Goal: Task Accomplishment & Management: Complete application form

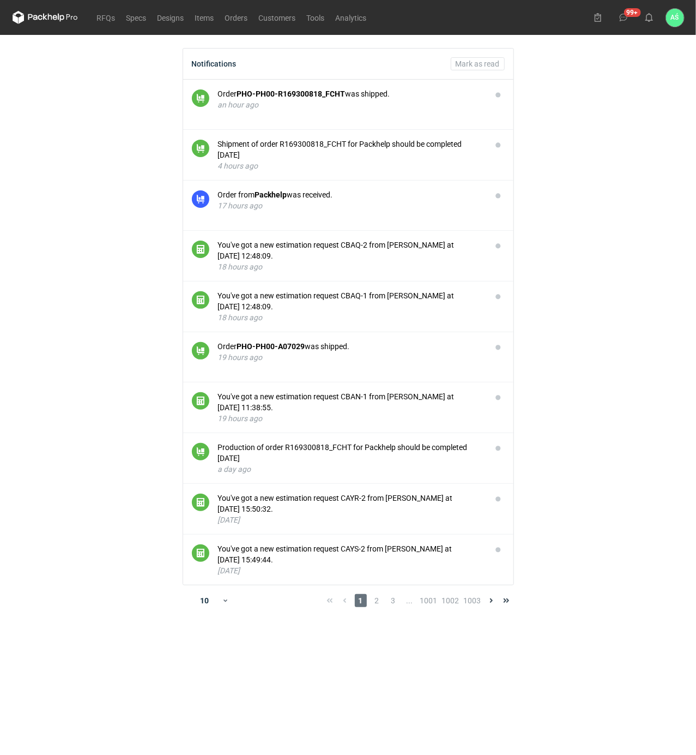
click at [645, 234] on main "Notifications Mark as read Order PHO-PH00-R169300818_FCHT was shipped. an hour …" at bounding box center [348, 395] width 680 height 720
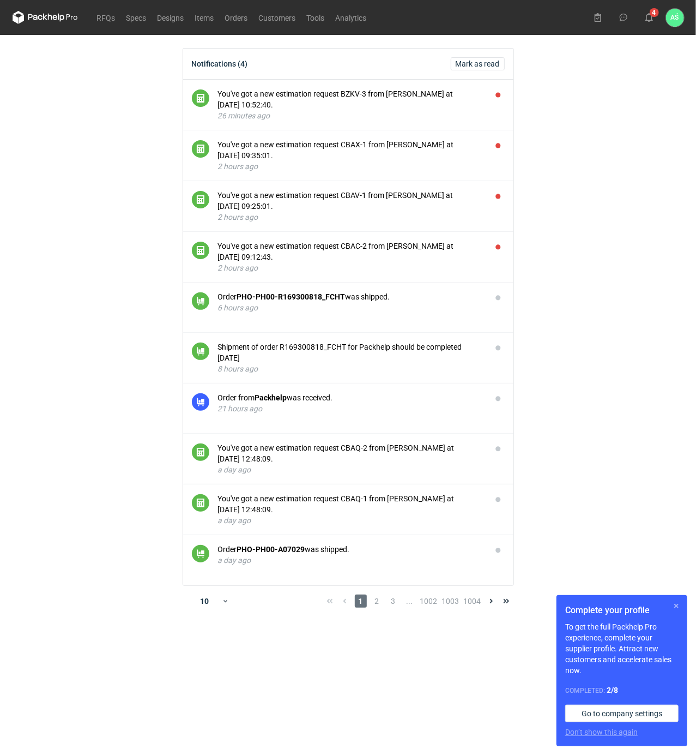
click at [673, 607] on button "button" at bounding box center [676, 605] width 13 height 13
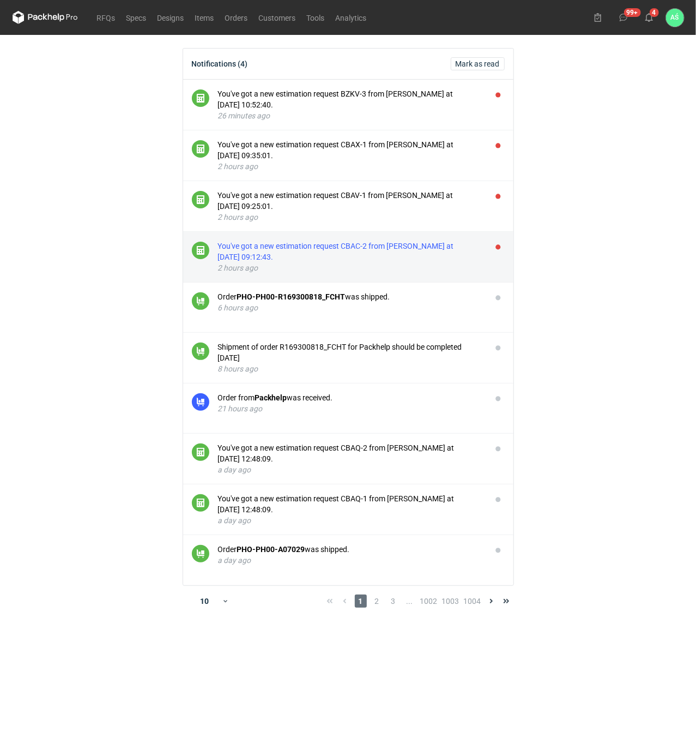
click at [406, 250] on div "You've got a new estimation request CBAC-2 from Maciej Sikora at 13 Aug 2025 09…" at bounding box center [350, 251] width 265 height 22
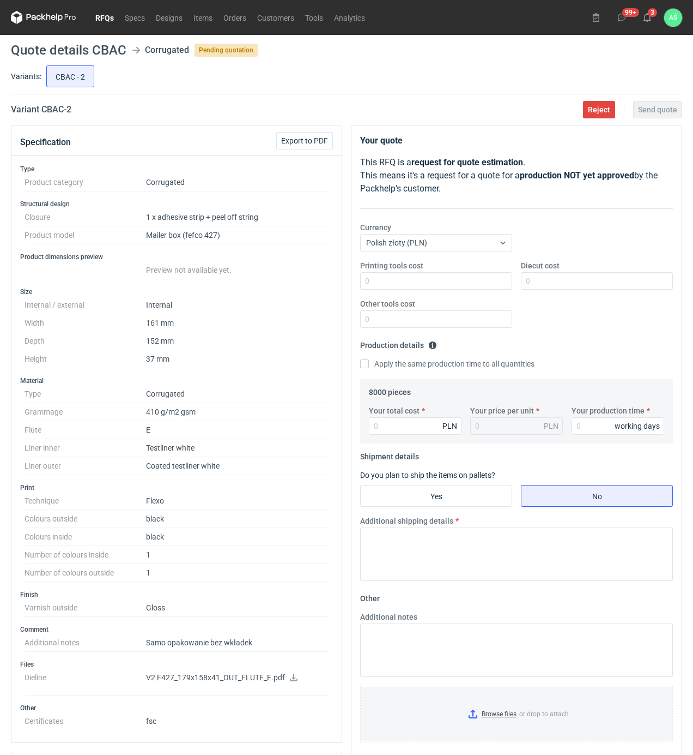
scroll to position [73, 0]
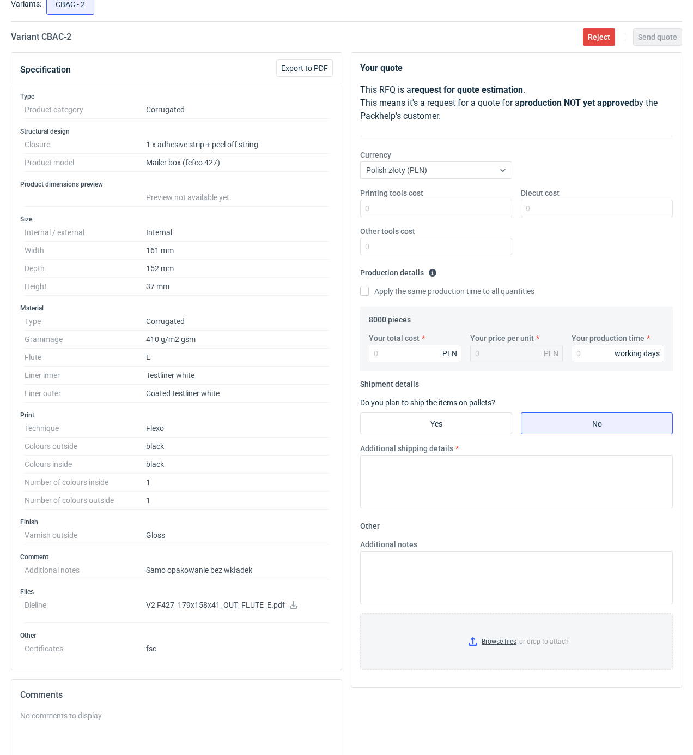
click at [290, 608] on icon at bounding box center [293, 605] width 9 height 8
click at [488, 209] on input "Printing tools cost" at bounding box center [436, 208] width 152 height 17
type input "1950"
click at [498, 210] on input "1950" at bounding box center [436, 208] width 152 height 17
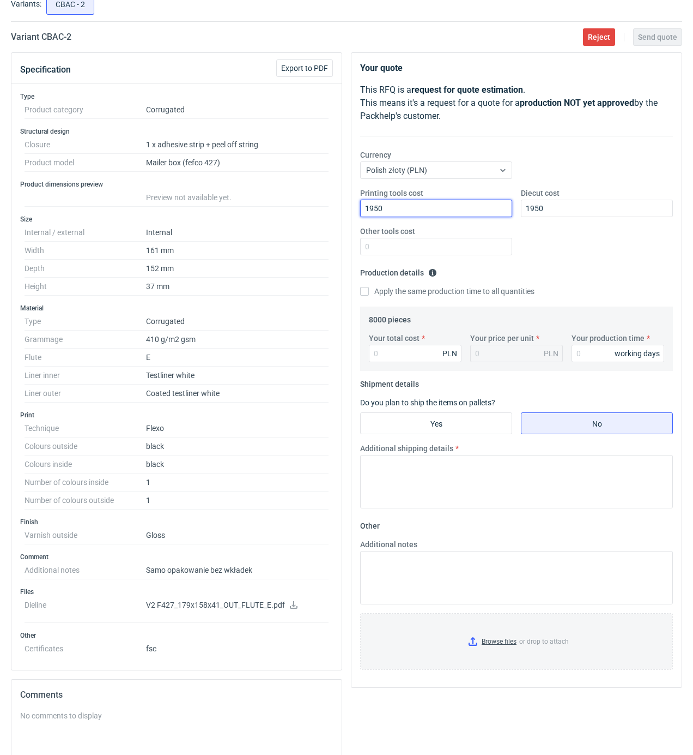
click at [500, 210] on input "1950" at bounding box center [436, 208] width 152 height 17
type input "1800"
type input "6400"
type input "0.8"
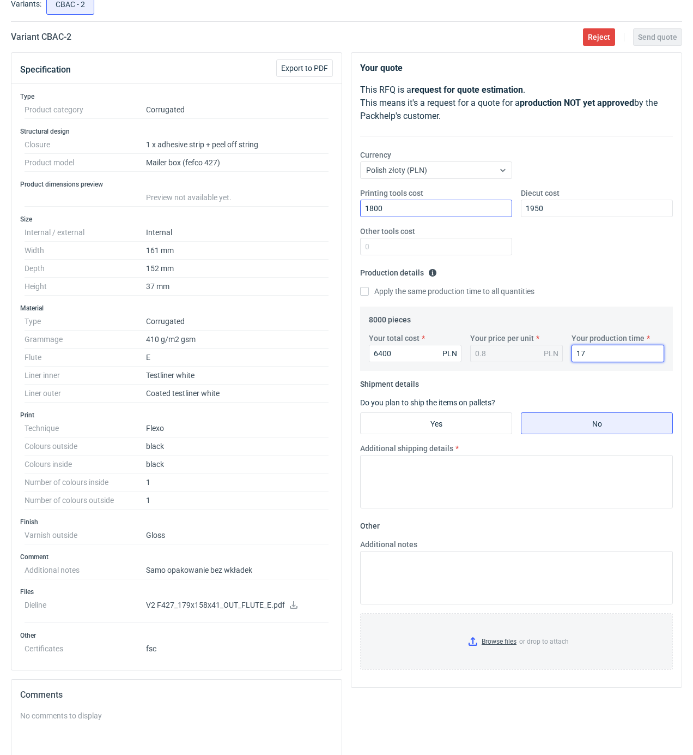
type input "17"
click at [463, 426] on input "Yes" at bounding box center [436, 423] width 151 height 21
radio input "true"
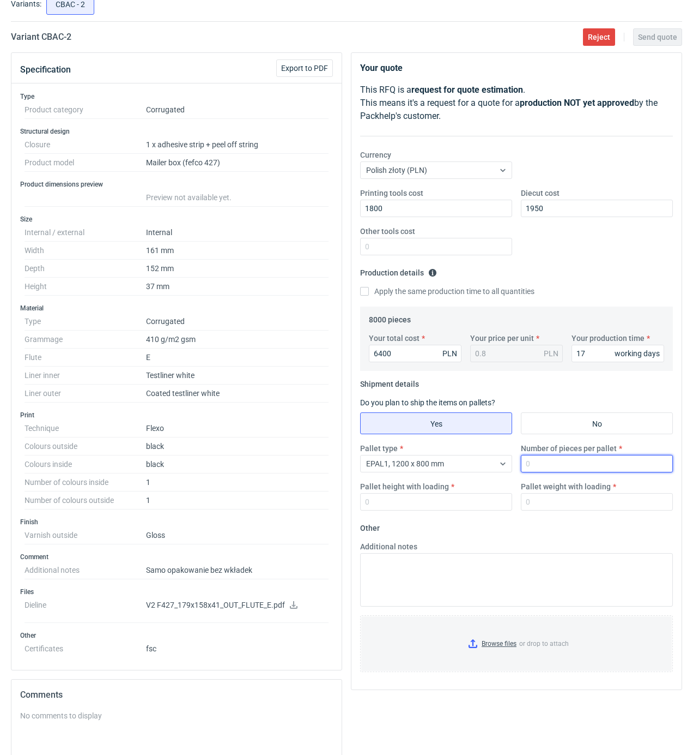
click at [546, 468] on input "Number of pieces per pallet" at bounding box center [597, 463] width 152 height 17
type input "4000"
type input "1800"
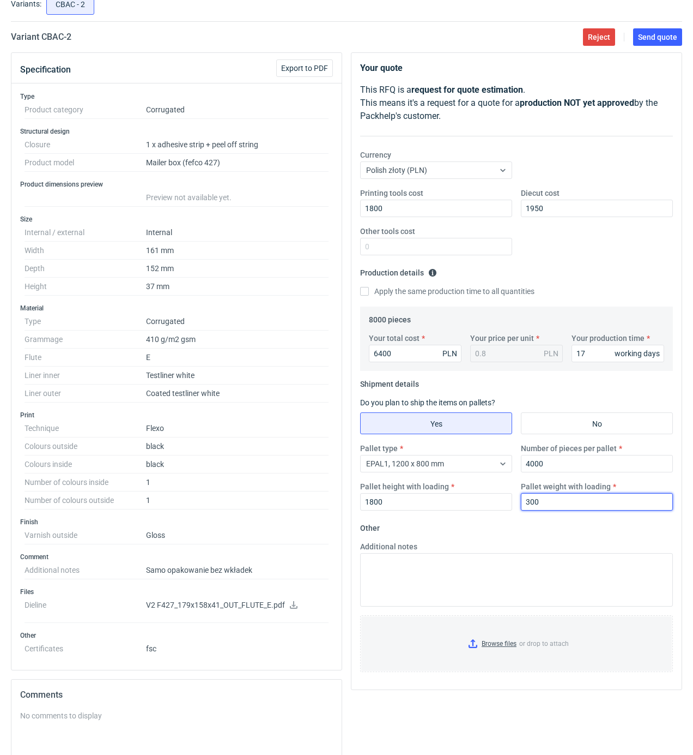
type input "300"
click at [492, 647] on input "Browse files or drop to attach" at bounding box center [516, 643] width 311 height 55
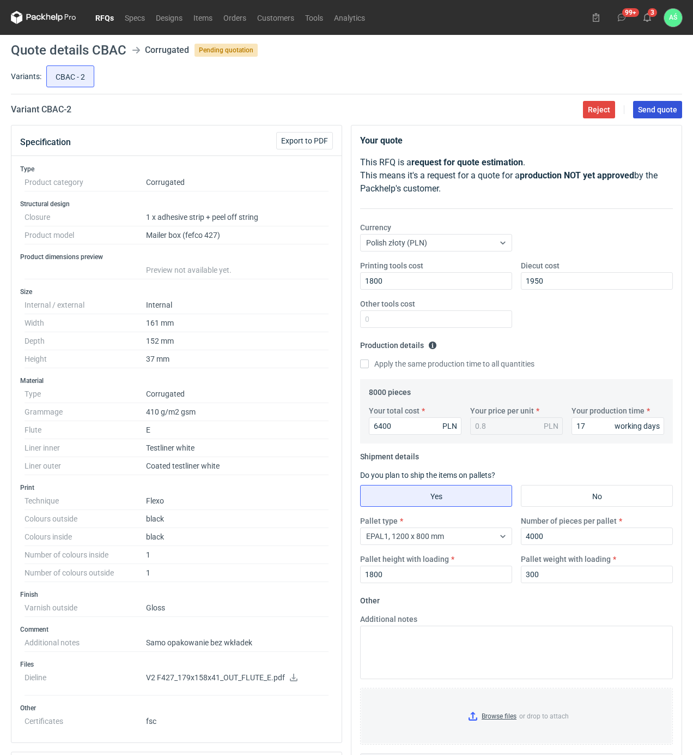
click at [652, 111] on span "Send quote" at bounding box center [657, 110] width 39 height 8
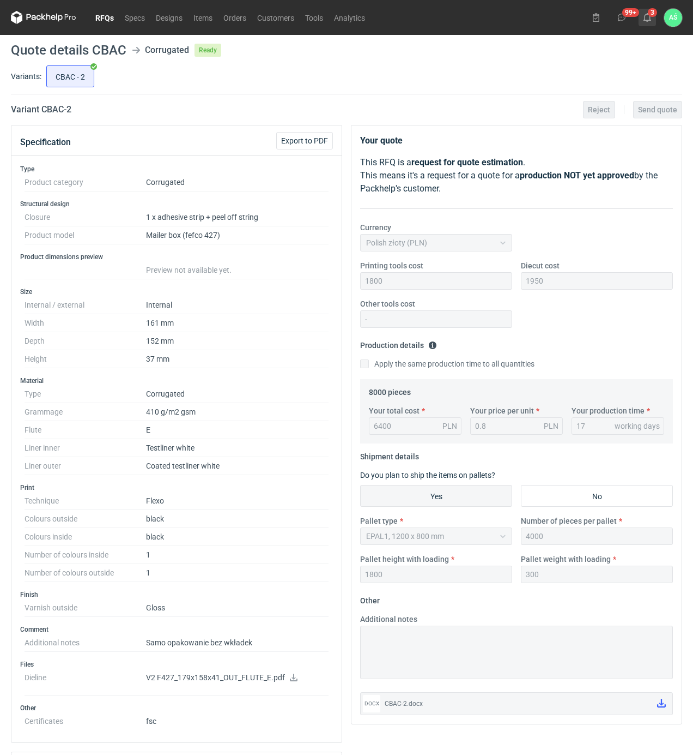
click at [651, 16] on icon at bounding box center [647, 17] width 9 height 9
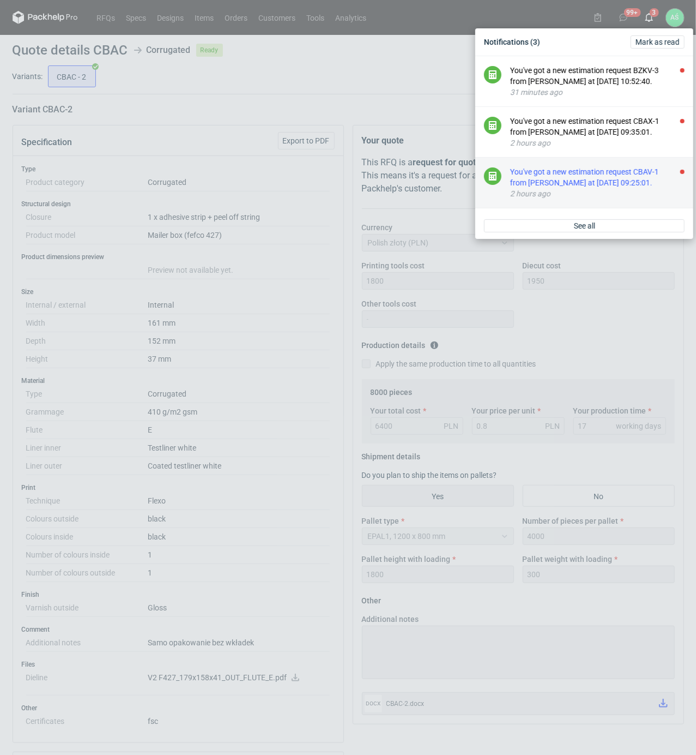
click at [587, 190] on div "2 hours ago" at bounding box center [597, 193] width 174 height 11
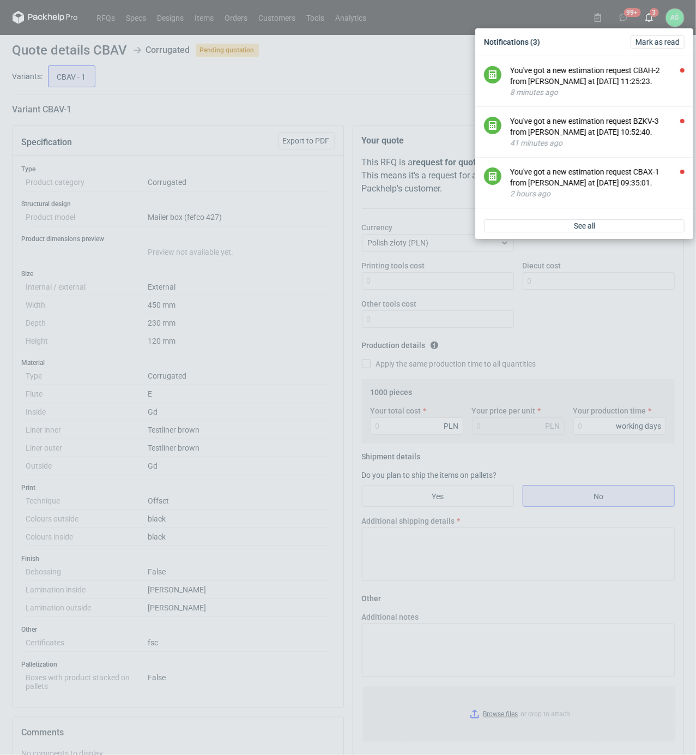
click at [248, 111] on div "Notifications (3) Mark as read You've got a new estimation request CBAH-2 from …" at bounding box center [348, 377] width 696 height 755
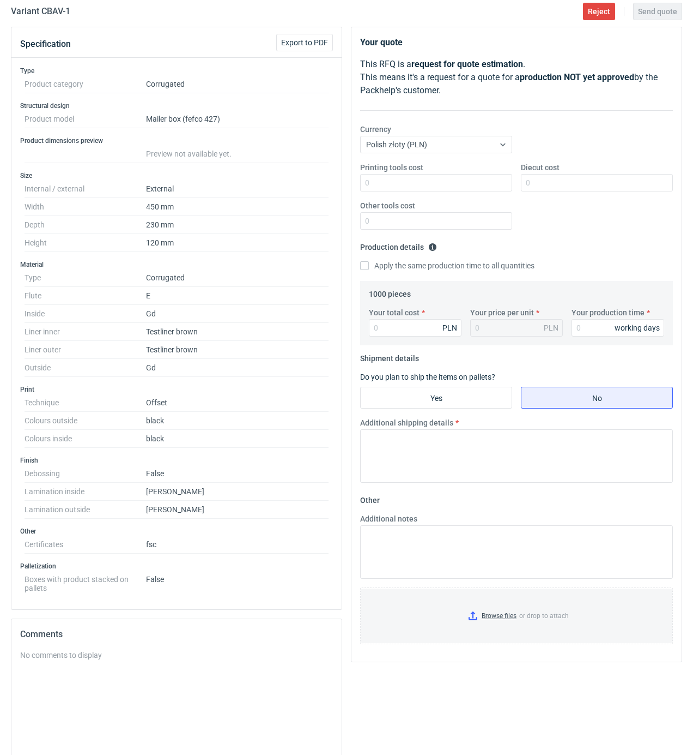
scroll to position [73, 0]
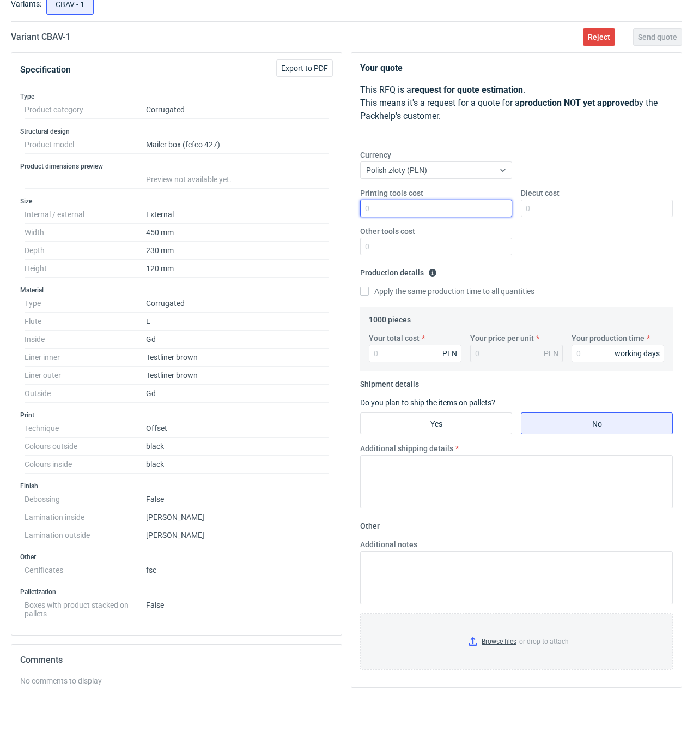
click at [472, 212] on input "Printing tools cost" at bounding box center [436, 208] width 152 height 17
click at [533, 213] on input "Diecut cost" at bounding box center [597, 208] width 152 height 17
type input "950"
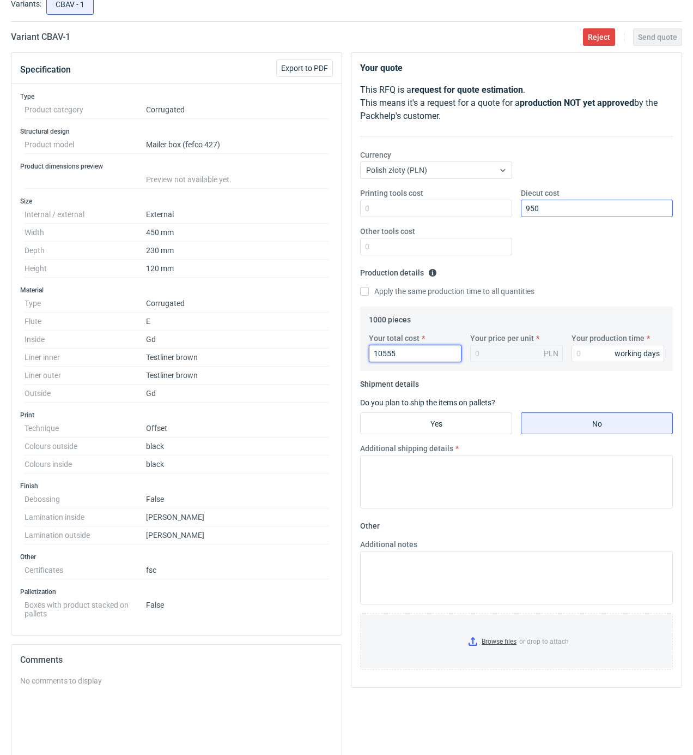
type input "105550"
type input "105.55"
type input "1055"
type input "1.06"
type input "10550"
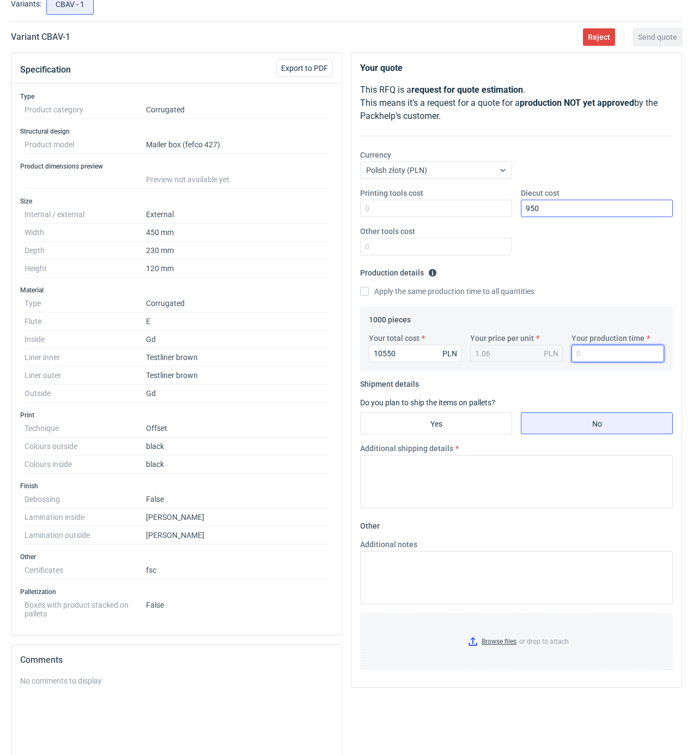
type input "10.55"
type input "20"
click at [458, 426] on input "Yes" at bounding box center [436, 423] width 151 height 21
radio input "true"
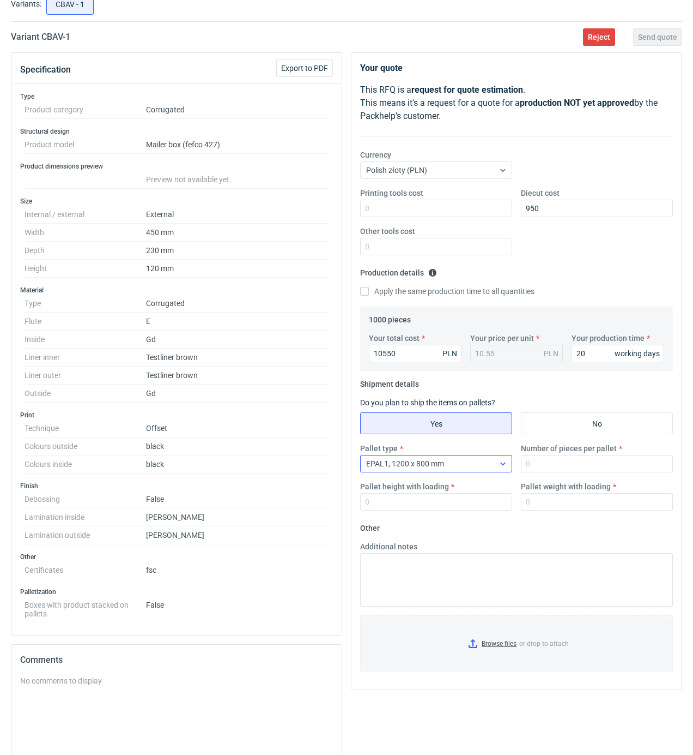
click at [465, 469] on div "EPAL1, 1200 x 800 mm" at bounding box center [428, 463] width 134 height 15
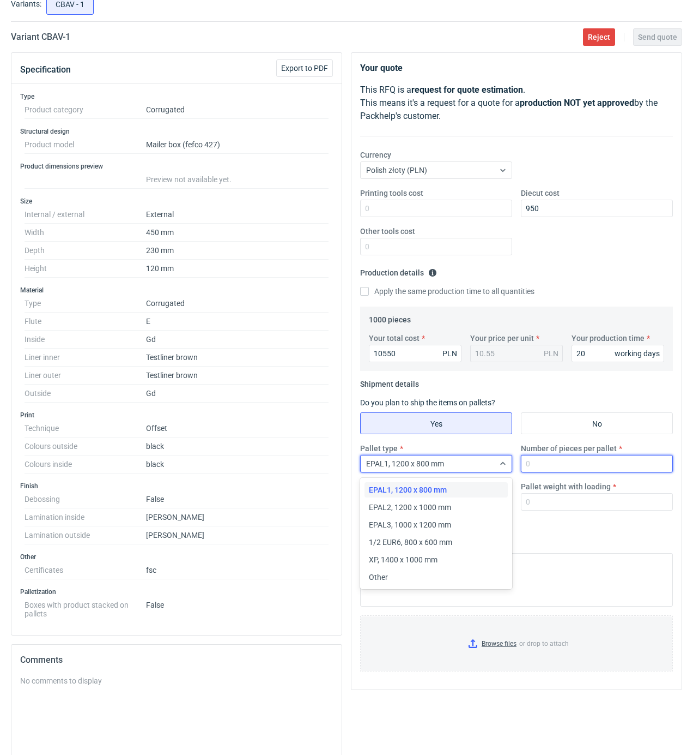
click at [535, 470] on input "Number of pieces per pallet" at bounding box center [597, 463] width 152 height 17
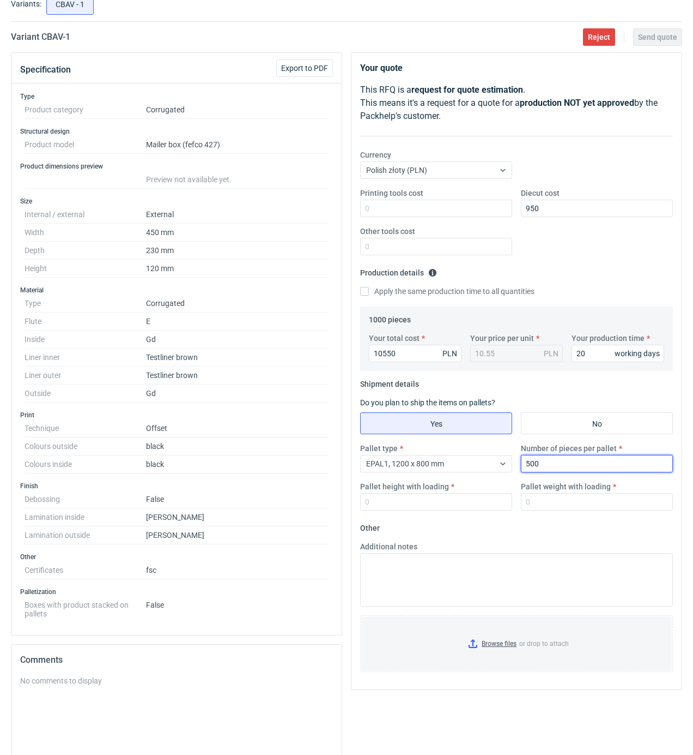
type input "500"
type input "1600"
type input "450"
click at [496, 637] on input "Browse files or drop to attach" at bounding box center [516, 643] width 311 height 55
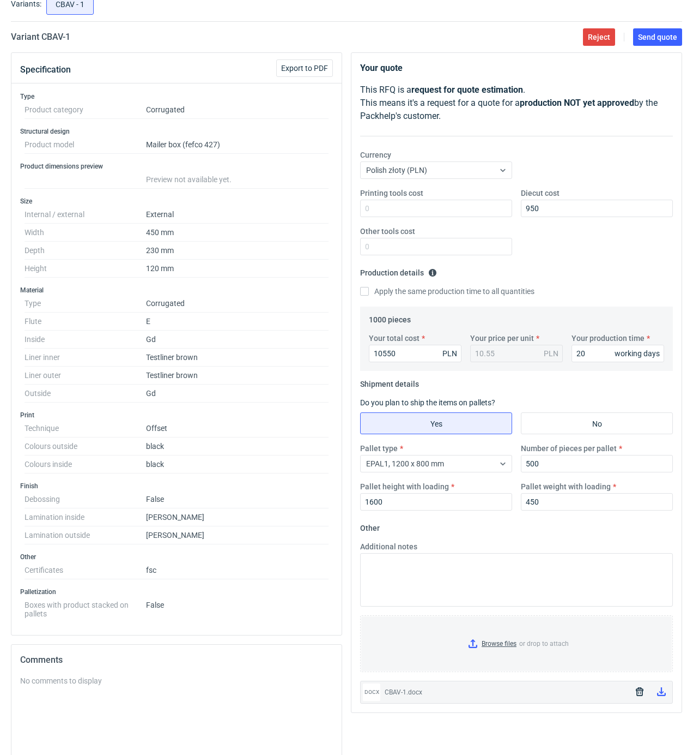
scroll to position [0, 0]
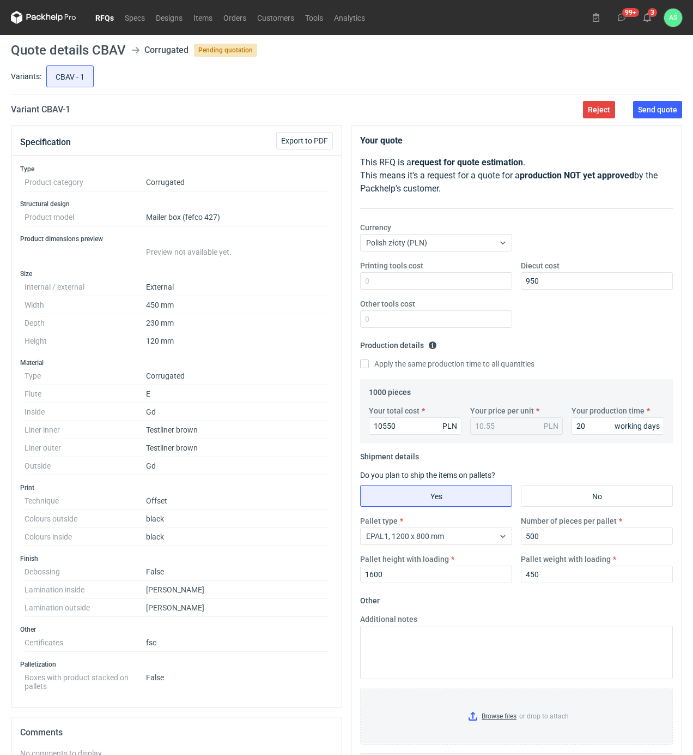
click at [649, 119] on main "Quote details CBAV Corrugated Pending quotation Variants: CBAV - 1 Variant CBAV…" at bounding box center [347, 506] width 680 height 943
click at [651, 116] on button "Send quote" at bounding box center [658, 109] width 49 height 17
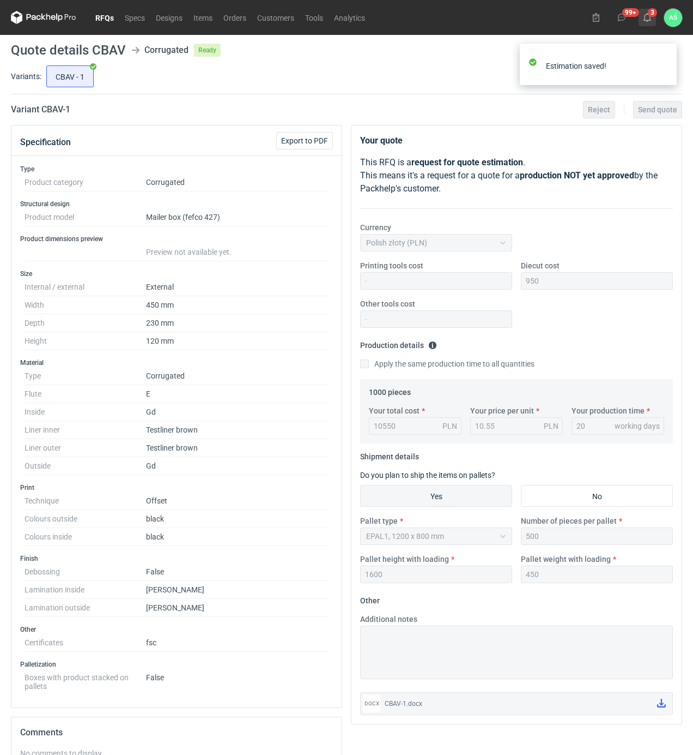
click at [645, 20] on use at bounding box center [648, 17] width 8 height 9
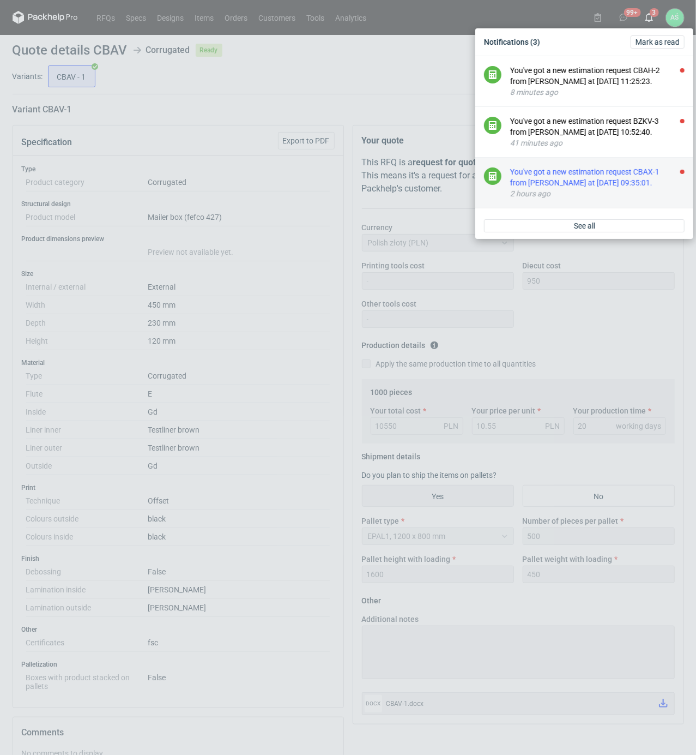
click at [646, 183] on div "You've got a new estimation request CBAX-1 from Sebastian Markut at 13 Aug 2025…" at bounding box center [597, 177] width 174 height 22
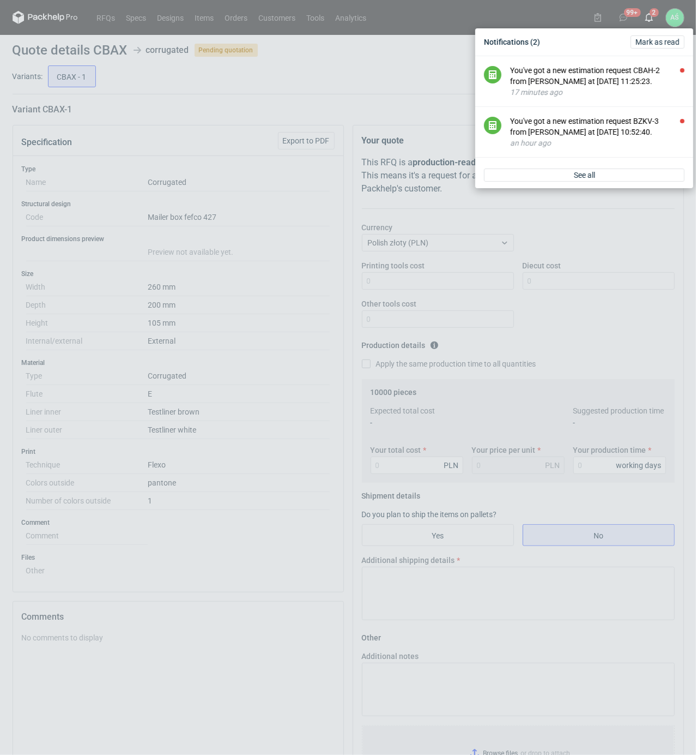
click at [300, 404] on div "Notifications (2) Mark as read You've got a new estimation request CBAH-2 from …" at bounding box center [348, 377] width 696 height 755
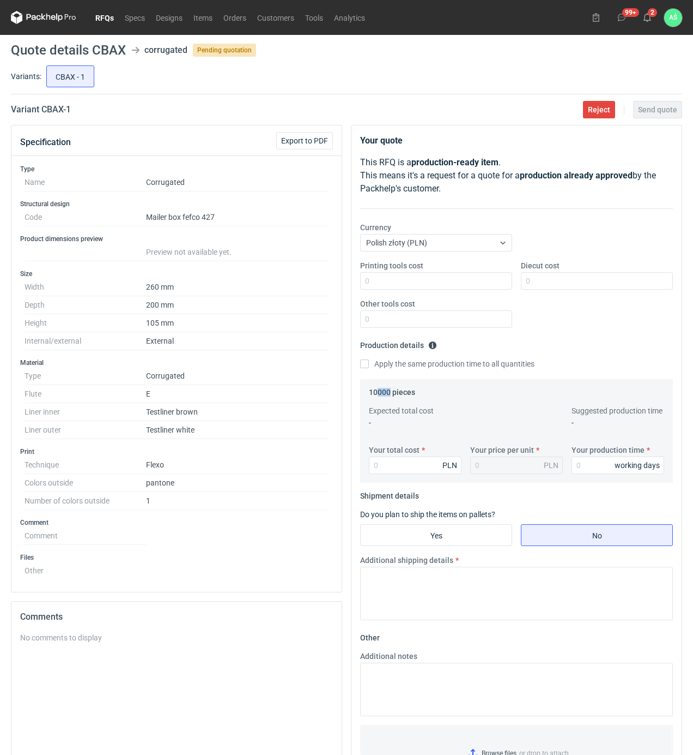
drag, startPoint x: 379, startPoint y: 393, endPoint x: 390, endPoint y: 395, distance: 11.1
click at [389, 395] on legend "10000 pieces" at bounding box center [392, 389] width 46 height 13
click at [496, 286] on input "Printing tools cost" at bounding box center [436, 280] width 152 height 17
type input "1600"
type input "9700"
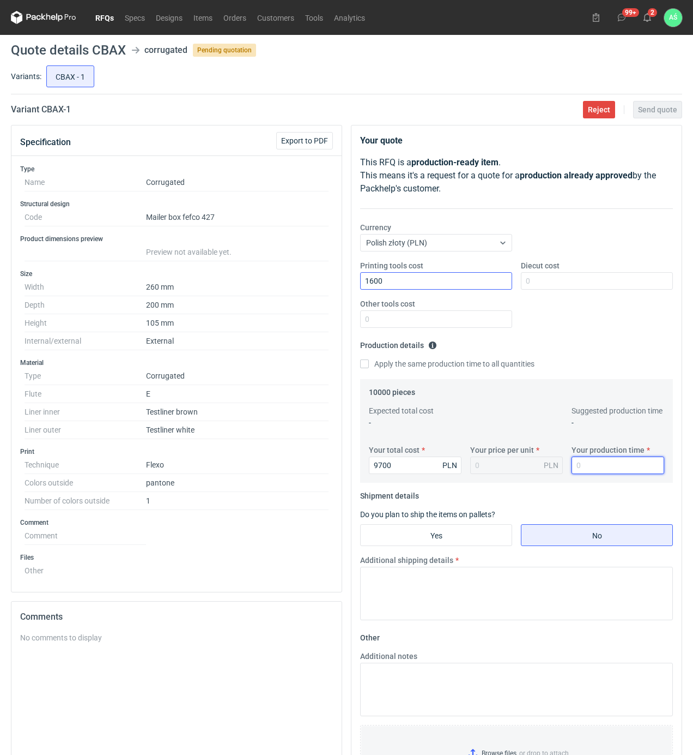
type input "0.97"
type input "15"
click at [400, 545] on input "Yes" at bounding box center [436, 534] width 151 height 21
radio input "true"
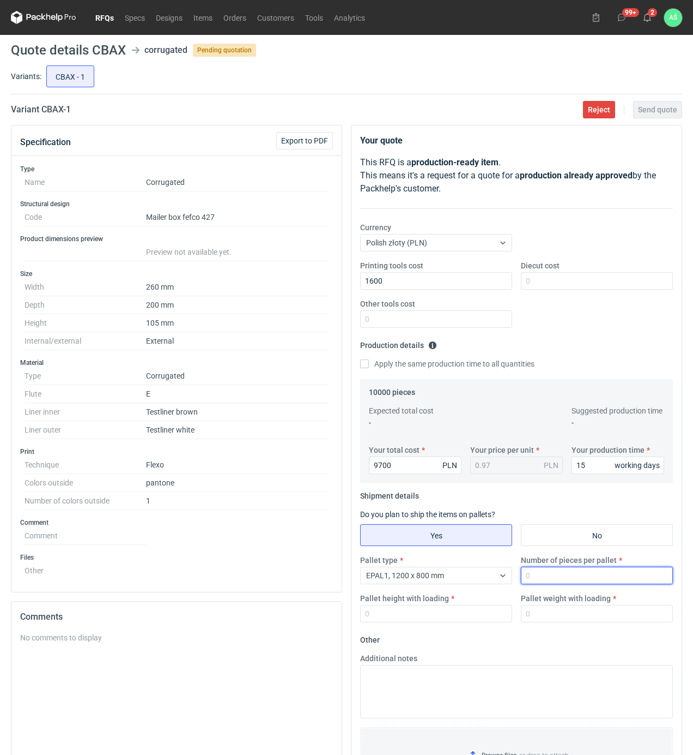
click at [547, 576] on input "Number of pieces per pallet" at bounding box center [597, 574] width 152 height 17
type input "2000"
type input "1800"
type input "300"
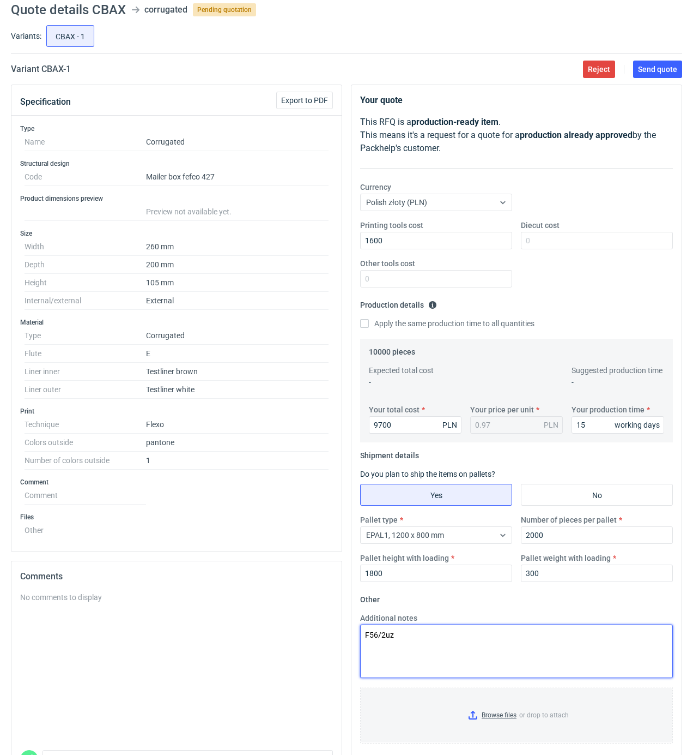
scroll to position [112, 0]
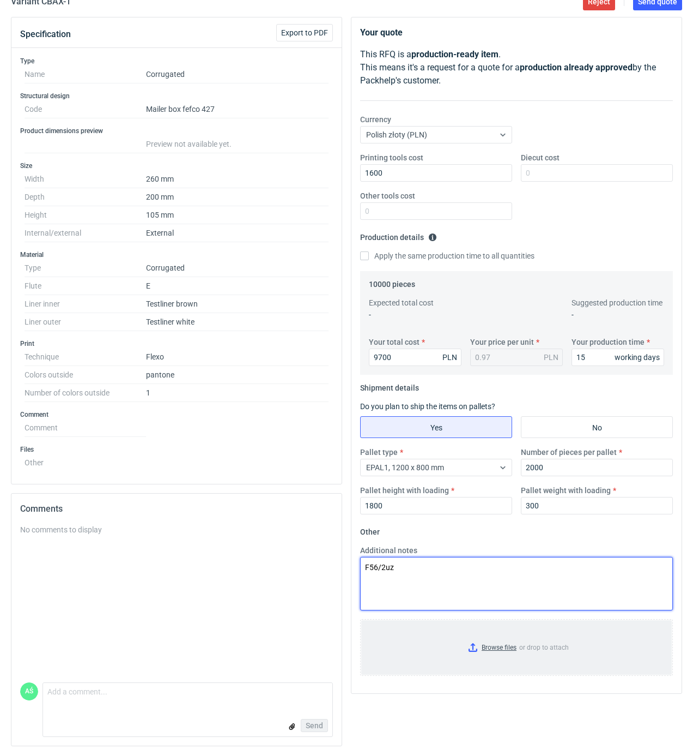
type textarea "F56/2uz"
click at [512, 657] on input "Browse files or drop to attach" at bounding box center [516, 647] width 311 height 55
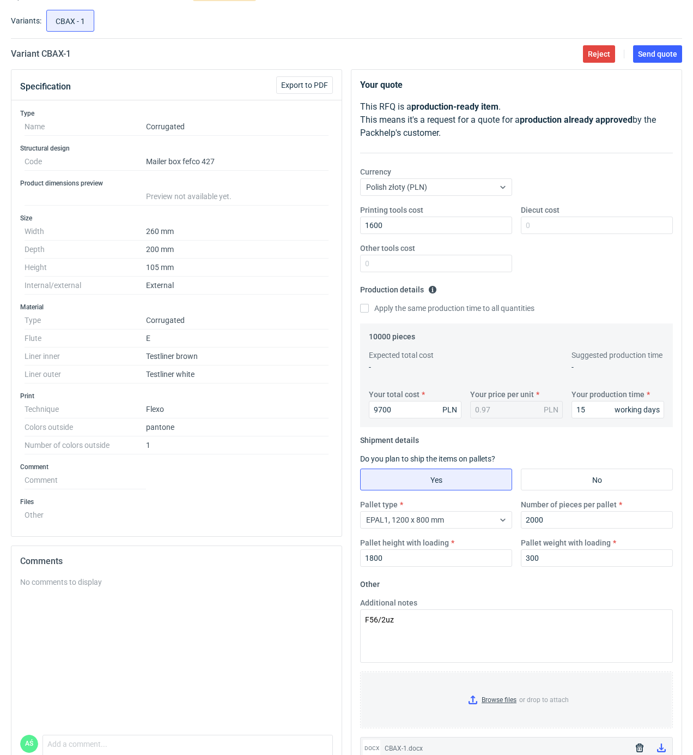
scroll to position [0, 0]
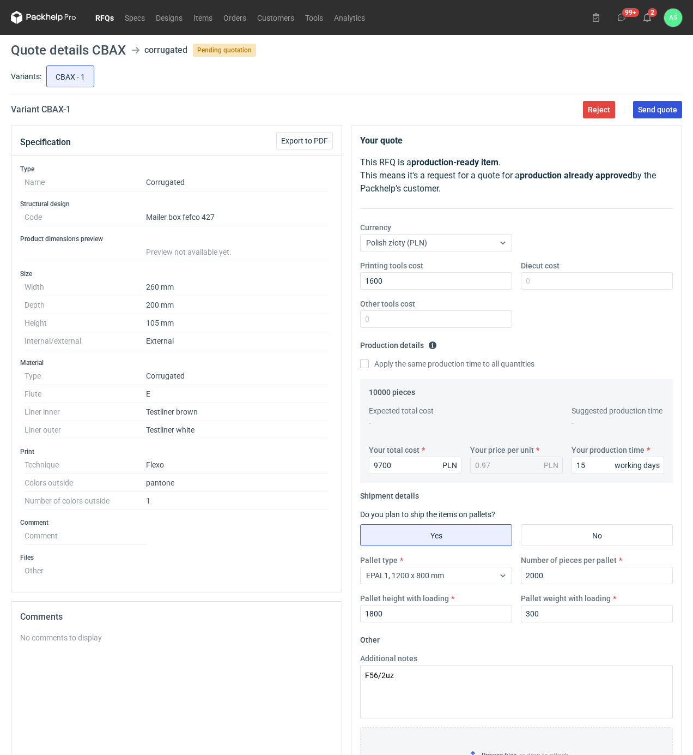
click at [661, 111] on span "Send quote" at bounding box center [657, 110] width 39 height 8
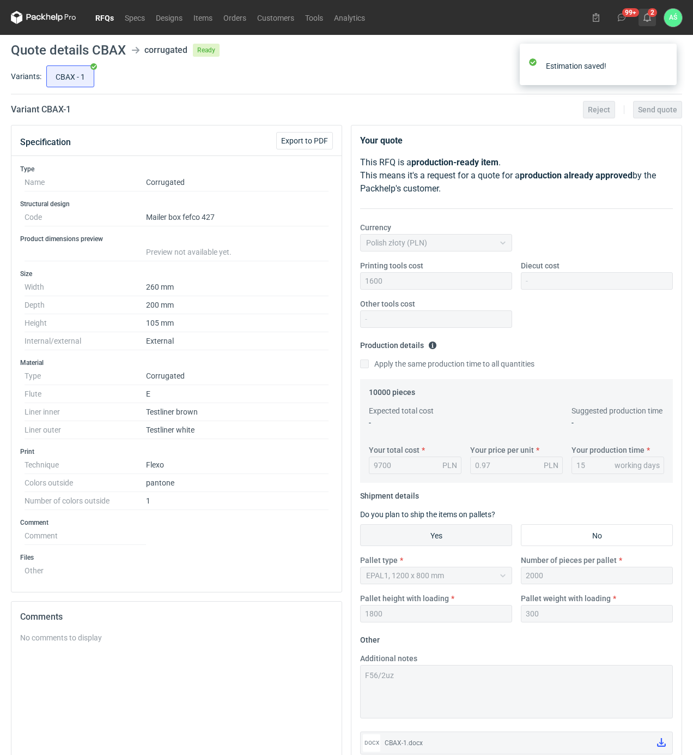
click at [646, 17] on icon at bounding box center [647, 17] width 9 height 9
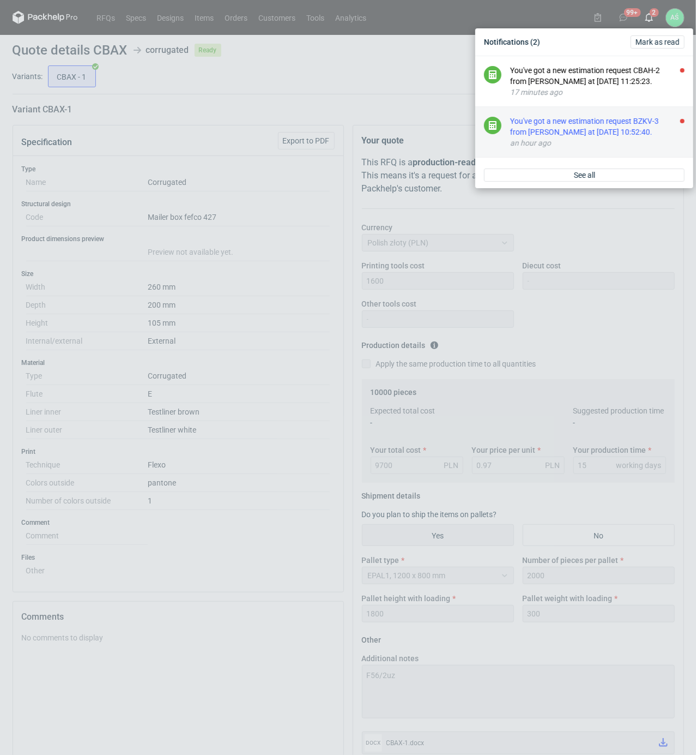
click at [617, 120] on div "You've got a new estimation request BZKV-3 from Sebastian Markut at 13 Aug 2025…" at bounding box center [597, 127] width 174 height 22
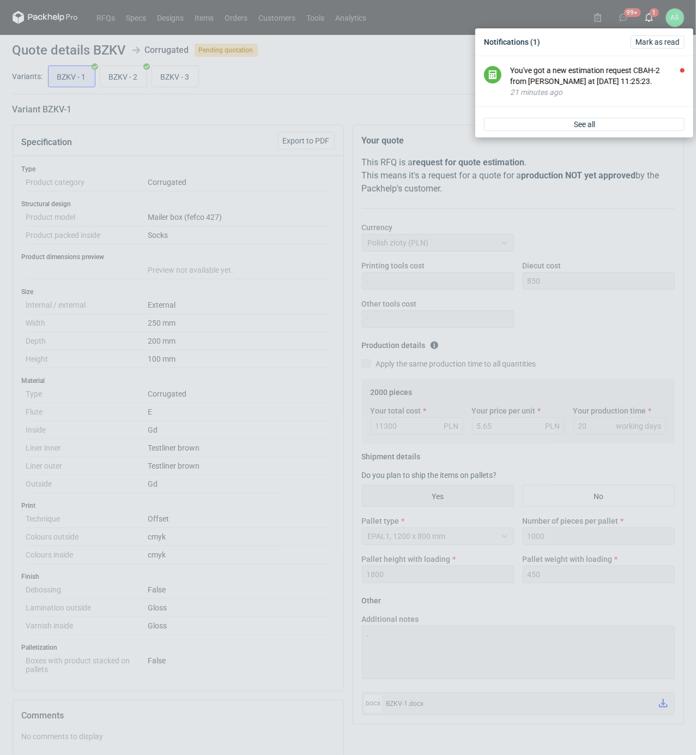
click at [291, 297] on div "Notifications (1) Mark as read You've got a new estimation request CBAH-2 from …" at bounding box center [348, 377] width 696 height 755
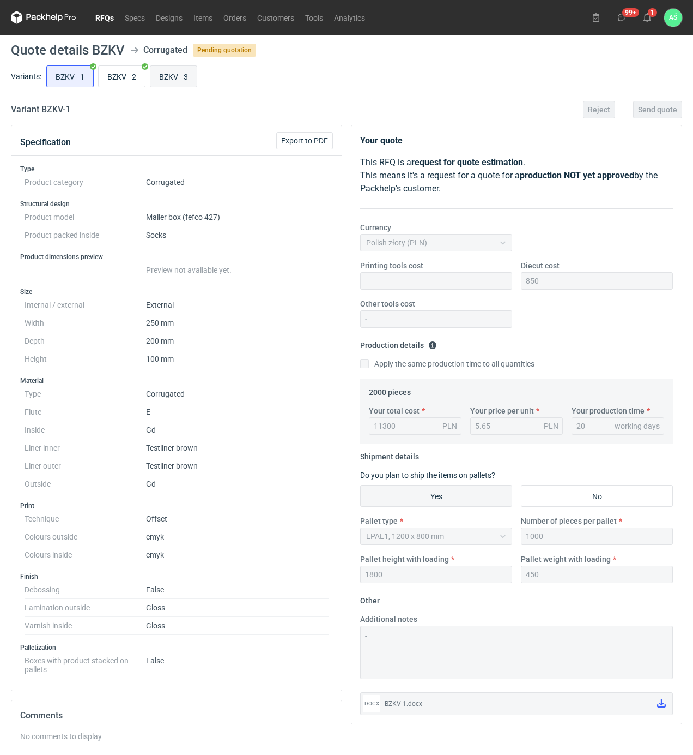
click at [176, 76] on input "BZKV - 3" at bounding box center [173, 76] width 46 height 21
radio input "true"
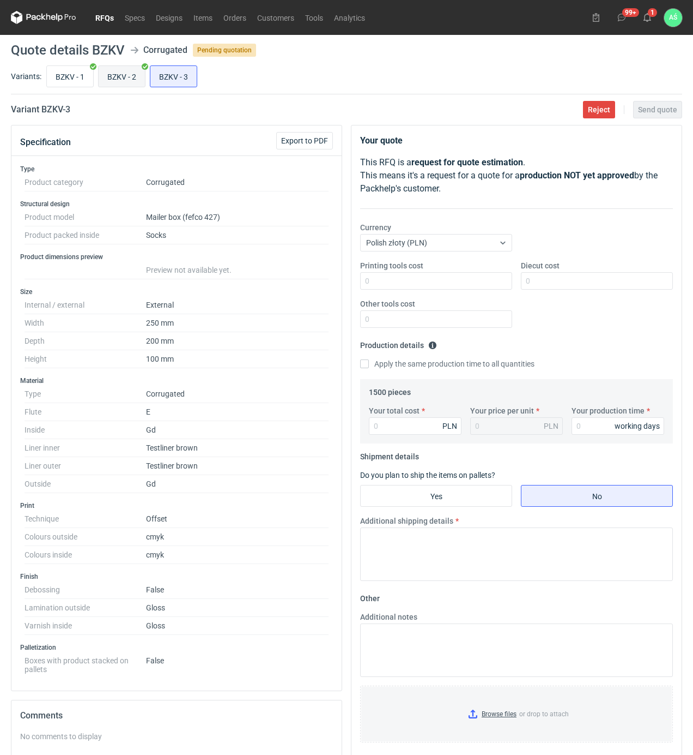
click at [118, 72] on input "BZKV - 2" at bounding box center [122, 76] width 46 height 21
radio input "true"
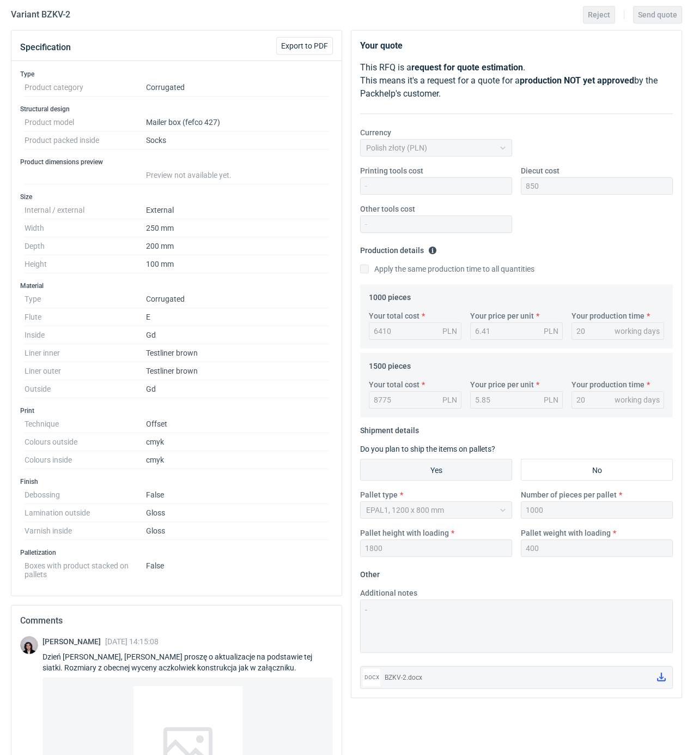
scroll to position [73, 0]
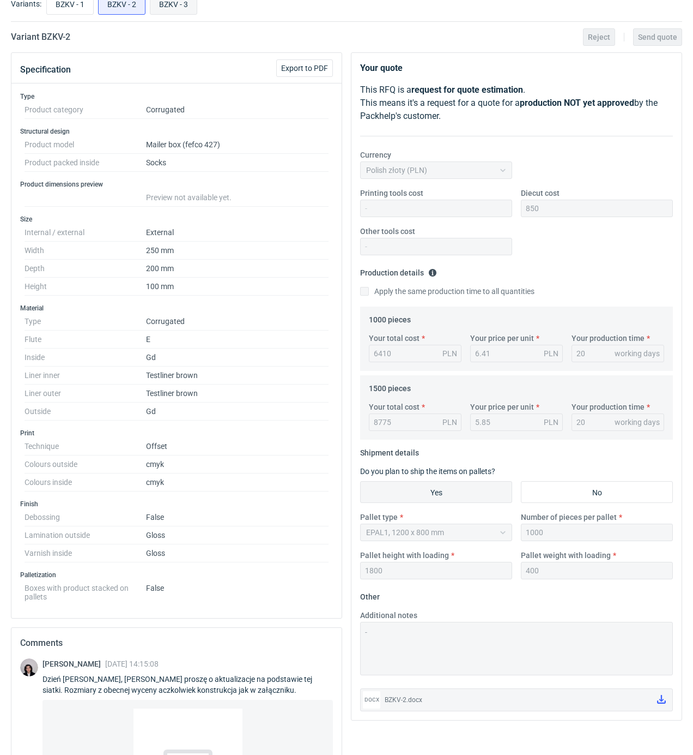
click at [171, 8] on input "BZKV - 3" at bounding box center [173, 3] width 46 height 21
radio input "true"
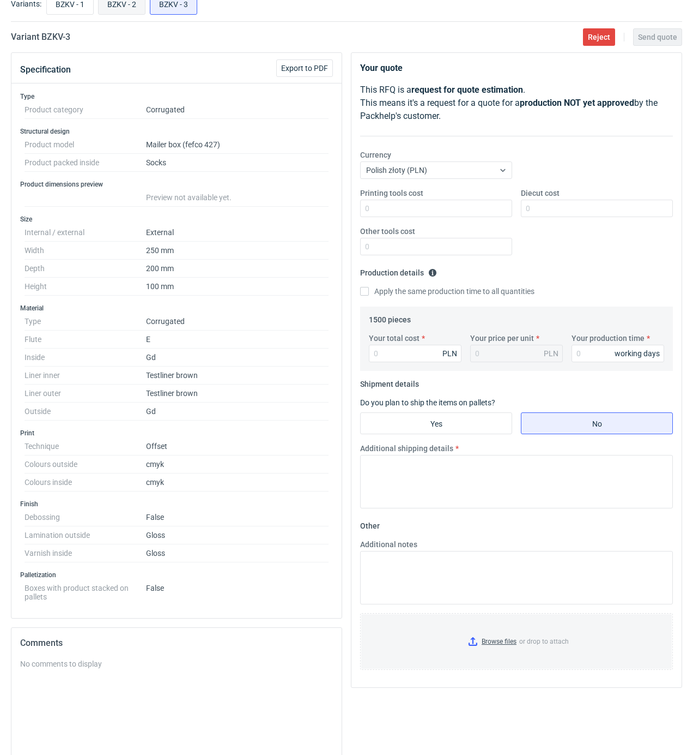
click at [134, 9] on input "BZKV - 2" at bounding box center [122, 3] width 46 height 21
radio input "true"
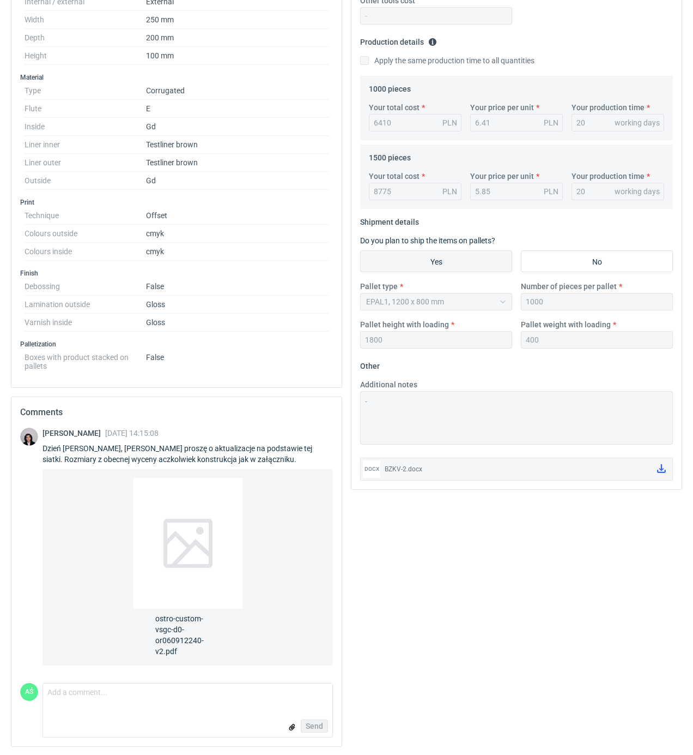
scroll to position [309, 0]
click at [177, 627] on span "ostro-custom-vsgc-d0-or060912240-v2.pdf" at bounding box center [187, 632] width 65 height 48
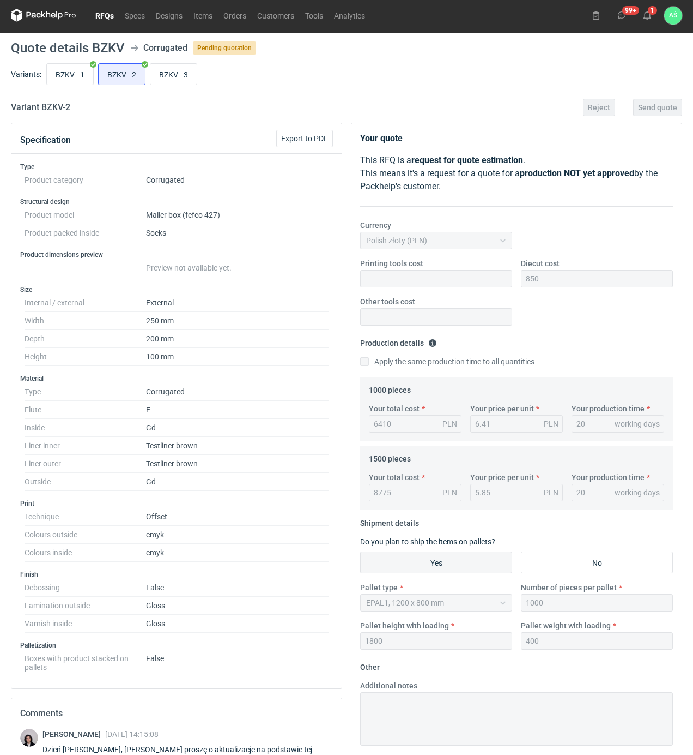
scroll to position [0, 0]
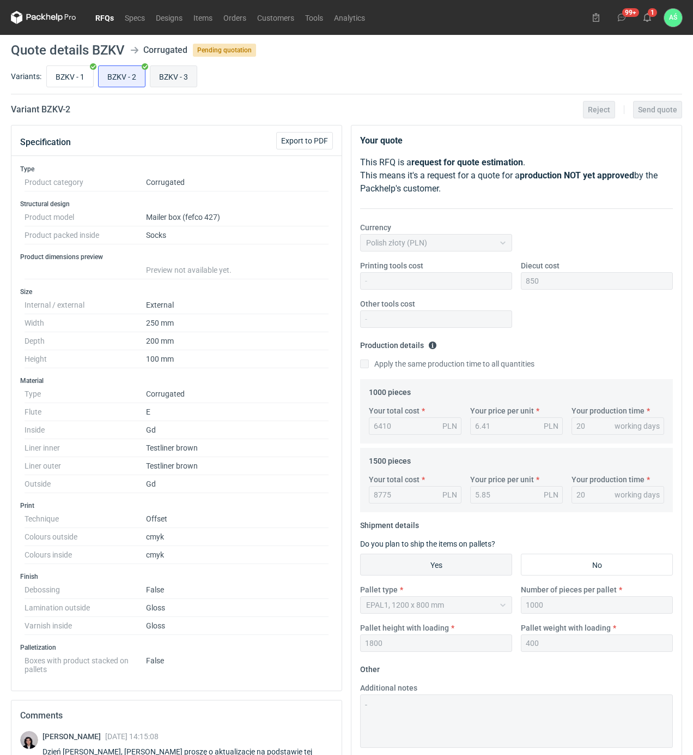
click at [174, 75] on input "BZKV - 3" at bounding box center [173, 76] width 46 height 21
radio input "true"
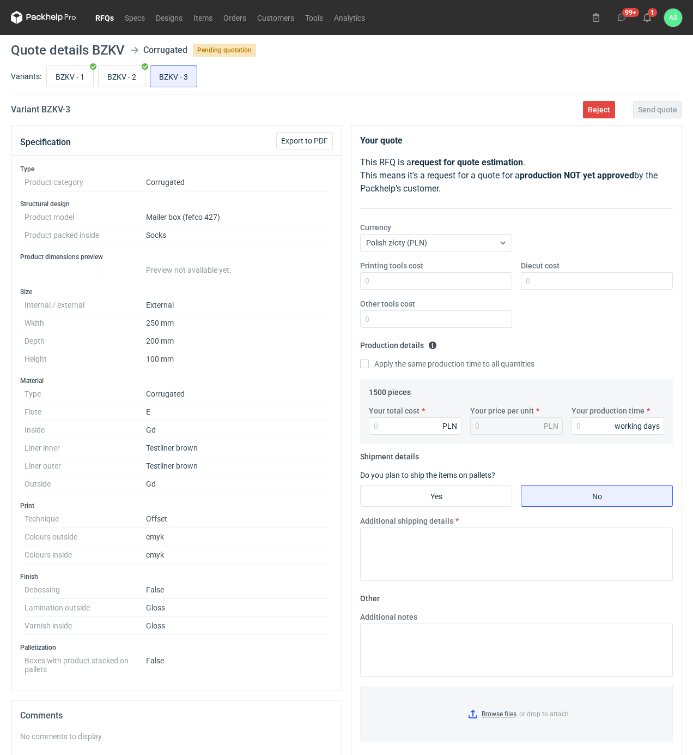
drag, startPoint x: 133, startPoint y: 81, endPoint x: 134, endPoint y: 93, distance: 12.0
click at [133, 81] on input "BZKV - 2" at bounding box center [122, 76] width 46 height 21
radio input "true"
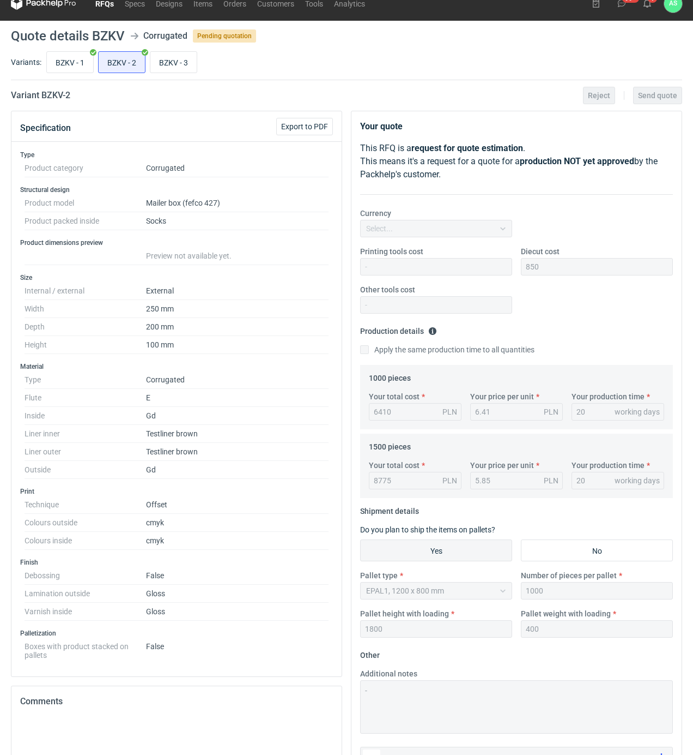
scroll to position [212, 0]
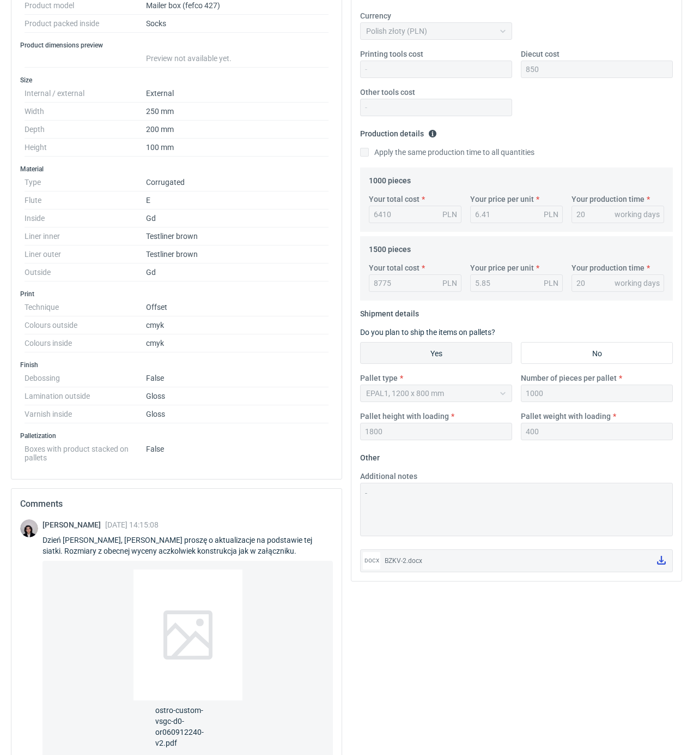
click at [660, 559] on icon at bounding box center [661, 560] width 9 height 9
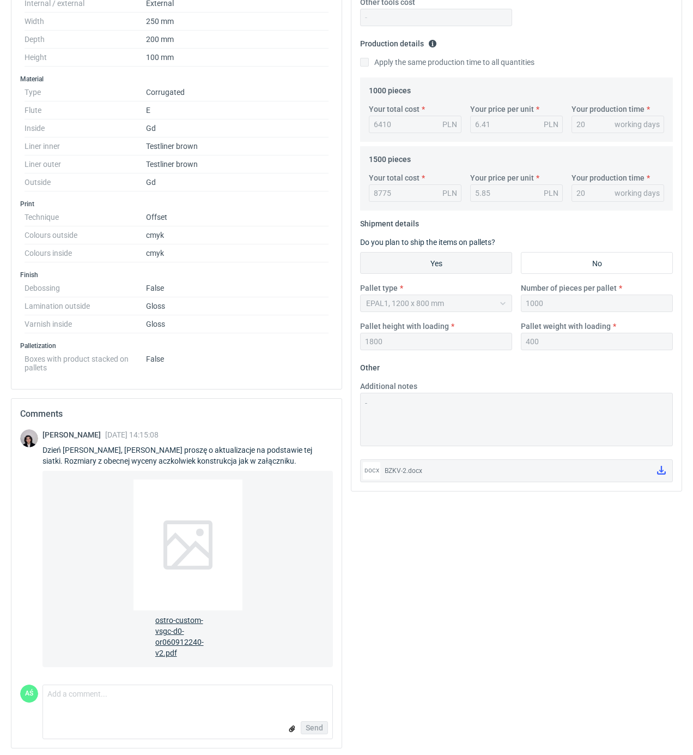
scroll to position [309, 0]
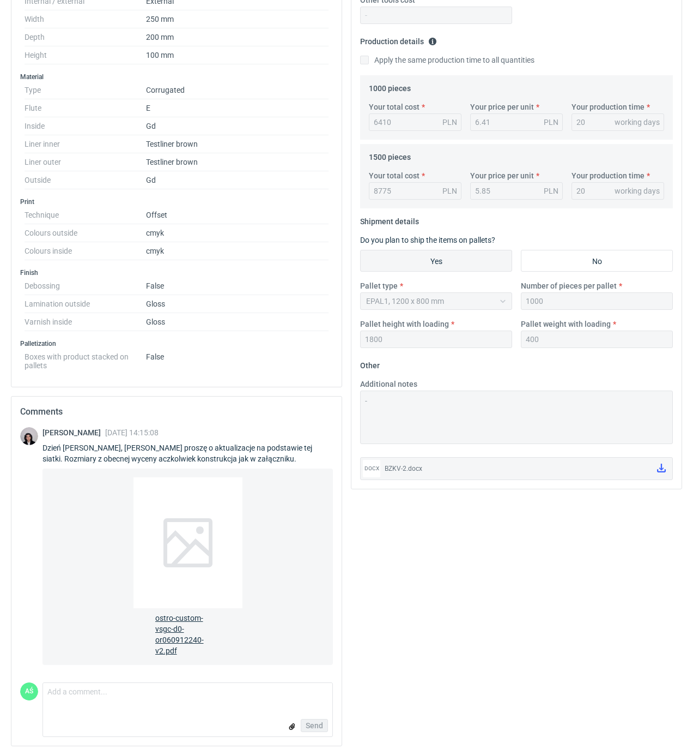
click at [172, 638] on span "ostro-custom-vsgc-d0-or060912240-v2.pdf" at bounding box center [187, 632] width 65 height 48
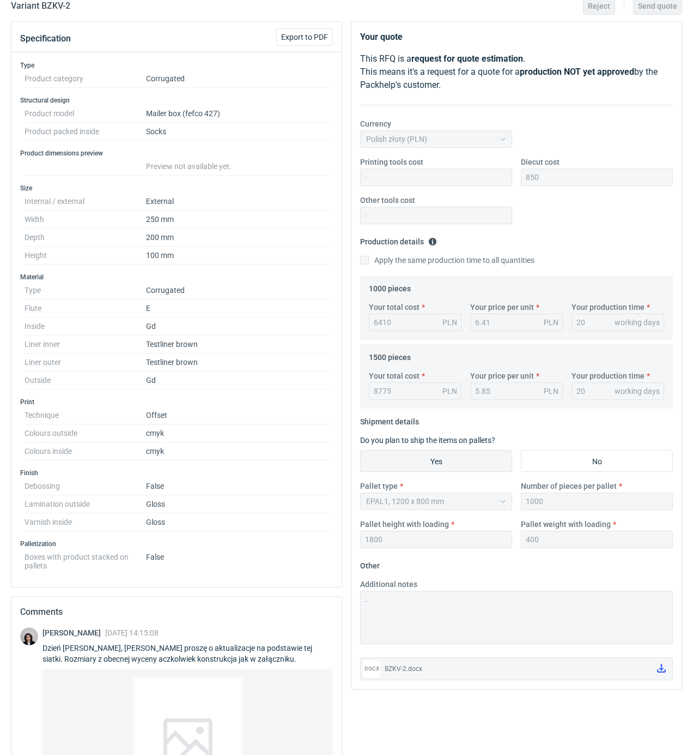
scroll to position [0, 0]
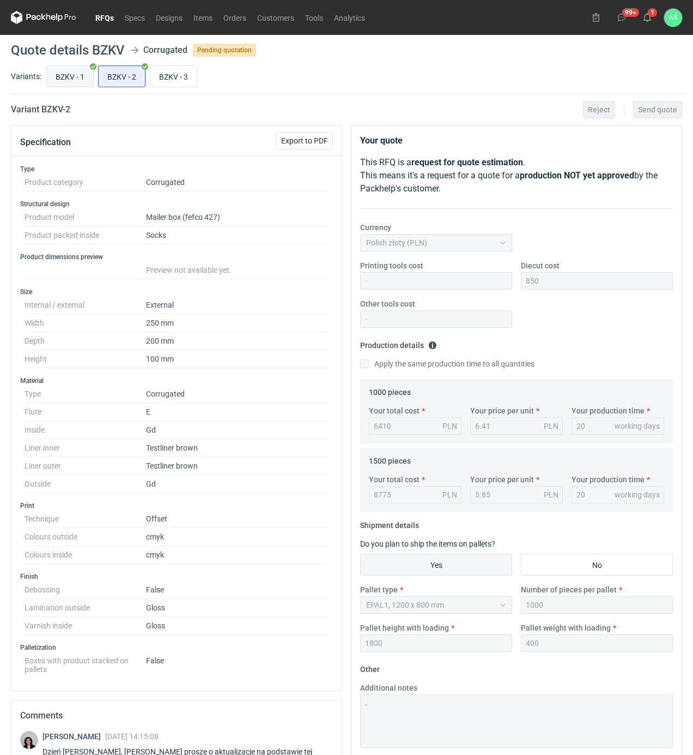
click at [77, 76] on input "BZKV - 1" at bounding box center [70, 76] width 46 height 21
radio input "true"
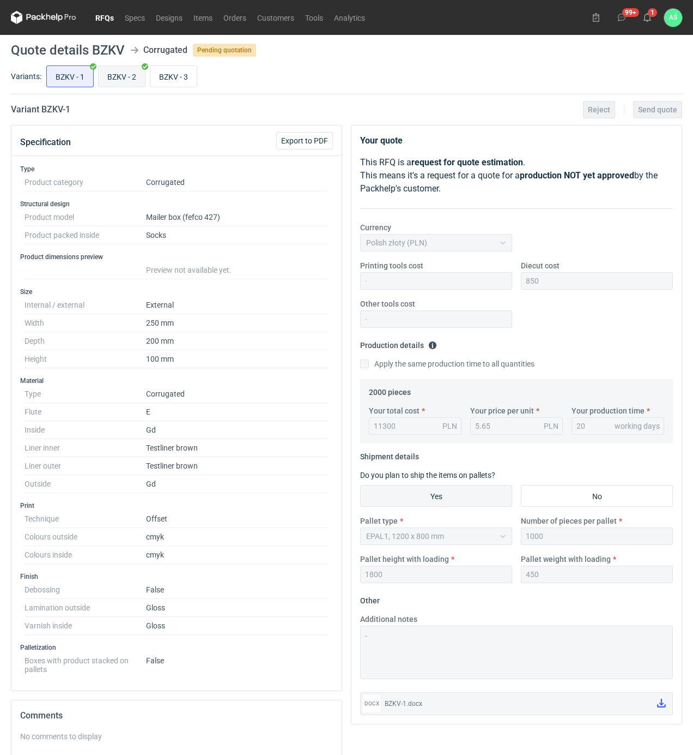
click at [116, 75] on input "BZKV - 2" at bounding box center [122, 76] width 46 height 21
radio input "true"
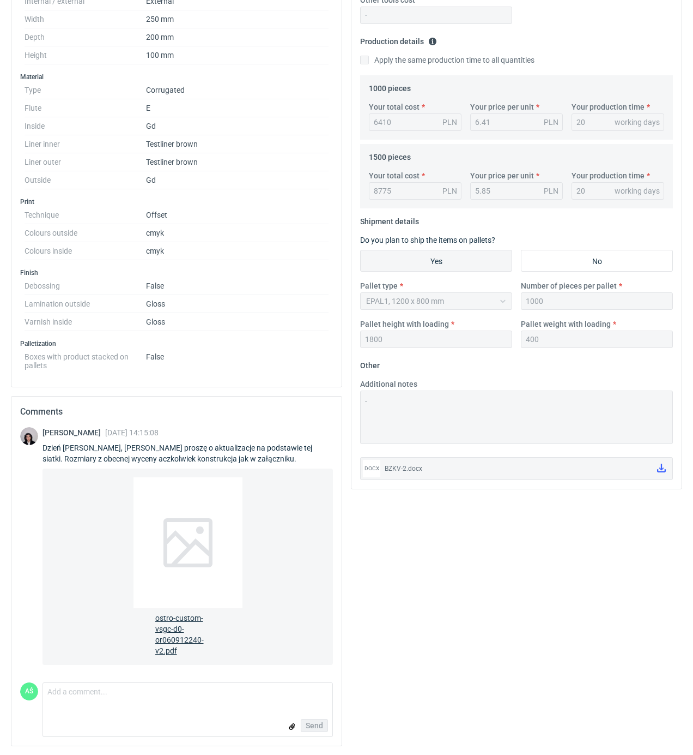
scroll to position [309, 0]
click at [177, 628] on span "ostro-custom-vsgc-d0-or060912240-v2.pdf" at bounding box center [187, 632] width 65 height 48
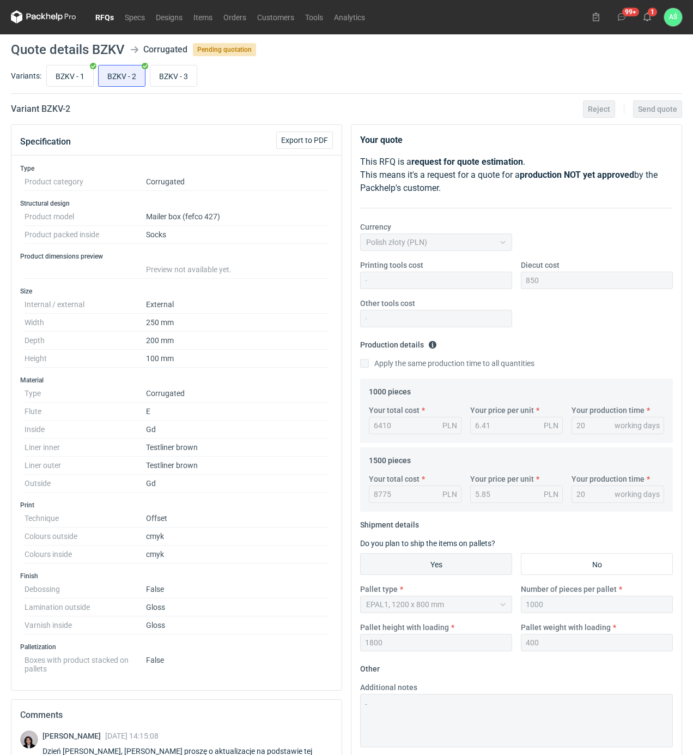
scroll to position [0, 0]
click at [178, 81] on input "BZKV - 3" at bounding box center [173, 76] width 46 height 21
radio input "true"
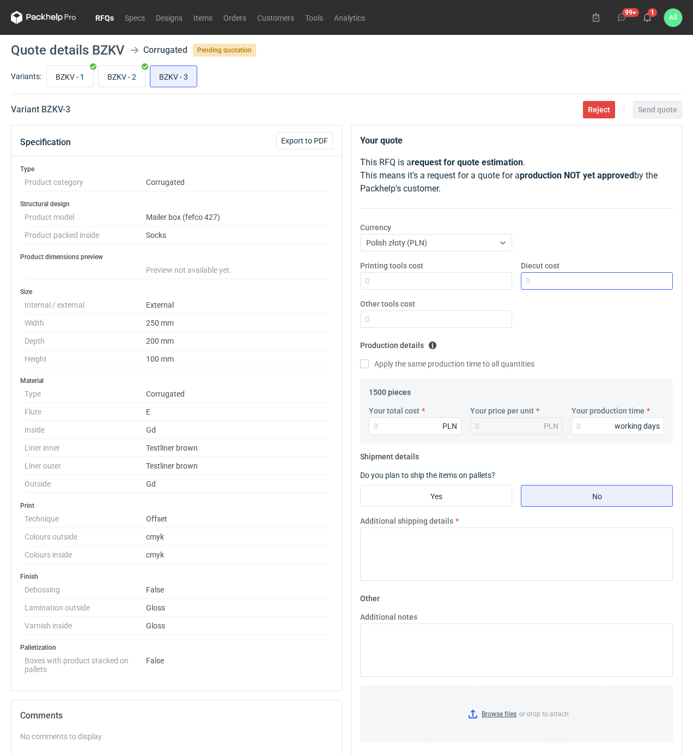
drag, startPoint x: 520, startPoint y: 282, endPoint x: 539, endPoint y: 286, distance: 19.9
click at [521, 282] on div "Diecut cost" at bounding box center [597, 274] width 161 height 29
click at [540, 286] on input "Diecut cost" at bounding box center [597, 280] width 152 height 17
click at [538, 273] on input "Diecut cost" at bounding box center [597, 280] width 152 height 17
type input "850"
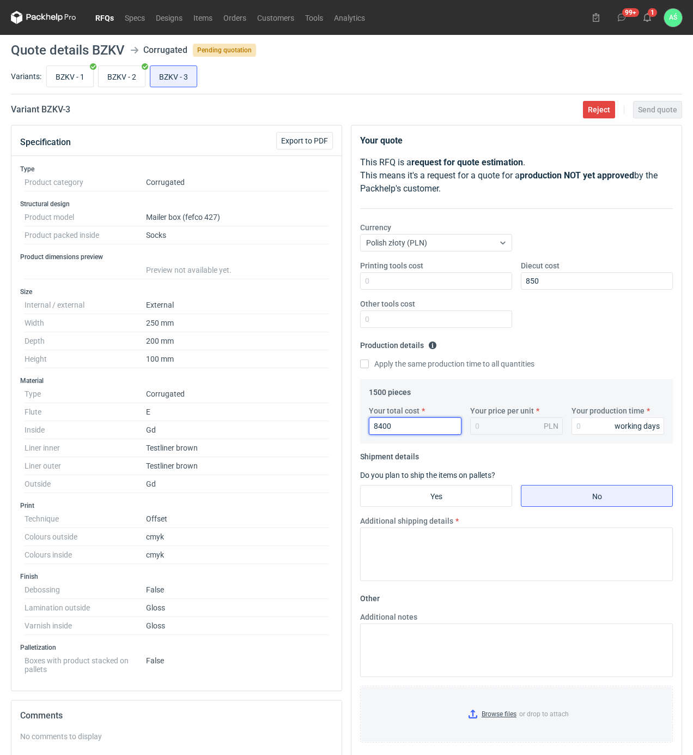
type input "8400"
type input "5.6"
type input "20"
click at [444, 506] on input "Yes" at bounding box center [436, 495] width 151 height 21
radio input "true"
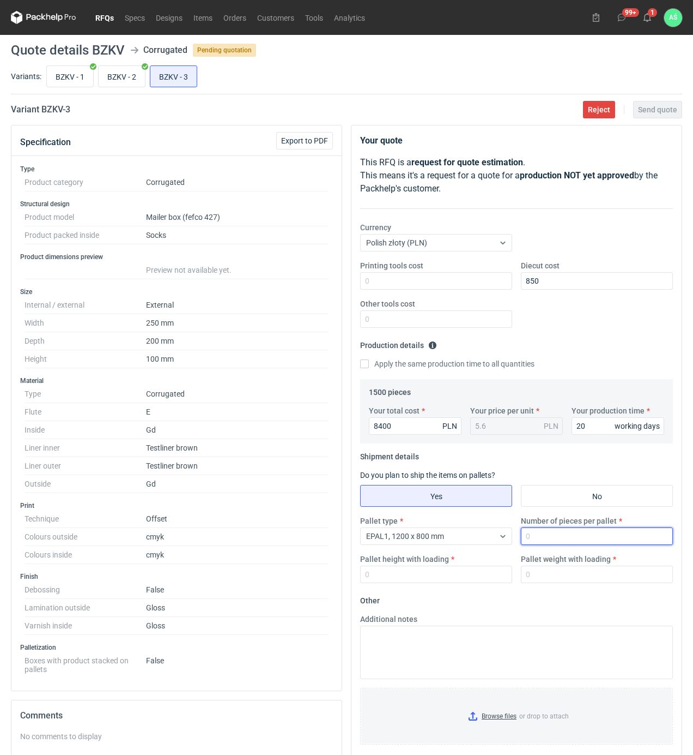
click at [541, 535] on input "Number of pieces per pallet" at bounding box center [597, 535] width 152 height 17
type input "750"
type input "1800"
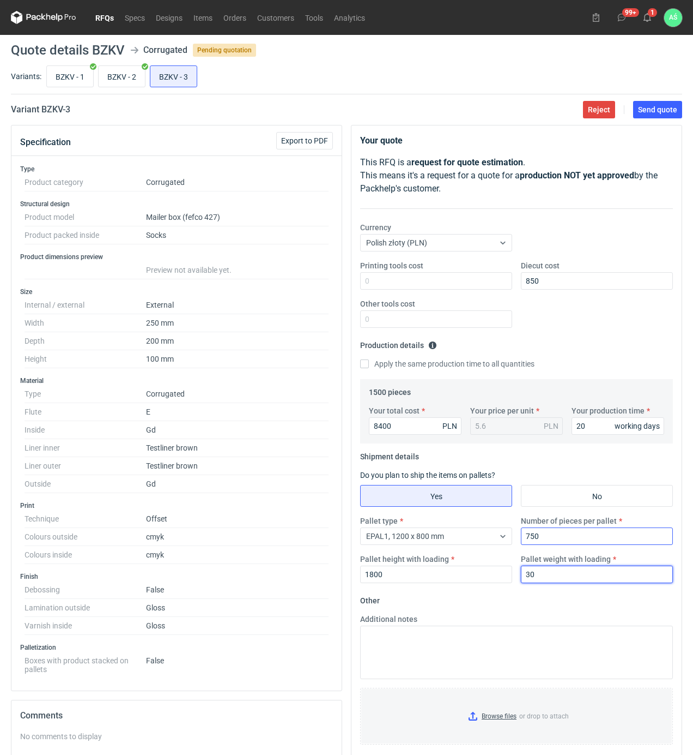
type input "3"
type input "400"
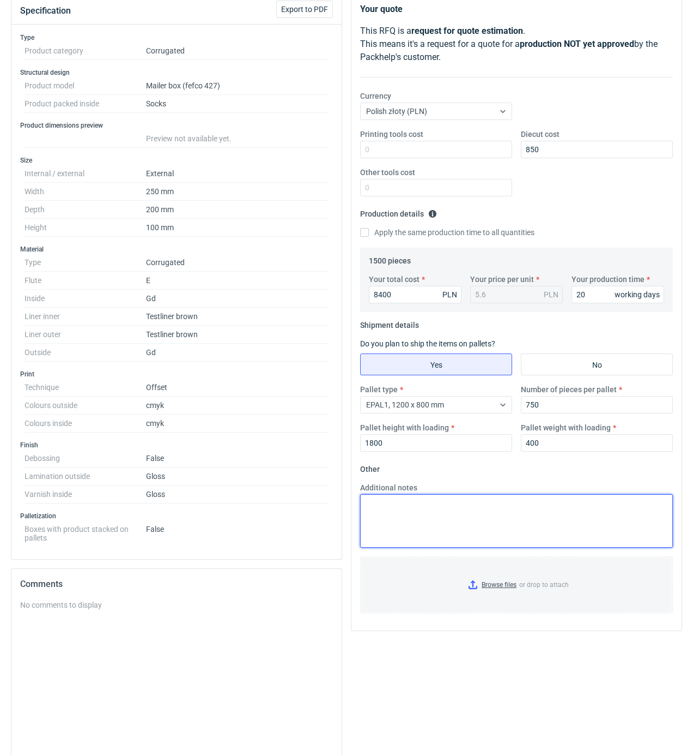
scroll to position [212, 0]
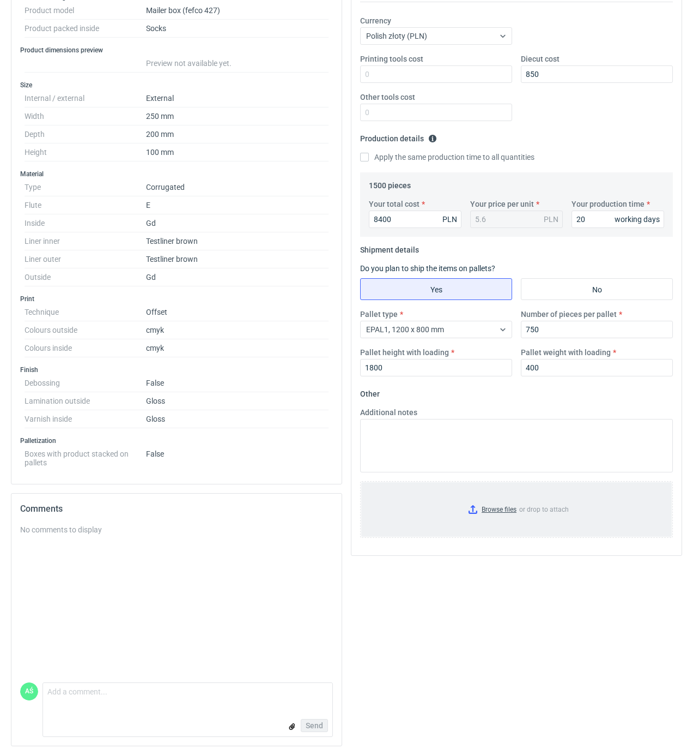
click at [482, 509] on input "Browse files or drop to attach" at bounding box center [516, 509] width 311 height 55
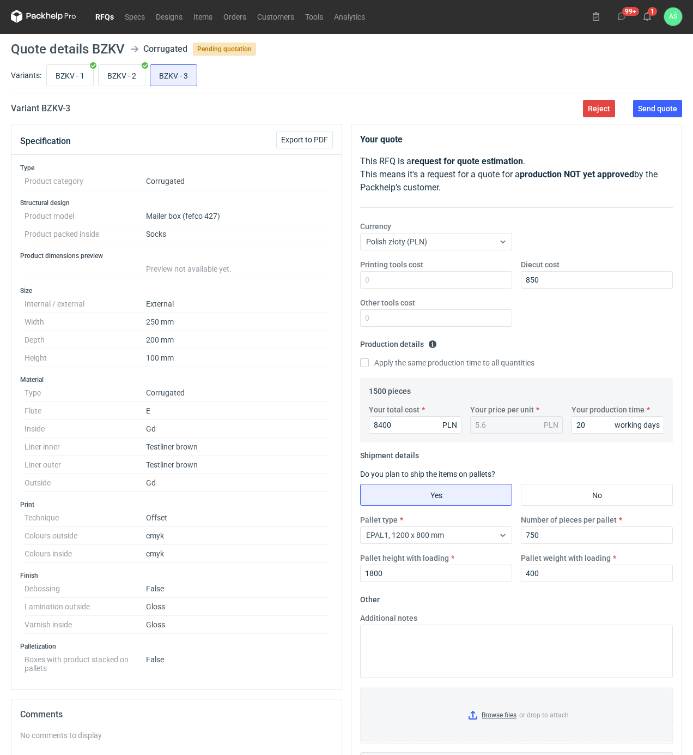
scroll to position [0, 0]
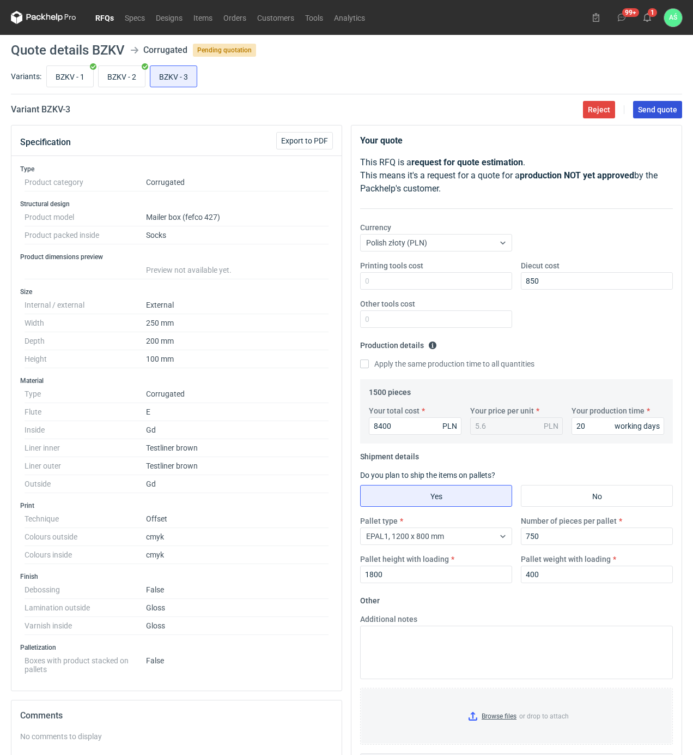
click at [666, 112] on span "Send quote" at bounding box center [657, 110] width 39 height 8
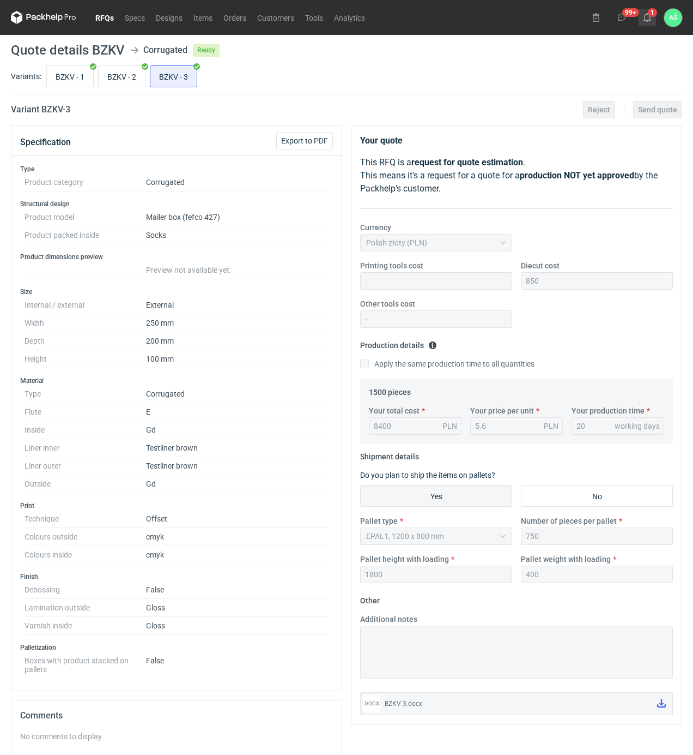
click at [654, 18] on button "1" at bounding box center [647, 17] width 17 height 17
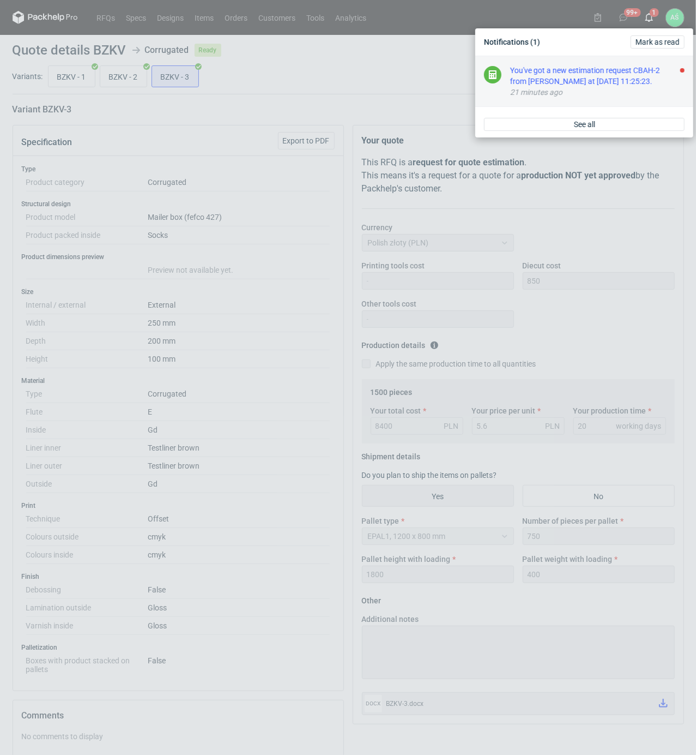
click at [638, 84] on div "You've got a new estimation request CBAH-2 from Maciej Sikora at 13 Aug 2025 11…" at bounding box center [597, 76] width 174 height 22
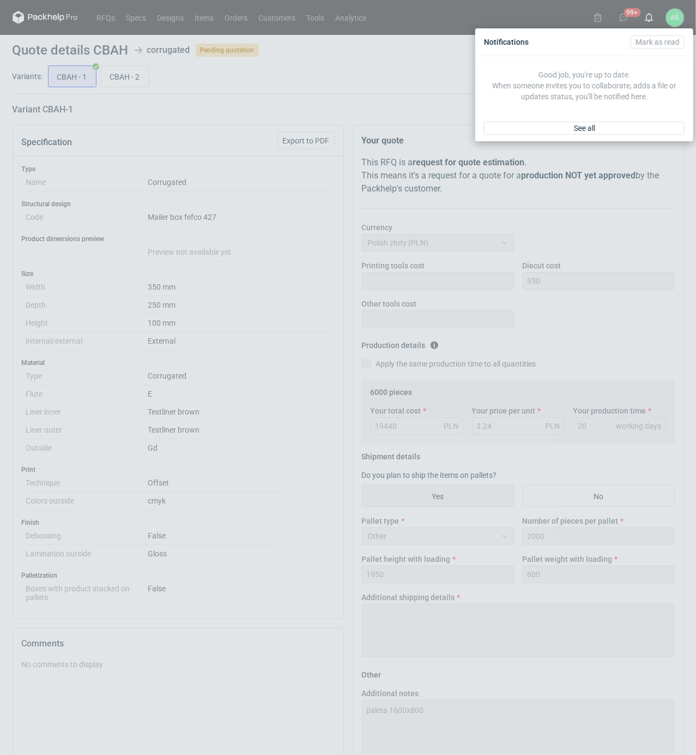
click at [341, 99] on div "Notifications Mark as read Good job, you're up to date. When someone invites yo…" at bounding box center [348, 377] width 696 height 755
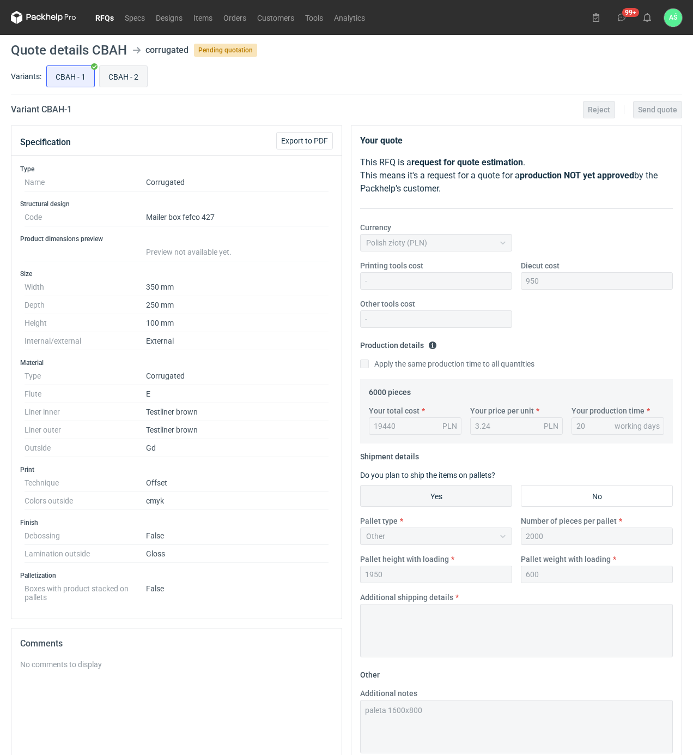
click at [109, 74] on input "CBAH - 2" at bounding box center [123, 76] width 47 height 21
radio input "true"
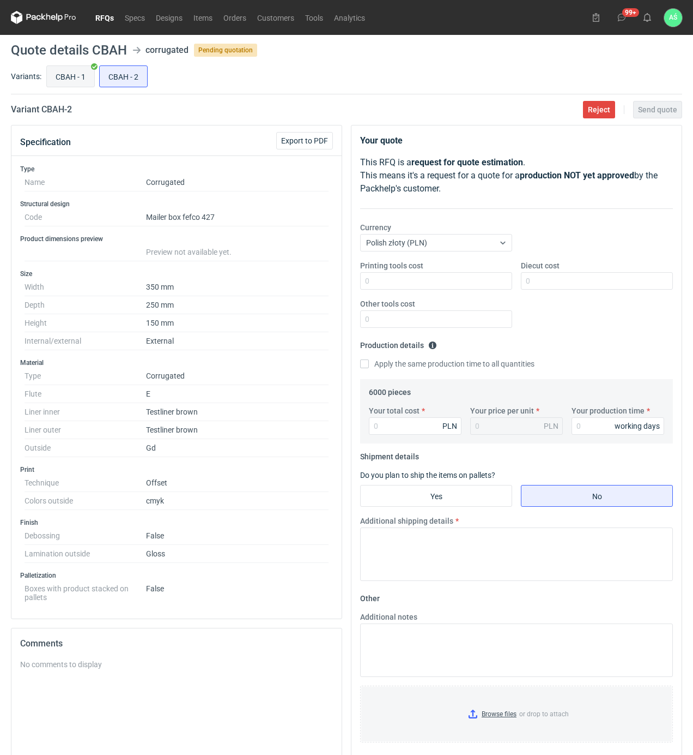
click at [79, 79] on input "CBAH - 1" at bounding box center [70, 76] width 47 height 21
radio input "true"
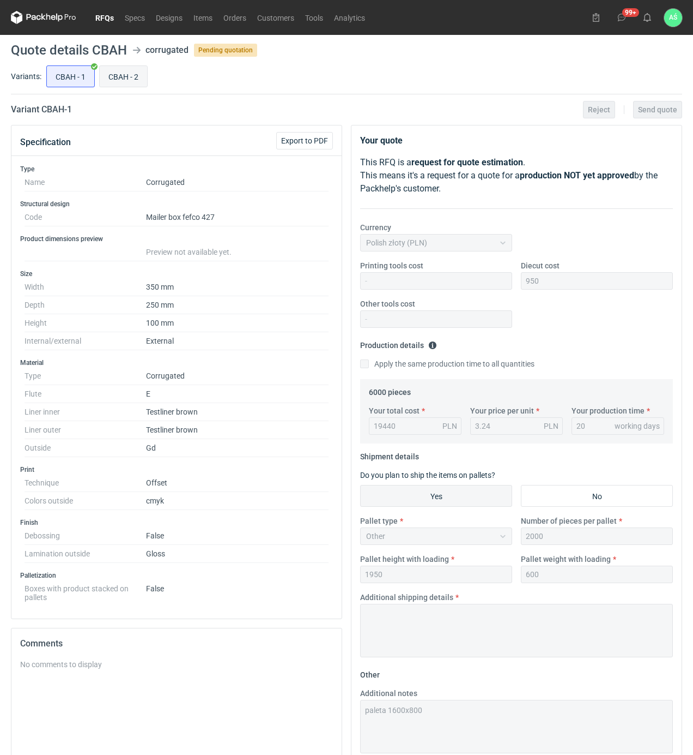
click at [118, 73] on input "CBAH - 2" at bounding box center [123, 76] width 47 height 21
radio input "true"
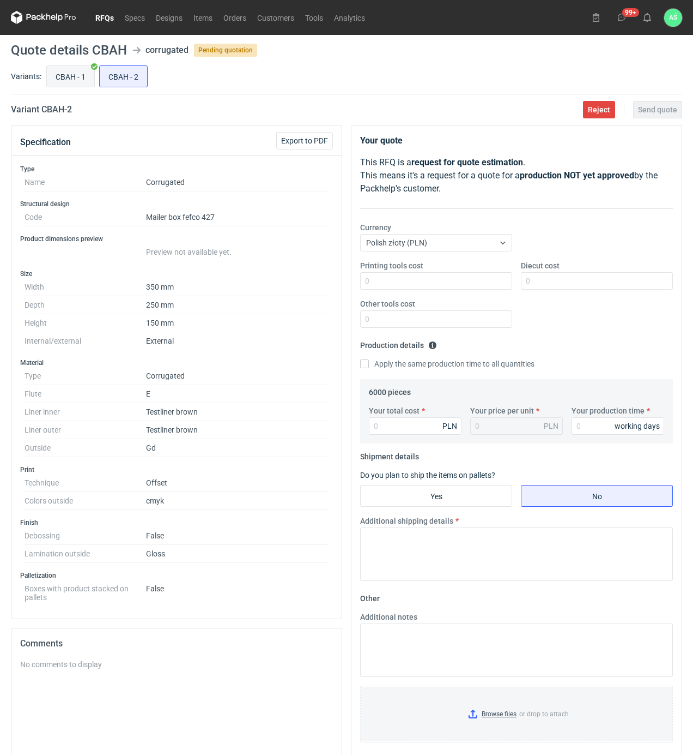
click at [76, 71] on input "CBAH - 1" at bounding box center [70, 76] width 47 height 21
radio input "true"
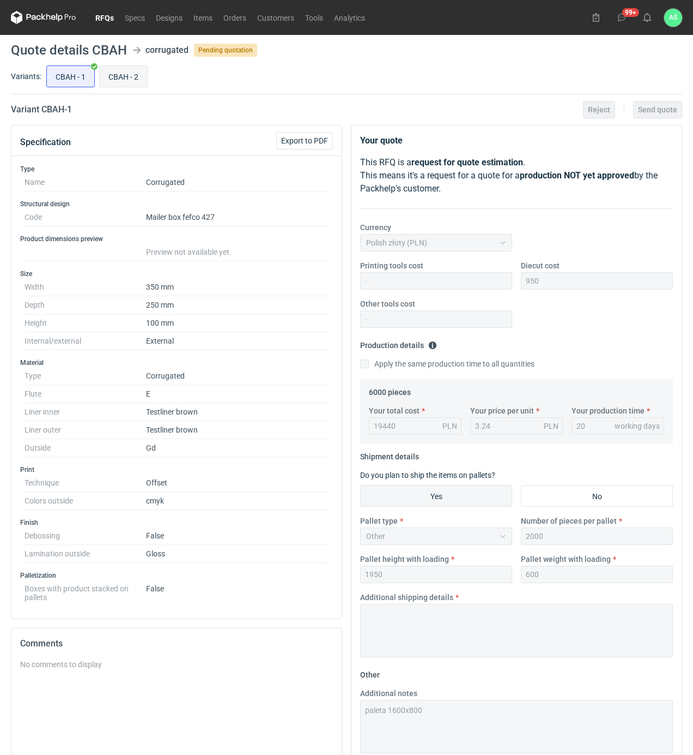
click at [142, 73] on input "CBAH - 2" at bounding box center [123, 76] width 47 height 21
radio input "true"
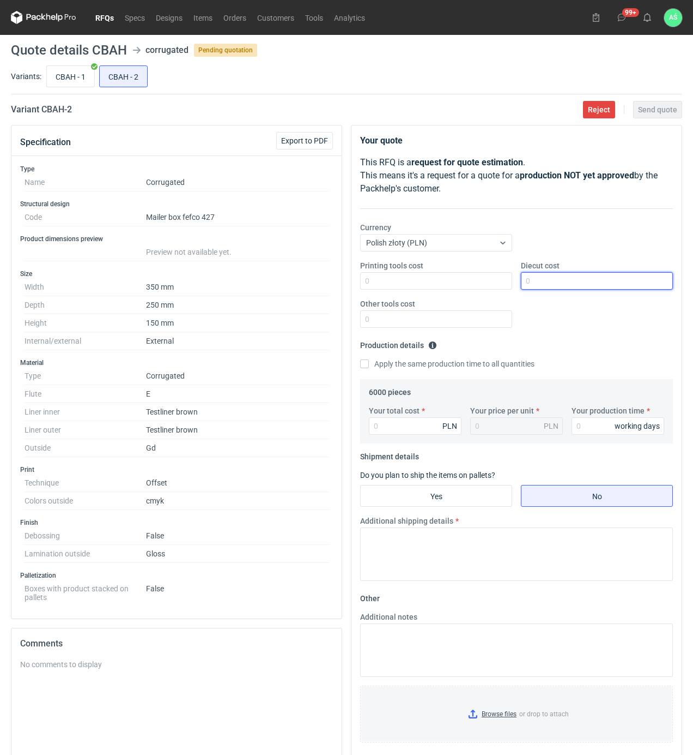
click at [539, 285] on input "Diecut cost" at bounding box center [597, 280] width 152 height 17
type input "1050"
type input "26220"
type input "4.37"
type input "20"
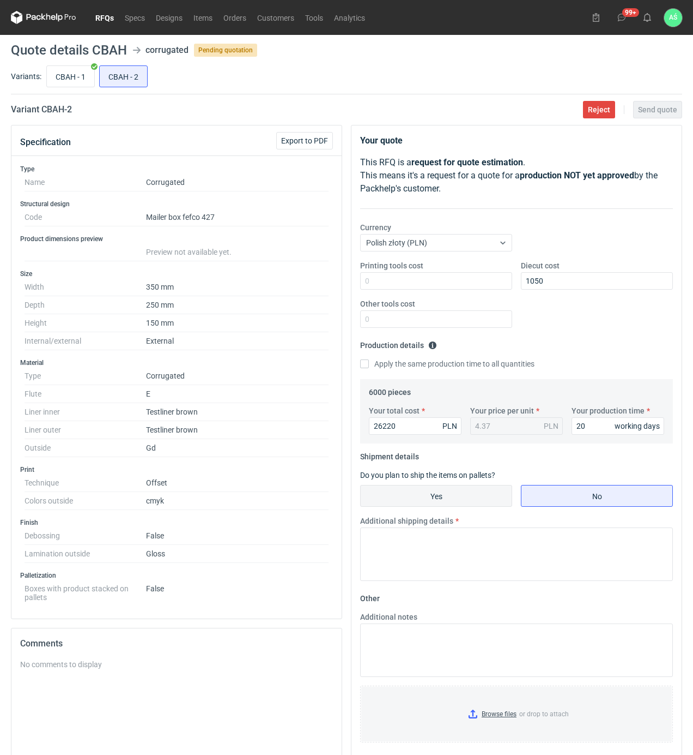
drag, startPoint x: 419, startPoint y: 504, endPoint x: 441, endPoint y: 504, distance: 21.8
click at [419, 504] on input "Yes" at bounding box center [436, 495] width 151 height 21
radio input "true"
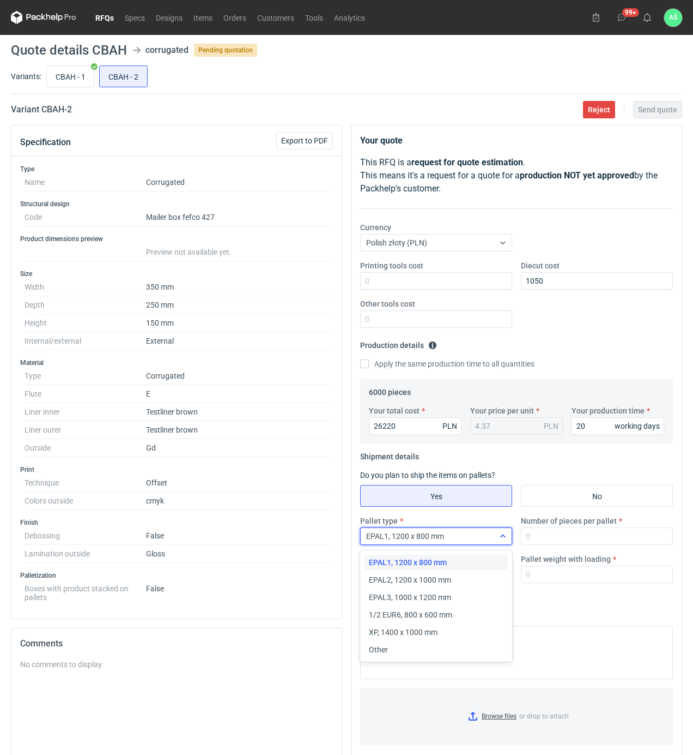
click at [493, 534] on div "EPAL1, 1200 x 800 mm" at bounding box center [428, 535] width 134 height 15
click at [463, 582] on div "EPAL2, 1200 x 1000 mm" at bounding box center [436, 579] width 135 height 11
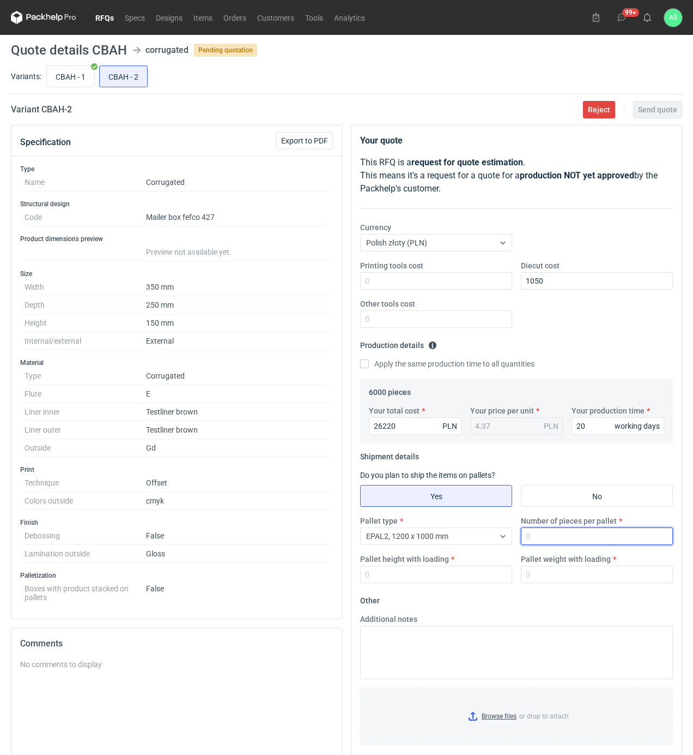
click at [554, 542] on input "Number of pieces per pallet" at bounding box center [597, 535] width 152 height 17
type input "1000"
type input "1950"
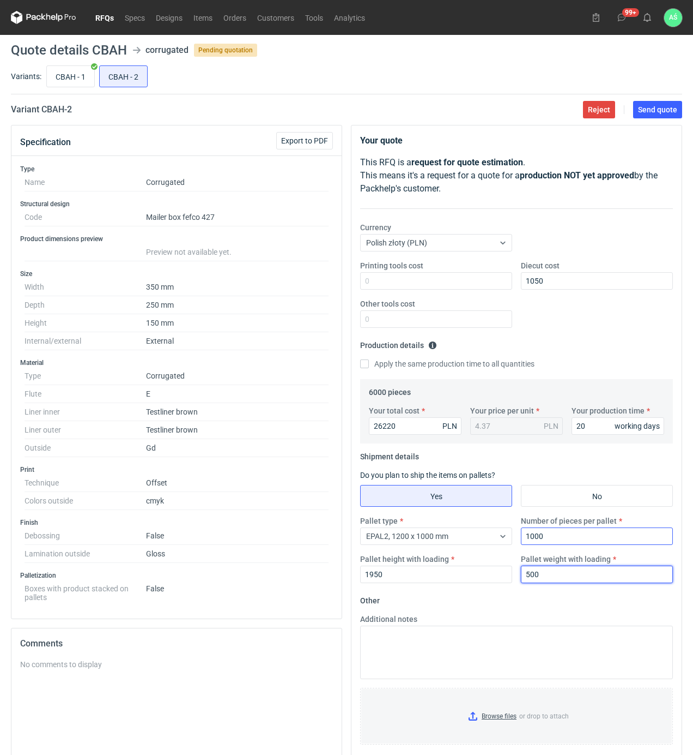
type input "500"
click at [511, 715] on input "Browse files or drop to attach" at bounding box center [516, 716] width 311 height 55
drag, startPoint x: 660, startPoint y: 109, endPoint x: 657, endPoint y: 129, distance: 19.8
click at [661, 109] on span "Send quote" at bounding box center [657, 110] width 39 height 8
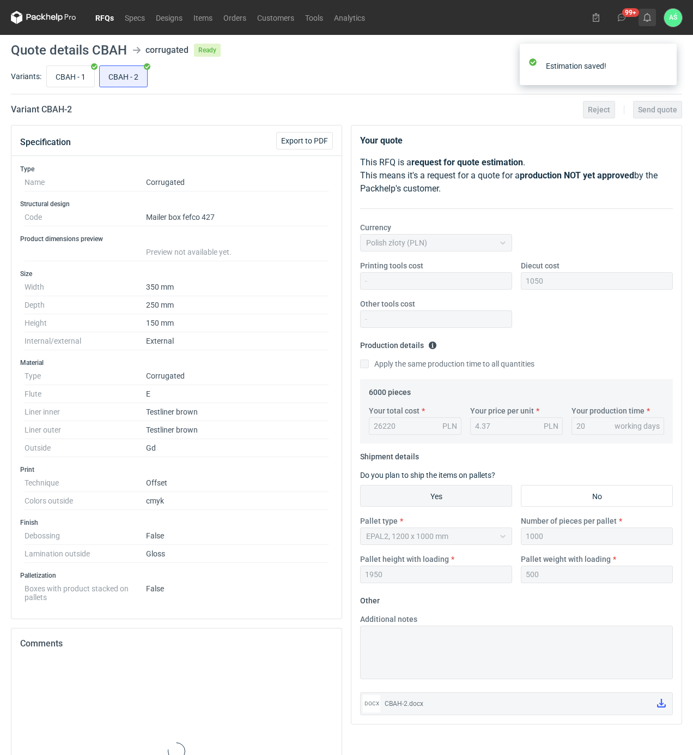
click at [648, 20] on use at bounding box center [648, 17] width 8 height 9
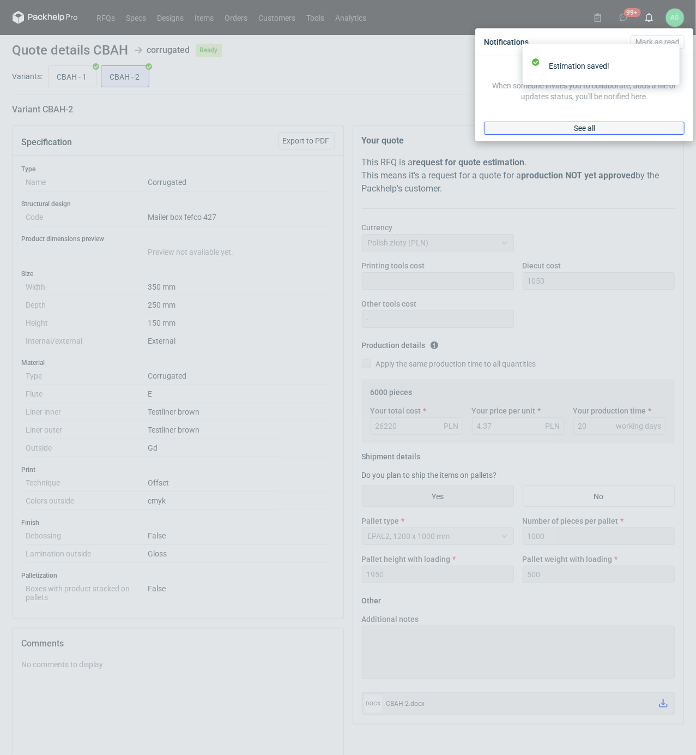
click at [603, 129] on link "See all" at bounding box center [584, 128] width 201 height 13
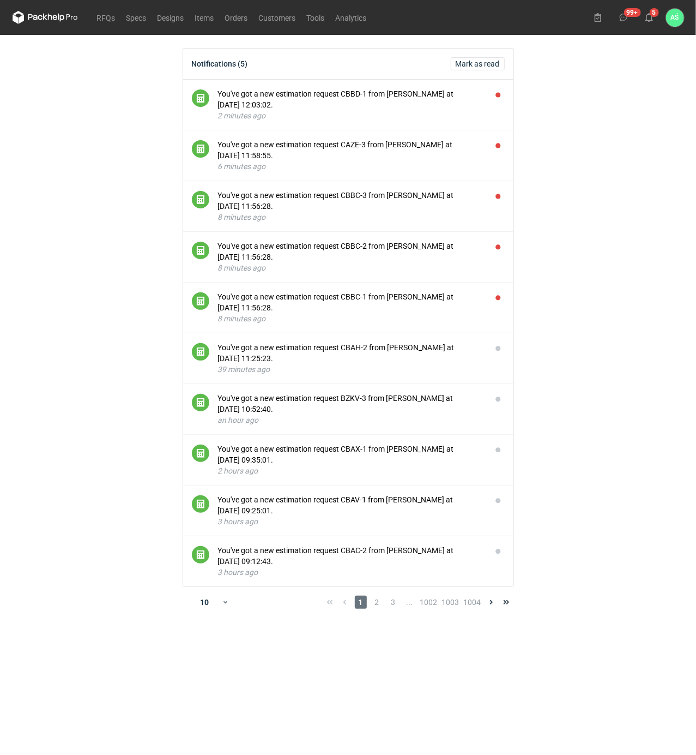
drag, startPoint x: 637, startPoint y: 350, endPoint x: 622, endPoint y: 362, distance: 19.4
click at [637, 350] on main "Notifications (5) Mark as read You've got a new estimation request CBBD-1 from …" at bounding box center [348, 395] width 680 height 720
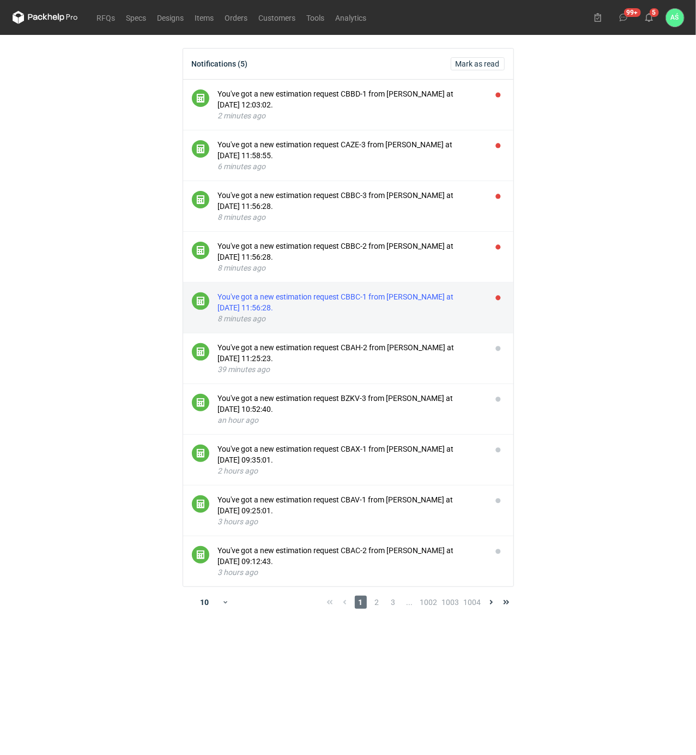
click at [417, 303] on div "You've got a new estimation request CBBC-1 from Maciej Sikora at 13 Aug 2025 11…" at bounding box center [350, 302] width 265 height 22
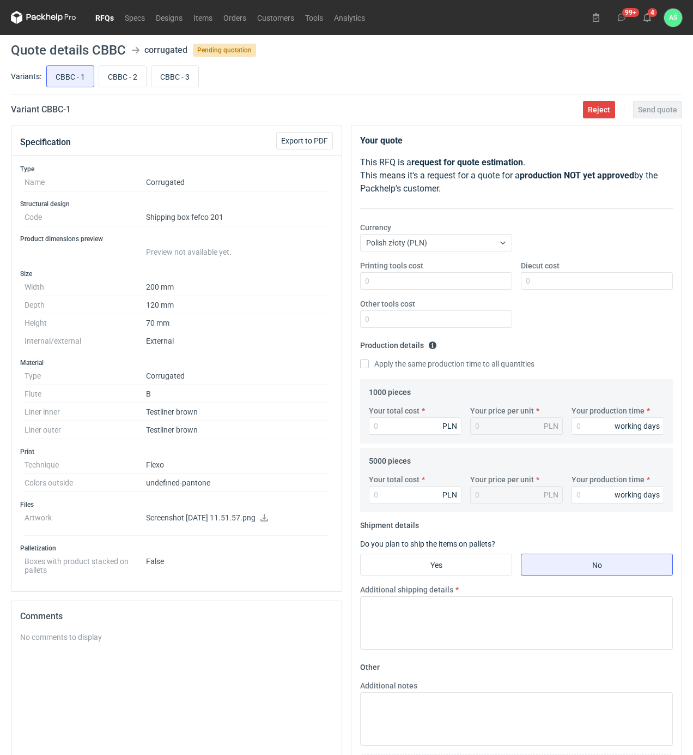
click at [268, 520] on icon at bounding box center [265, 518] width 8 height 8
click at [118, 83] on input "CBBC - 2" at bounding box center [122, 76] width 47 height 21
radio input "true"
click at [73, 81] on input "CBBC - 1" at bounding box center [70, 76] width 47 height 21
radio input "true"
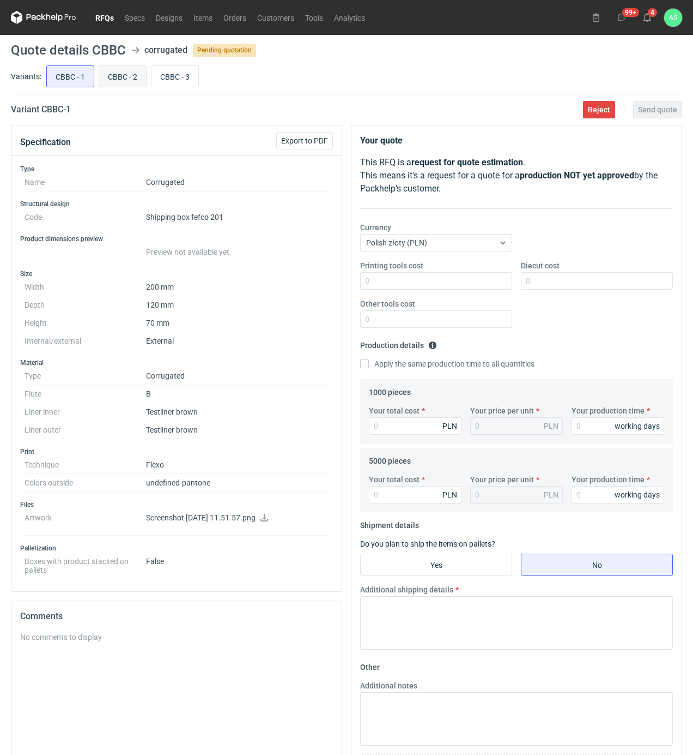
click at [99, 81] on label "CBBC - 2" at bounding box center [123, 76] width 48 height 22
click at [99, 81] on input "CBBC - 2" at bounding box center [122, 76] width 47 height 21
radio input "true"
click at [153, 81] on input "CBBC - 3" at bounding box center [175, 76] width 47 height 21
radio input "true"
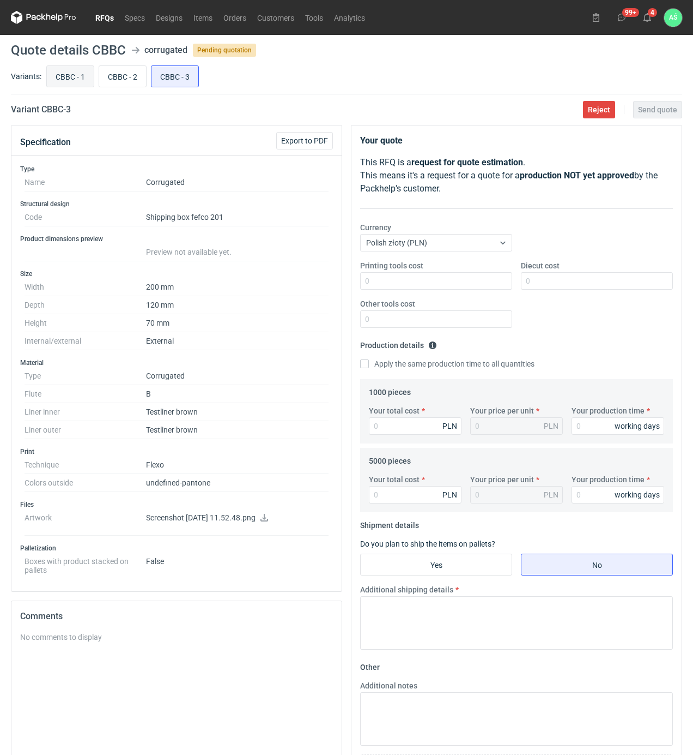
click at [70, 84] on input "CBBC - 1" at bounding box center [70, 76] width 47 height 21
radio input "true"
click at [114, 73] on input "CBBC - 2" at bounding box center [122, 76] width 47 height 21
radio input "true"
click at [138, 73] on input "CBBC - 2" at bounding box center [122, 76] width 47 height 21
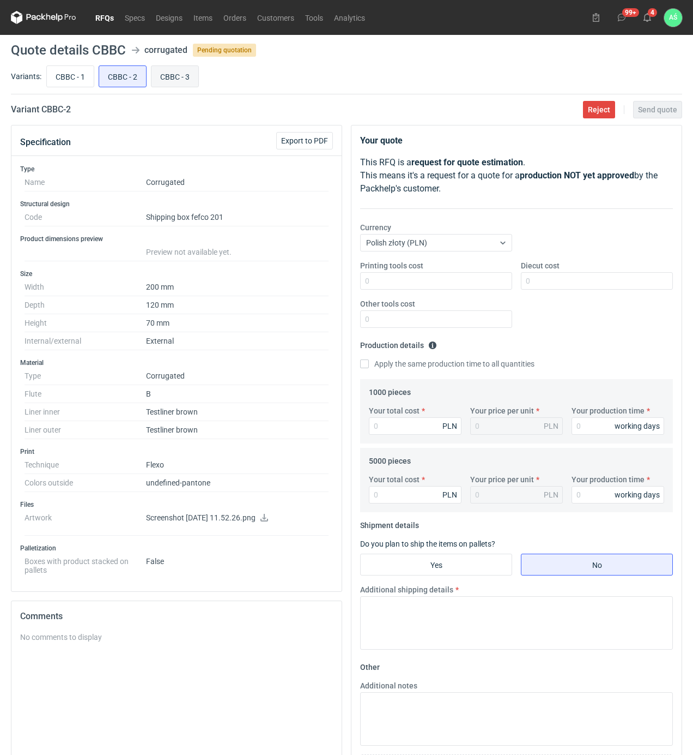
click at [166, 74] on input "CBBC - 3" at bounding box center [175, 76] width 47 height 21
radio input "true"
click at [118, 82] on input "CBBC - 2" at bounding box center [122, 76] width 47 height 21
radio input "true"
click at [173, 84] on input "CBBC - 3" at bounding box center [175, 76] width 47 height 21
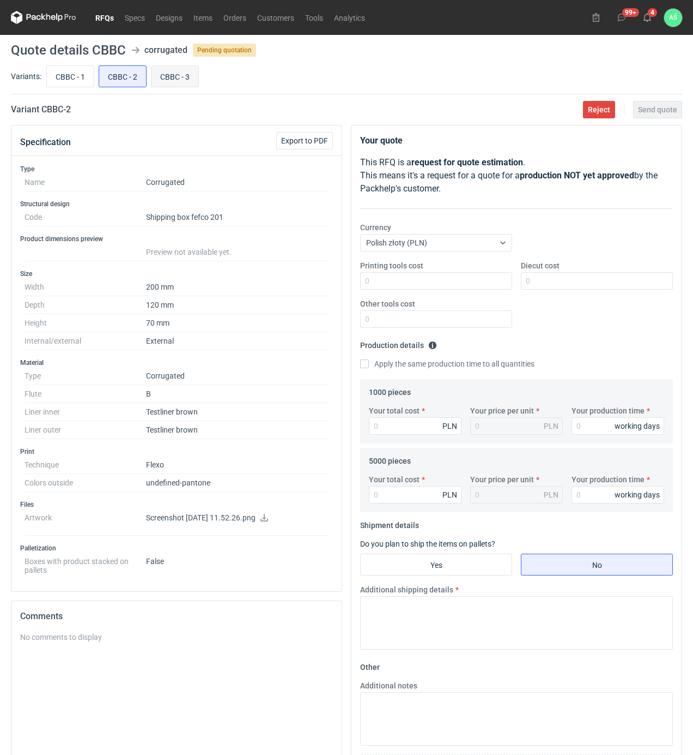
radio input "true"
click at [118, 82] on input "CBBC - 2" at bounding box center [122, 76] width 47 height 21
radio input "true"
click at [88, 76] on input "CBBC - 1" at bounding box center [70, 76] width 47 height 21
radio input "true"
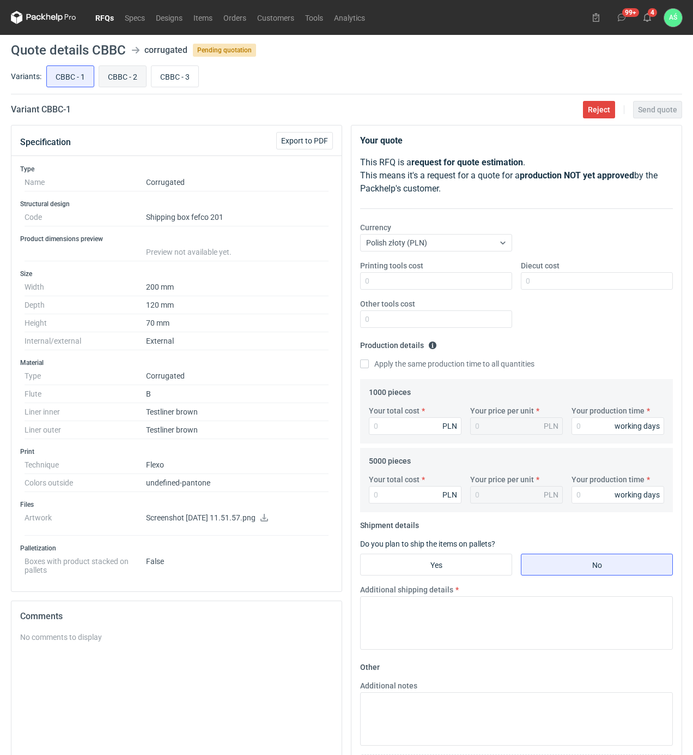
click at [127, 76] on input "CBBC - 2" at bounding box center [122, 76] width 47 height 21
radio input "true"
click at [269, 520] on icon at bounding box center [264, 518] width 9 height 8
click at [357, 49] on header "Quote details CBBC corrugated Pending quotation" at bounding box center [347, 50] width 672 height 13
click at [62, 75] on input "CBBC - 1" at bounding box center [70, 76] width 47 height 21
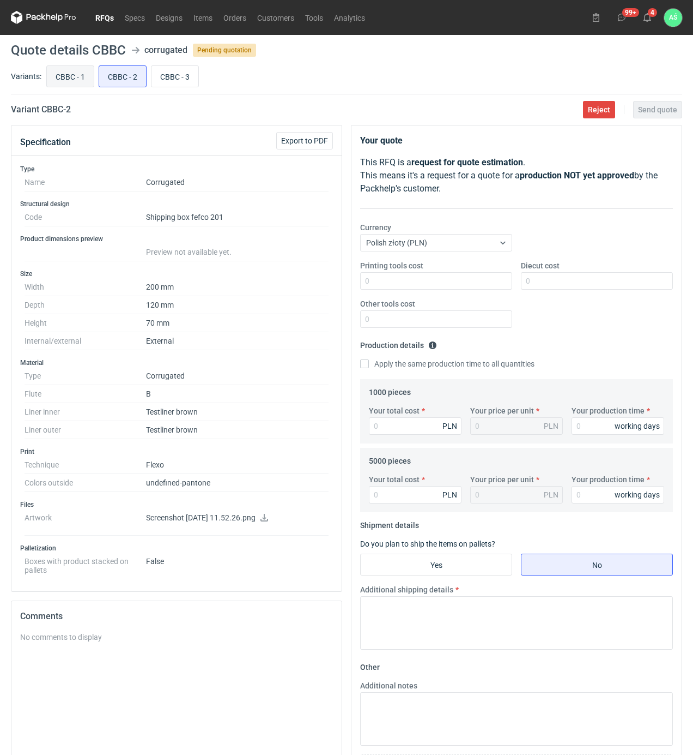
radio input "true"
click at [181, 77] on input "CBBC - 3" at bounding box center [175, 76] width 47 height 21
radio input "true"
click at [268, 521] on icon at bounding box center [265, 518] width 8 height 8
click at [72, 75] on input "CBBC - 1" at bounding box center [70, 76] width 47 height 21
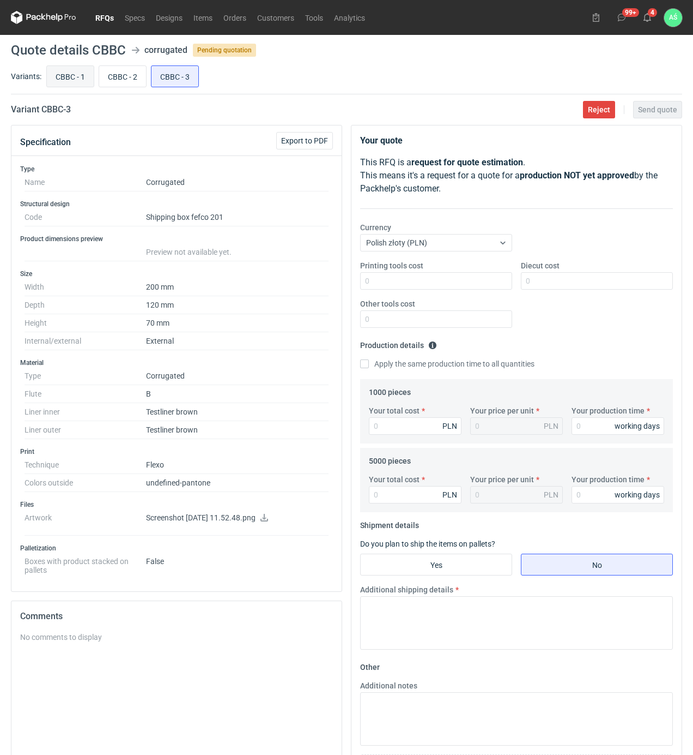
radio input "true"
click at [448, 288] on input "Printing tools cost" at bounding box center [436, 280] width 152 height 17
type input "600"
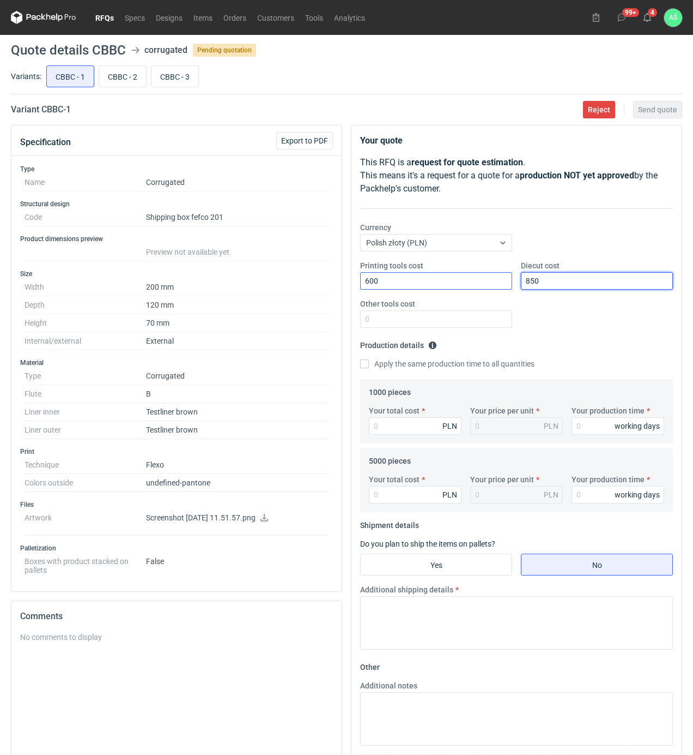
type input "850"
type input "1010"
type input "1.01"
type input "15"
type input "3450"
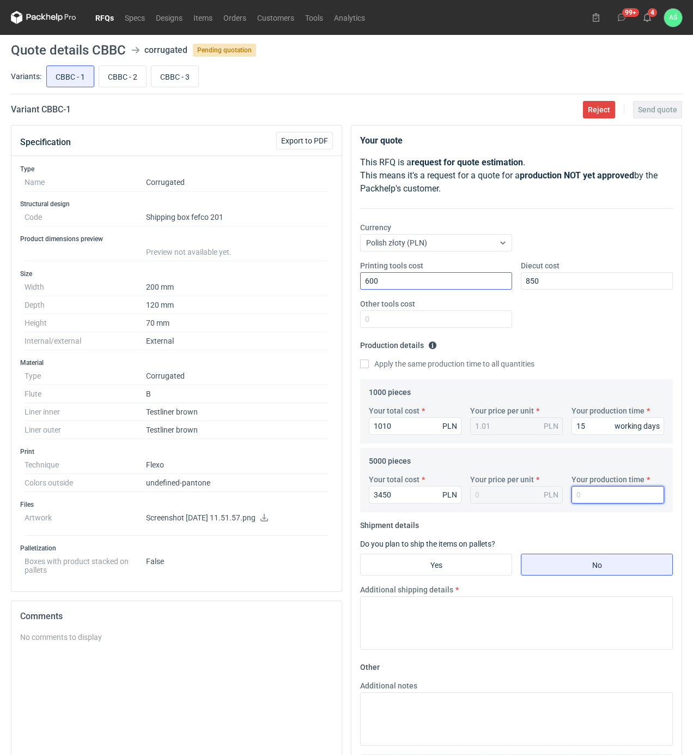
type input "0.69"
type input "15"
click at [438, 567] on input "Yes" at bounding box center [436, 564] width 151 height 21
radio input "true"
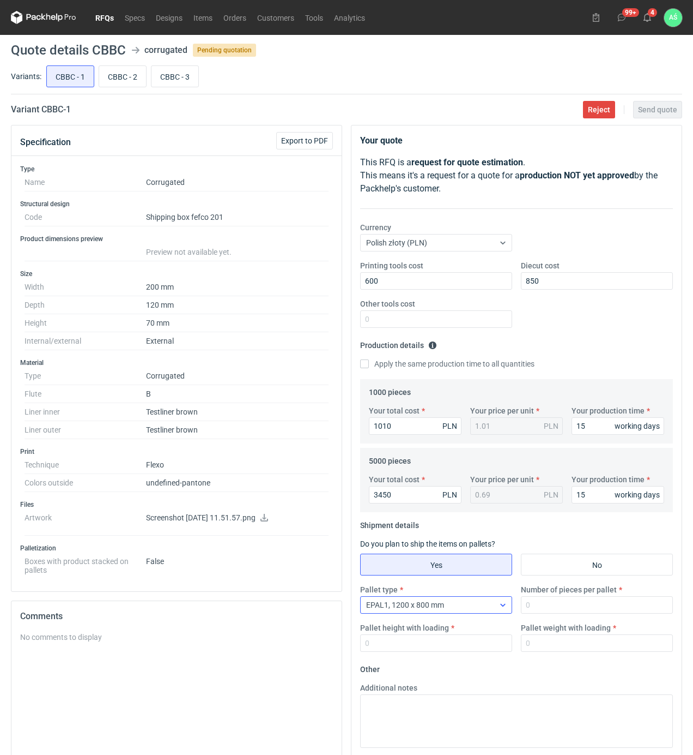
click at [426, 602] on span "EPAL1, 1200 x 800 mm" at bounding box center [405, 604] width 78 height 9
click at [457, 607] on div "EPAL1, 1200 x 800 mm" at bounding box center [428, 604] width 134 height 15
click at [541, 602] on input "Number of pieces per pallet" at bounding box center [597, 604] width 152 height 17
type input "2500"
type input "1800"
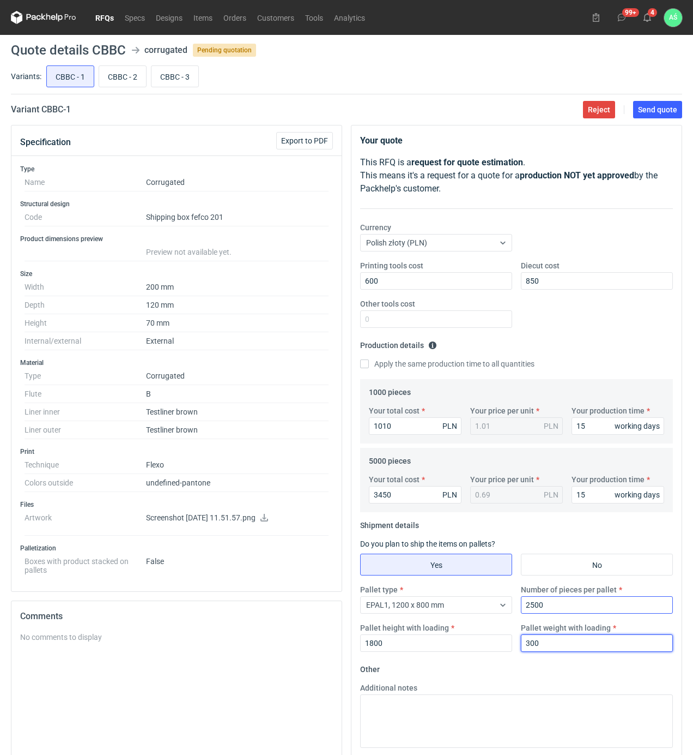
type input "300"
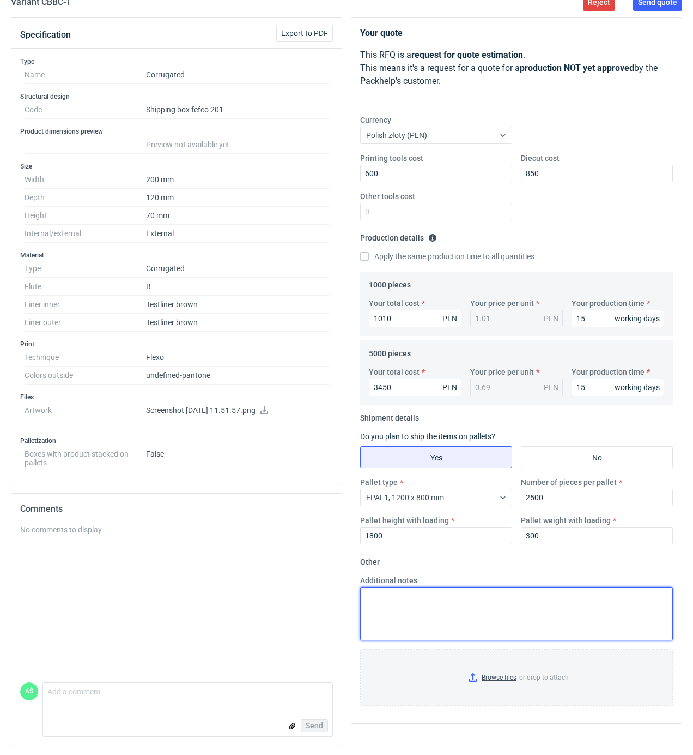
scroll to position [111, 0]
click at [498, 676] on input "Browse files or drop to attach" at bounding box center [516, 677] width 311 height 55
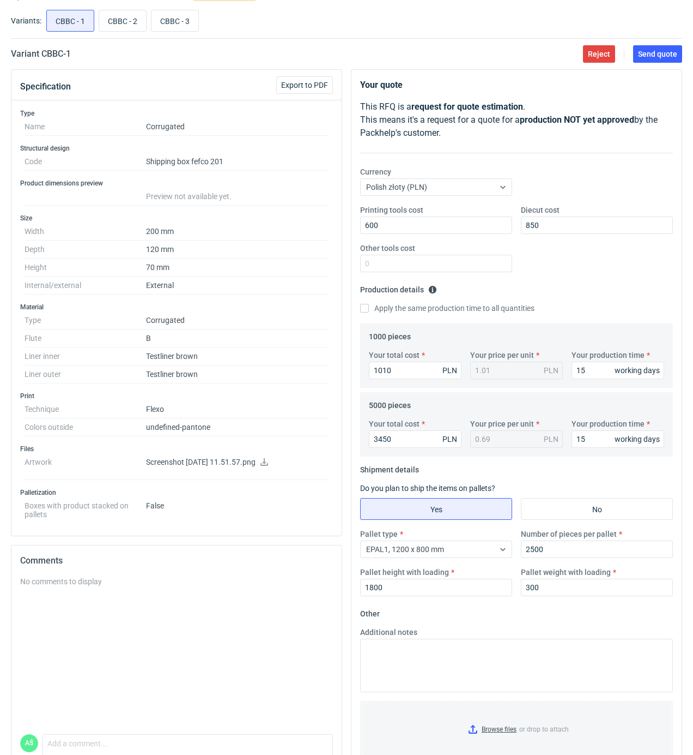
scroll to position [0, 0]
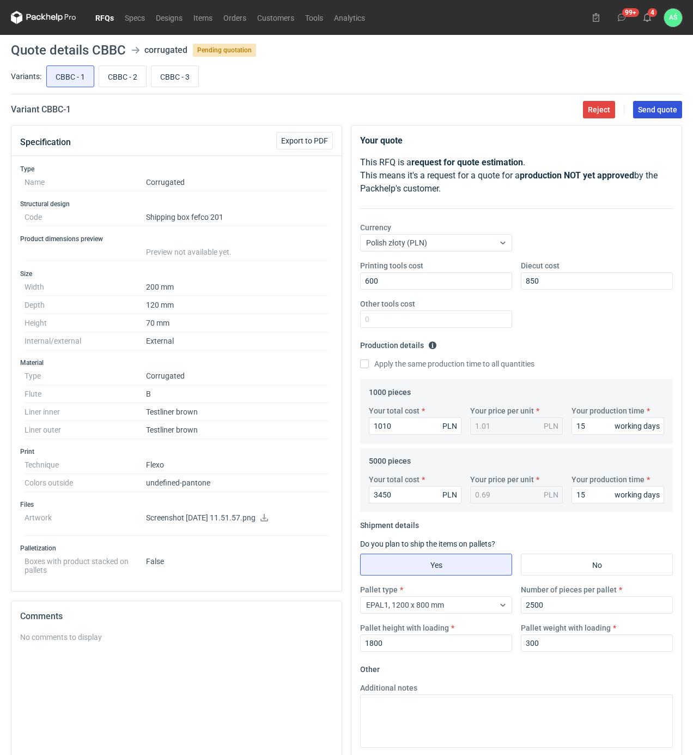
click at [655, 110] on span "Send quote" at bounding box center [657, 110] width 39 height 8
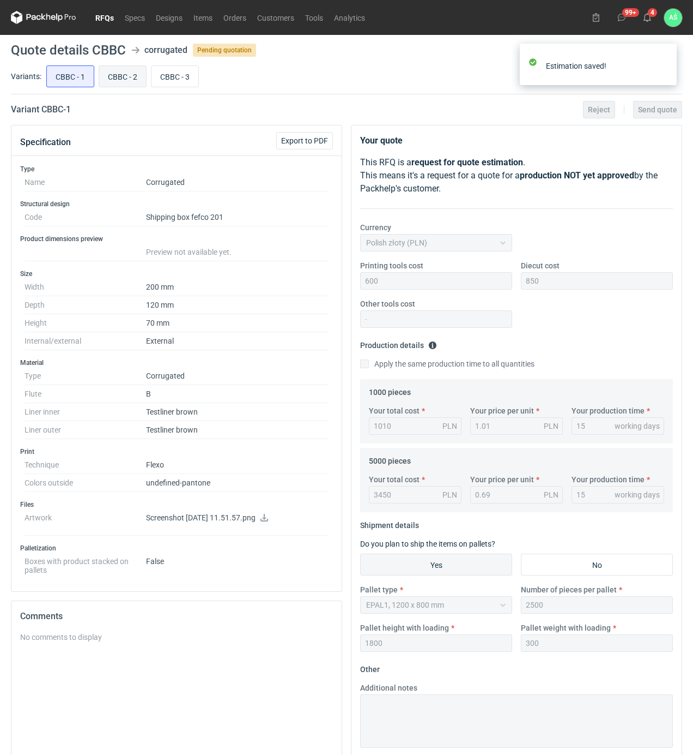
click at [113, 74] on input "CBBC - 2" at bounding box center [122, 76] width 47 height 21
radio input "true"
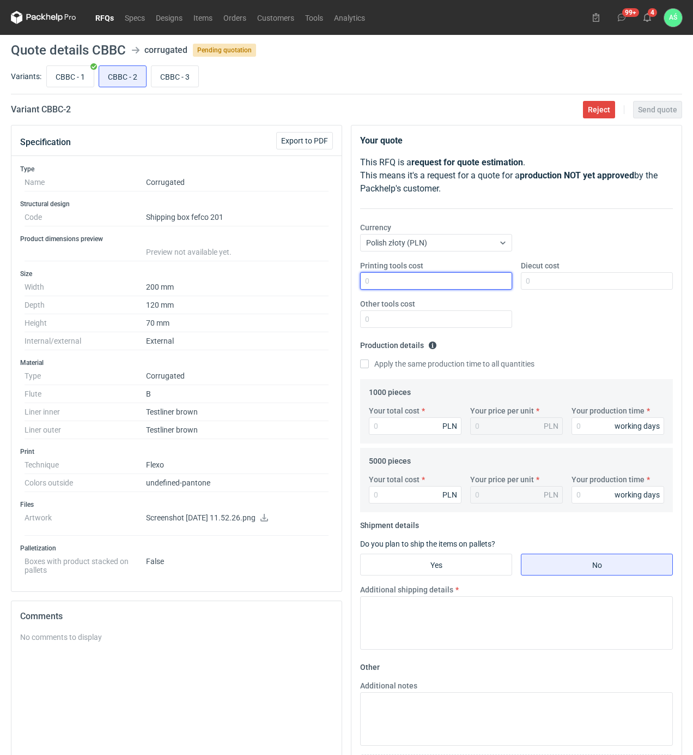
click at [463, 281] on input "Printing tools cost" at bounding box center [436, 280] width 152 height 17
type input "600"
type input "850"
type input "1010"
type input "1.01"
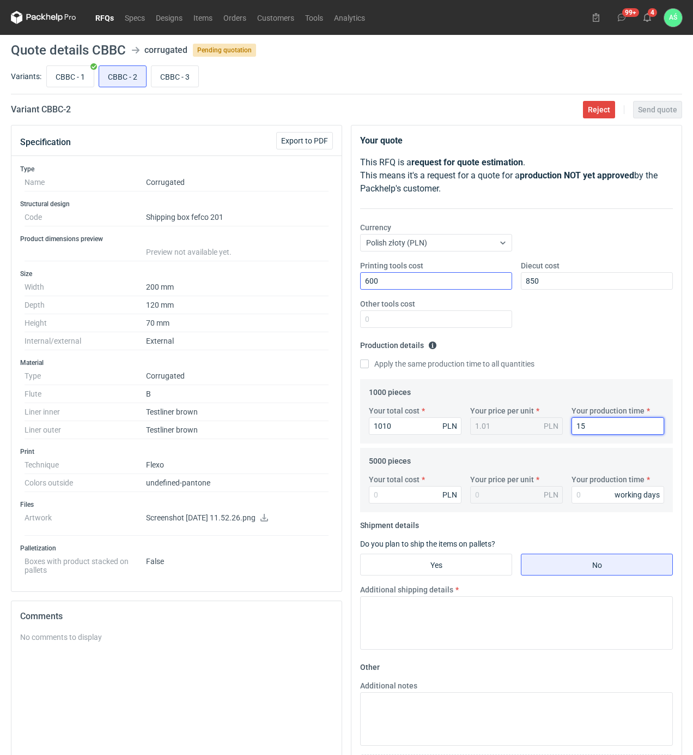
type input "15"
type input "3450"
type input "0.69"
type input "15"
drag, startPoint x: 467, startPoint y: 574, endPoint x: 474, endPoint y: 566, distance: 11.2
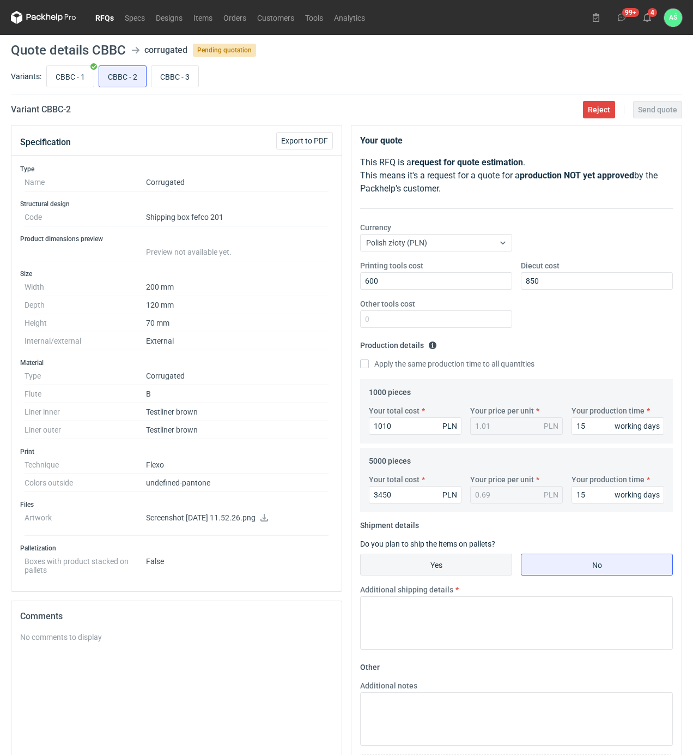
click at [467, 572] on input "Yes" at bounding box center [436, 564] width 151 height 21
radio input "true"
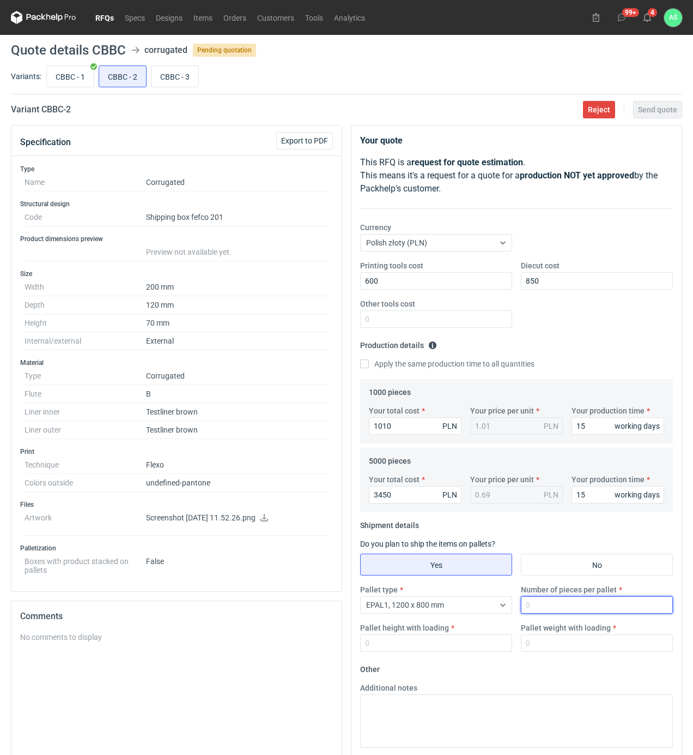
click at [535, 605] on input "Number of pieces per pallet" at bounding box center [597, 604] width 152 height 17
type input "2500"
type input "1800"
type input "300"
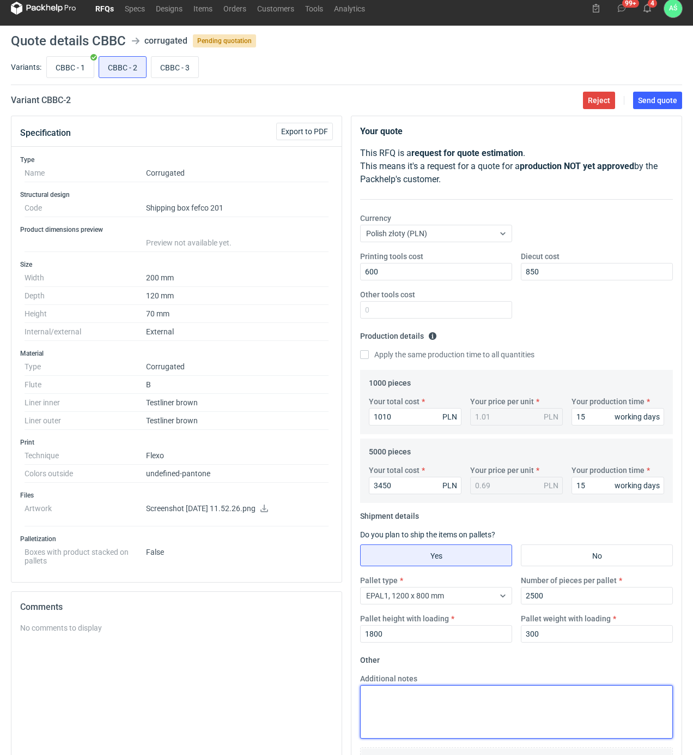
scroll to position [111, 0]
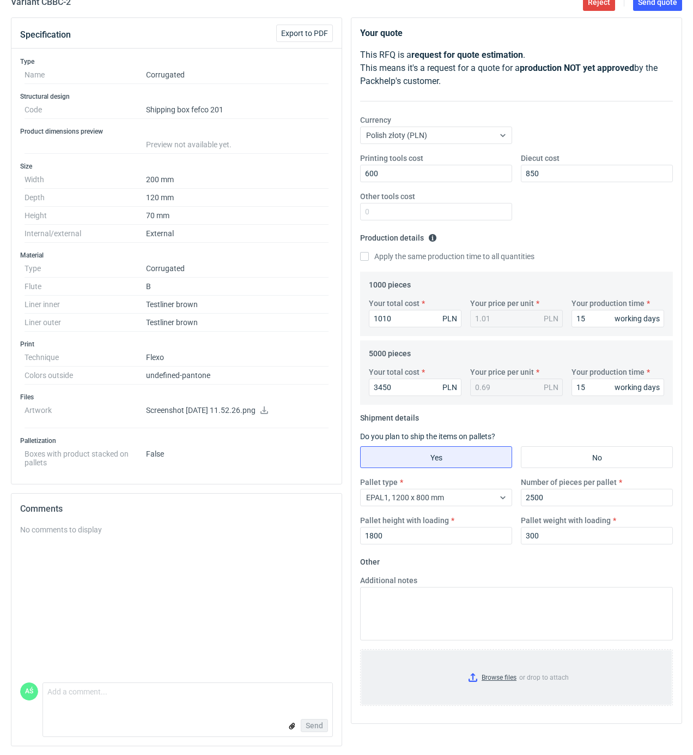
click at [504, 672] on input "Browse files or drop to attach" at bounding box center [516, 677] width 311 height 55
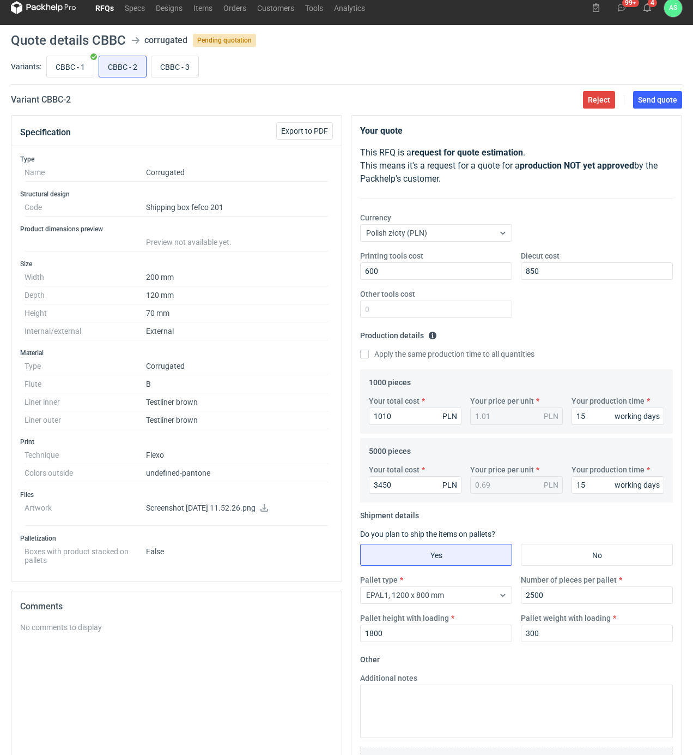
scroll to position [0, 0]
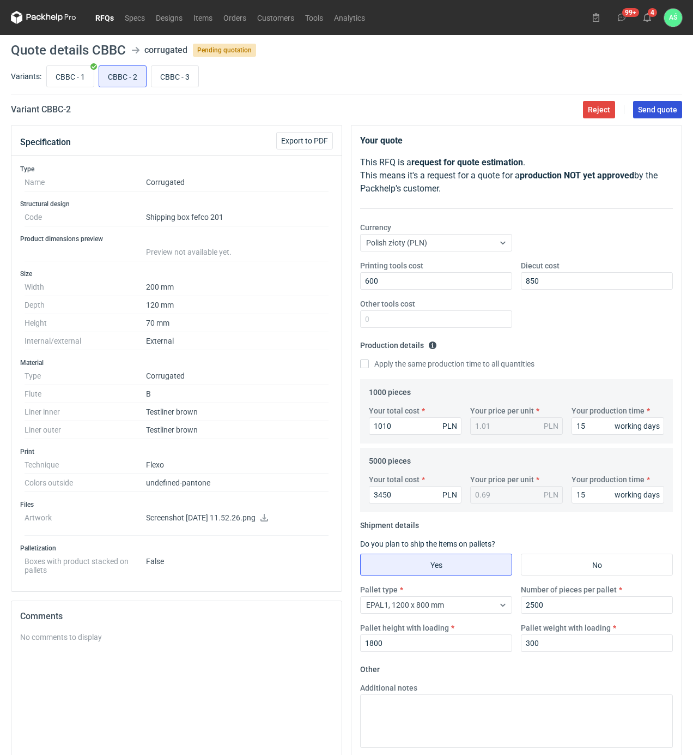
click at [677, 112] on span "Send quote" at bounding box center [657, 110] width 39 height 8
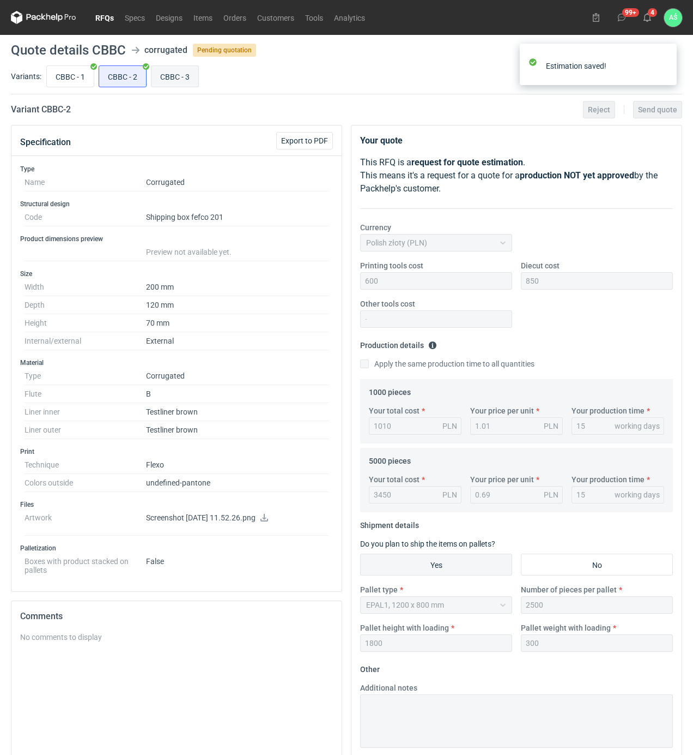
click at [159, 74] on input "CBBC - 3" at bounding box center [175, 76] width 47 height 21
radio input "true"
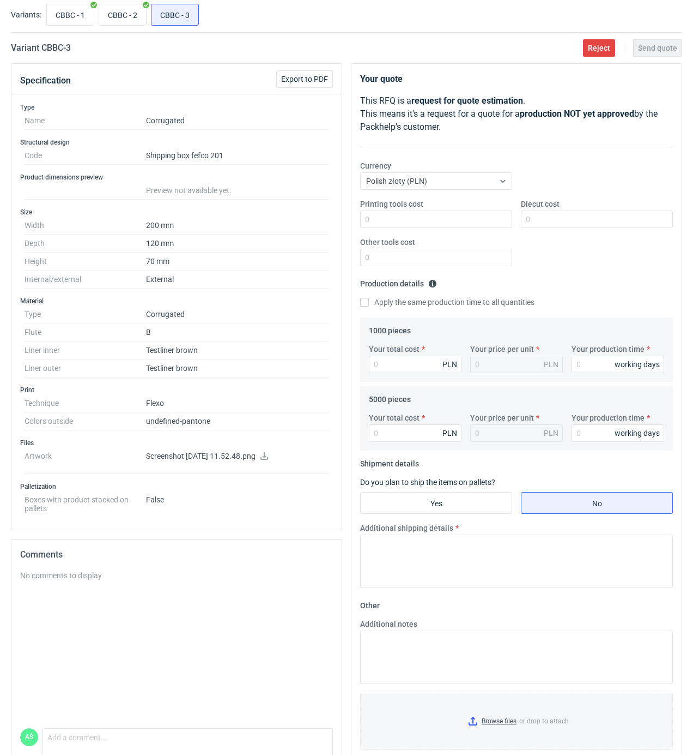
scroll to position [111, 0]
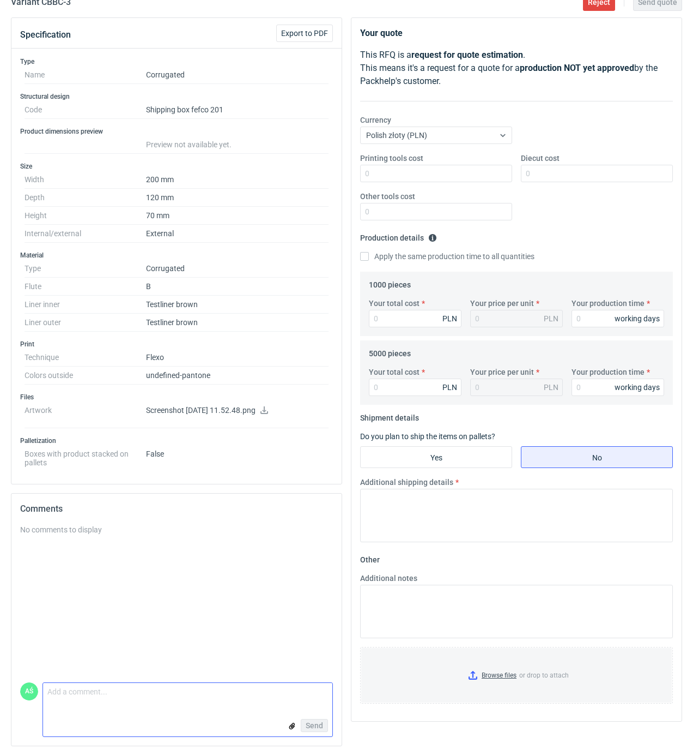
click at [138, 704] on textarea "Comment message" at bounding box center [187, 694] width 289 height 23
type textarea "poprawna oferta, nie zmieniłem modelu fefco"
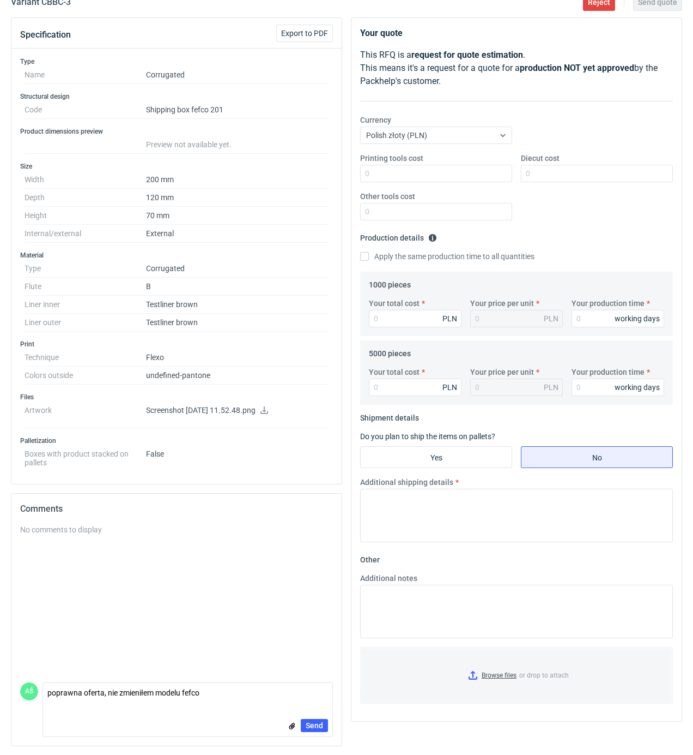
click at [286, 721] on div "Send" at bounding box center [187, 725] width 289 height 22
click at [292, 724] on input "file" at bounding box center [292, 725] width 9 height 11
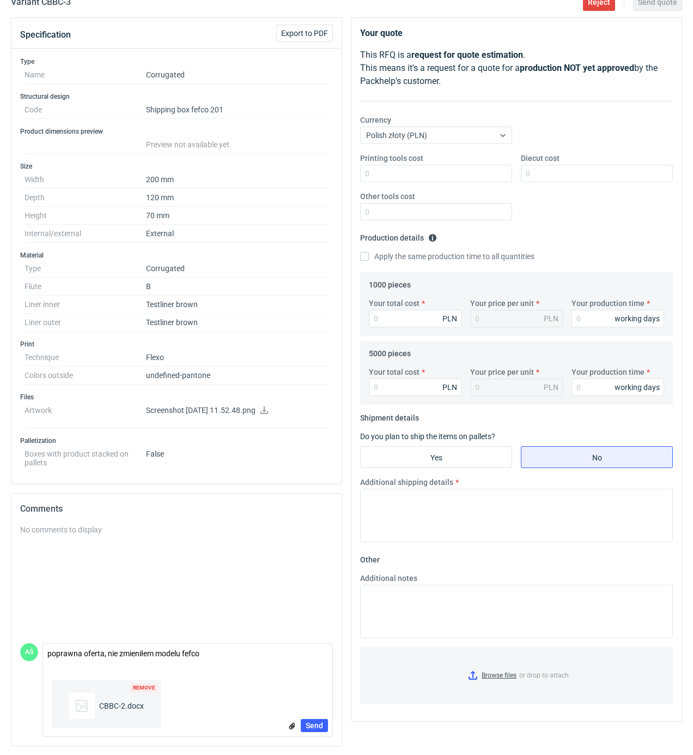
click at [310, 731] on div "Remove CBBC-2.docx Send" at bounding box center [187, 705] width 289 height 61
click at [315, 724] on span "Send" at bounding box center [314, 725] width 17 height 8
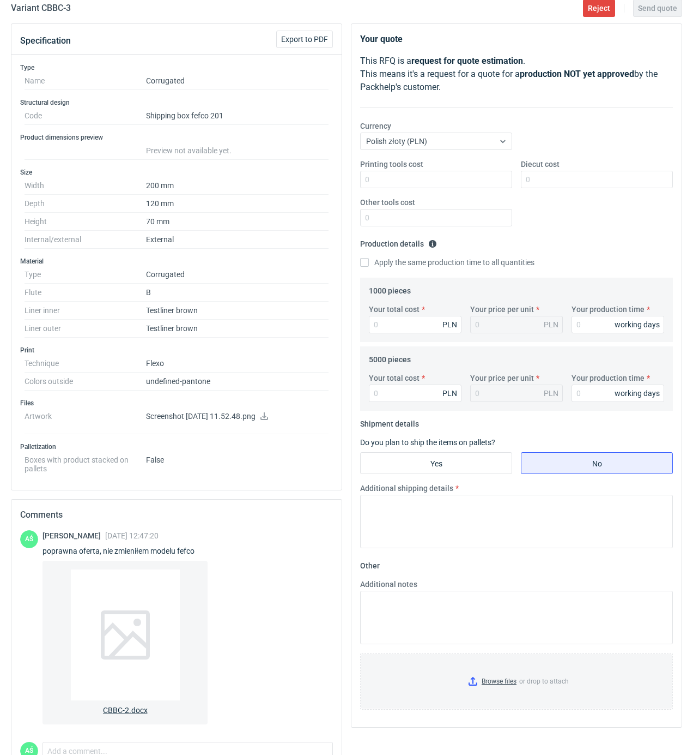
scroll to position [165, 0]
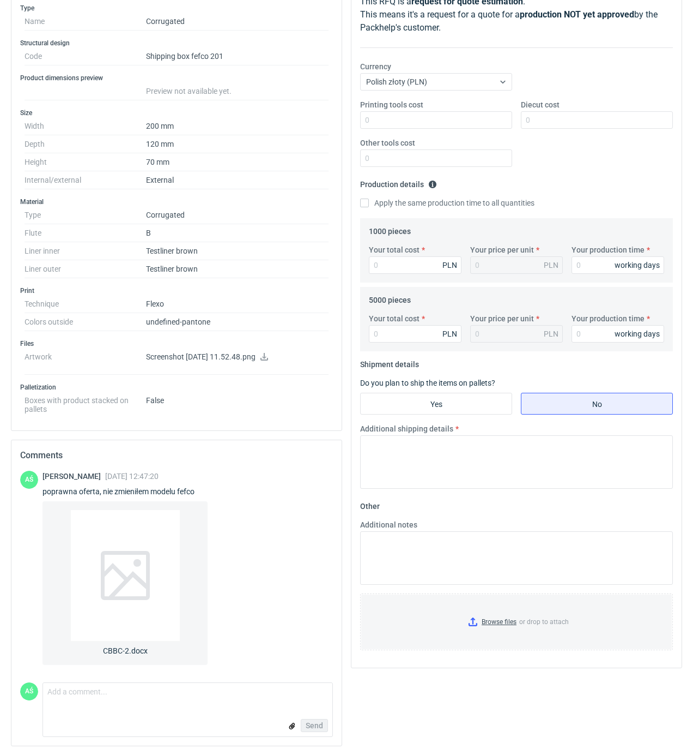
drag, startPoint x: 116, startPoint y: 482, endPoint x: 231, endPoint y: 635, distance: 191.5
click at [231, 635] on div "AŚ Adrian Świerżewski 13 Aug 2025 12:47:20 poprawna oferta, nie zmieniłem model…" at bounding box center [176, 569] width 313 height 198
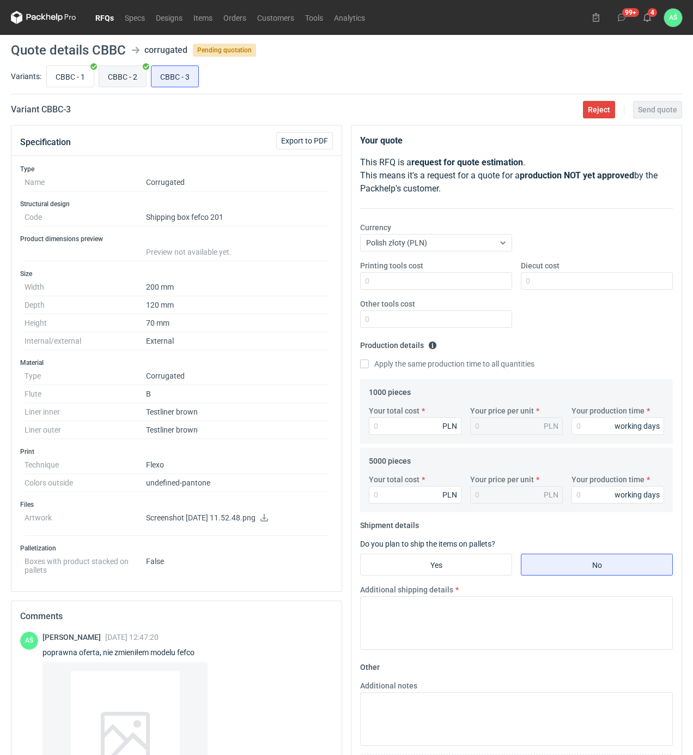
click at [114, 86] on input "CBBC - 2" at bounding box center [122, 76] width 47 height 21
radio input "true"
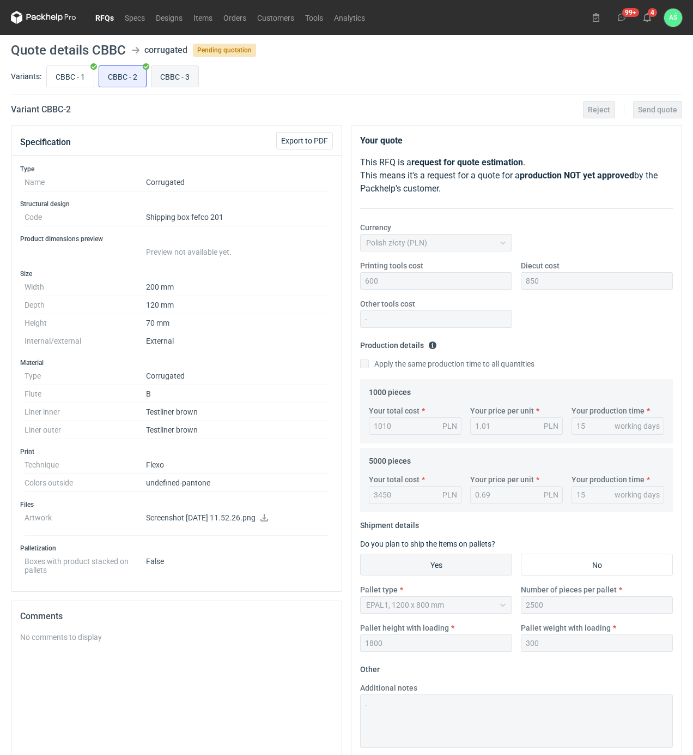
click at [182, 75] on input "CBBC - 3" at bounding box center [175, 76] width 47 height 21
radio input "true"
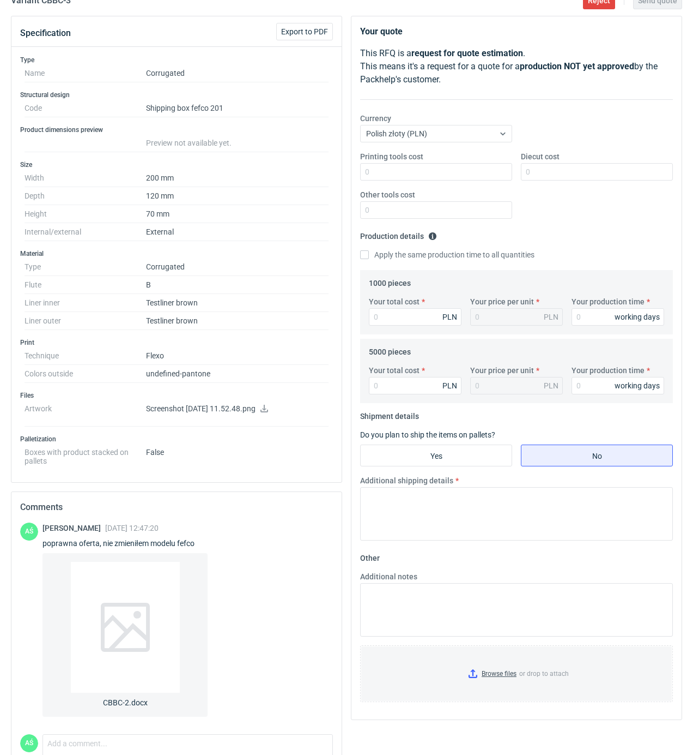
scroll to position [111, 0]
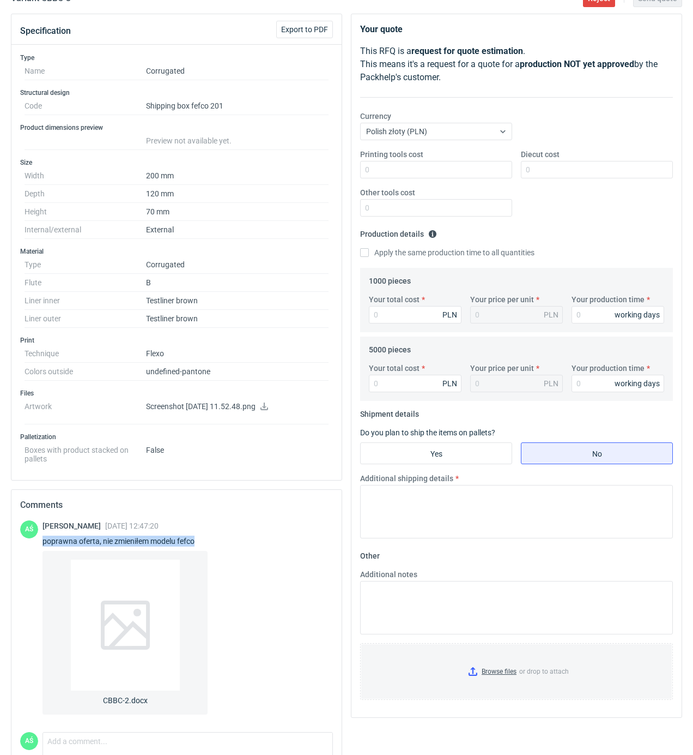
drag, startPoint x: 197, startPoint y: 546, endPoint x: 44, endPoint y: 541, distance: 153.3
click at [44, 541] on div "poprawna oferta, nie zmieniłem modelu fefco" at bounding box center [125, 540] width 165 height 11
copy div "poprawna oferta, nie zmieniłem modelu fefco"
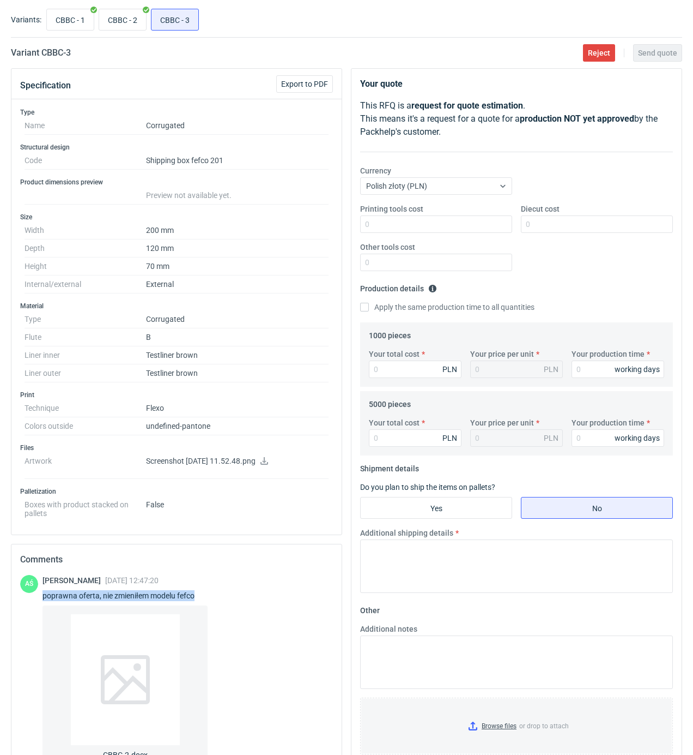
scroll to position [0, 0]
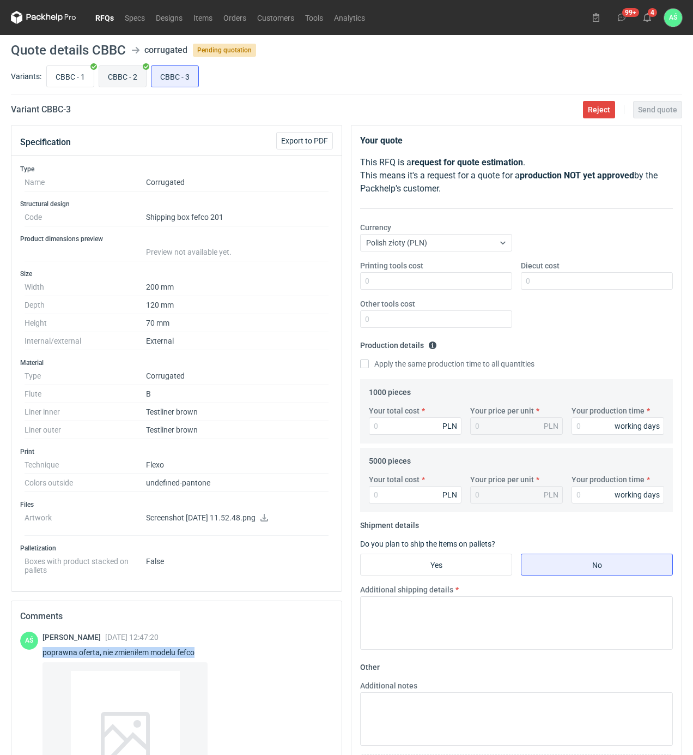
click at [123, 72] on input "CBBC - 2" at bounding box center [122, 76] width 47 height 21
radio input "true"
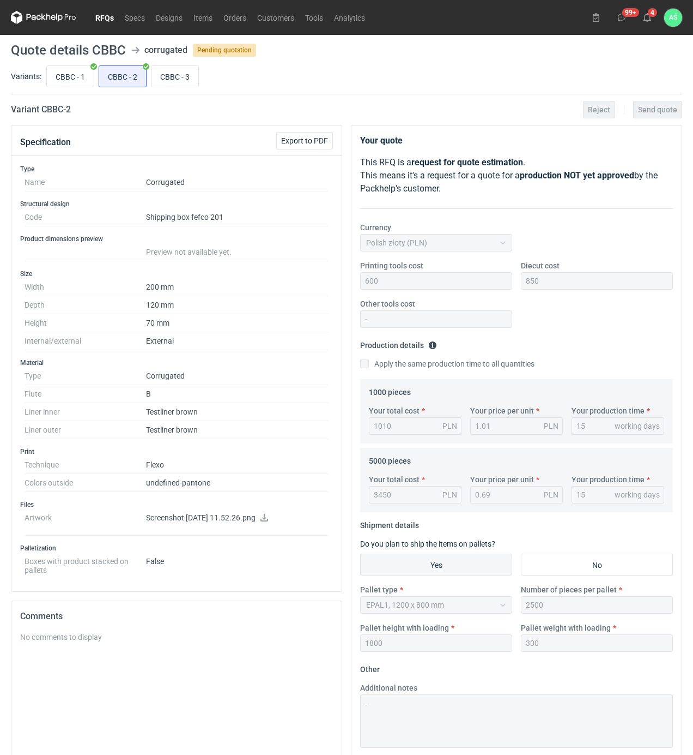
scroll to position [111, 0]
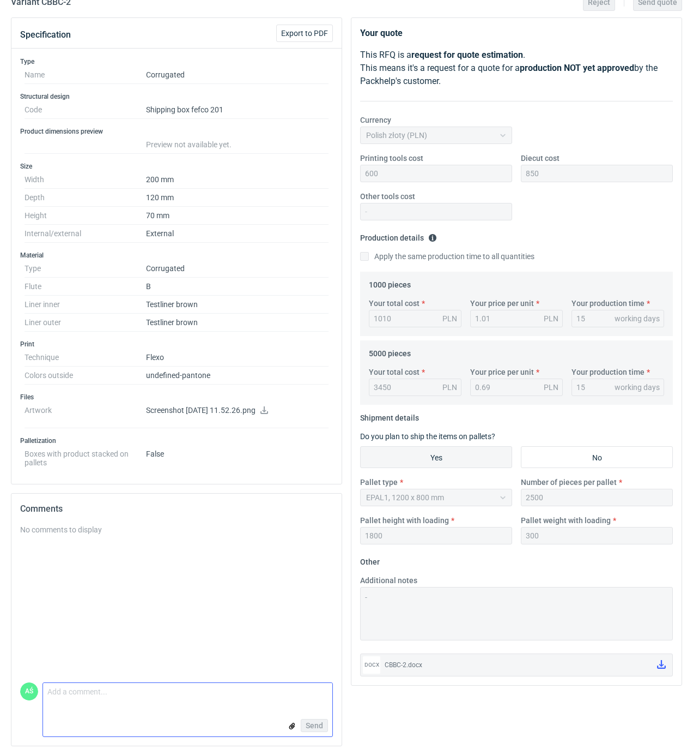
click at [107, 691] on textarea "Comment message" at bounding box center [187, 694] width 289 height 23
paste textarea "poprawna oferta, nie zmieniłem modelu fefco"
type textarea "poprawna oferta, nie zmieniłem modelu fefco"
click at [291, 726] on input "file" at bounding box center [292, 725] width 9 height 11
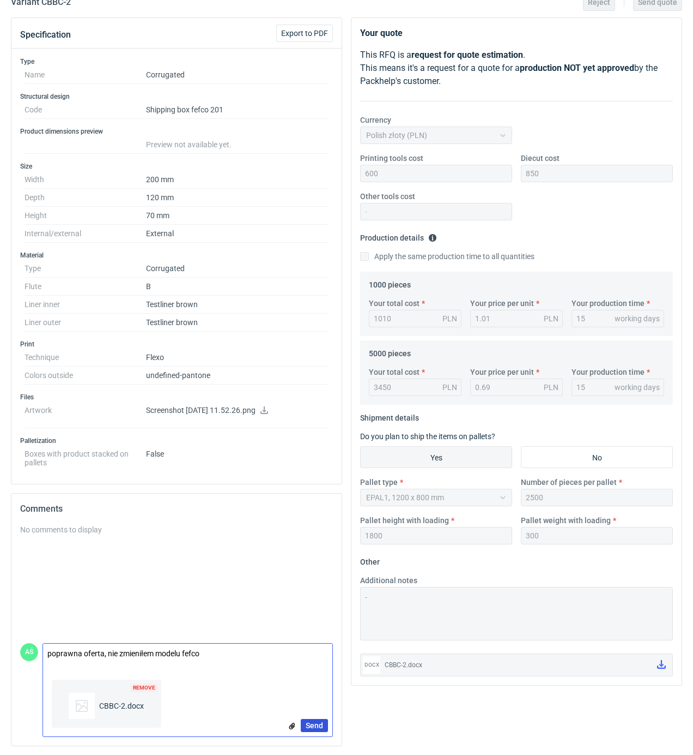
click at [322, 728] on span "Send" at bounding box center [314, 725] width 17 height 8
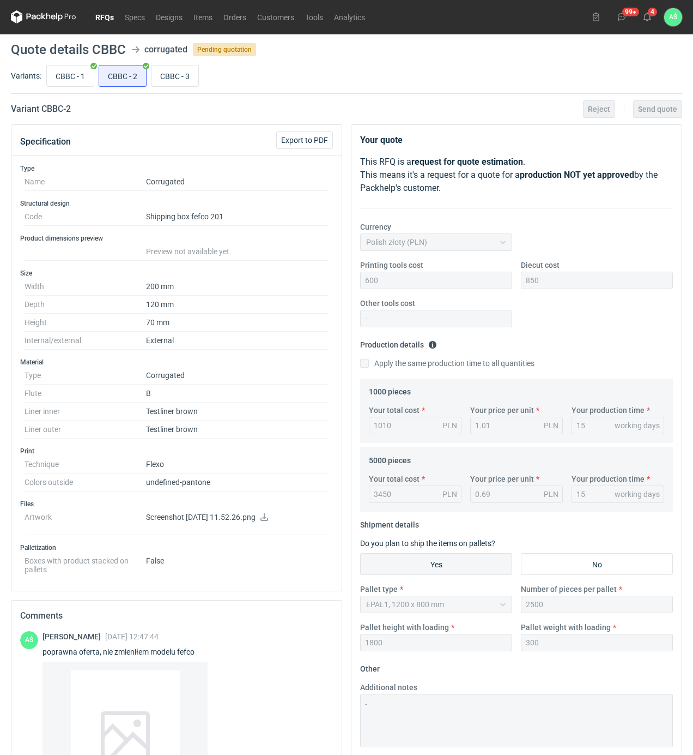
scroll to position [0, 0]
click at [77, 73] on input "CBBC - 1" at bounding box center [70, 76] width 47 height 21
radio input "true"
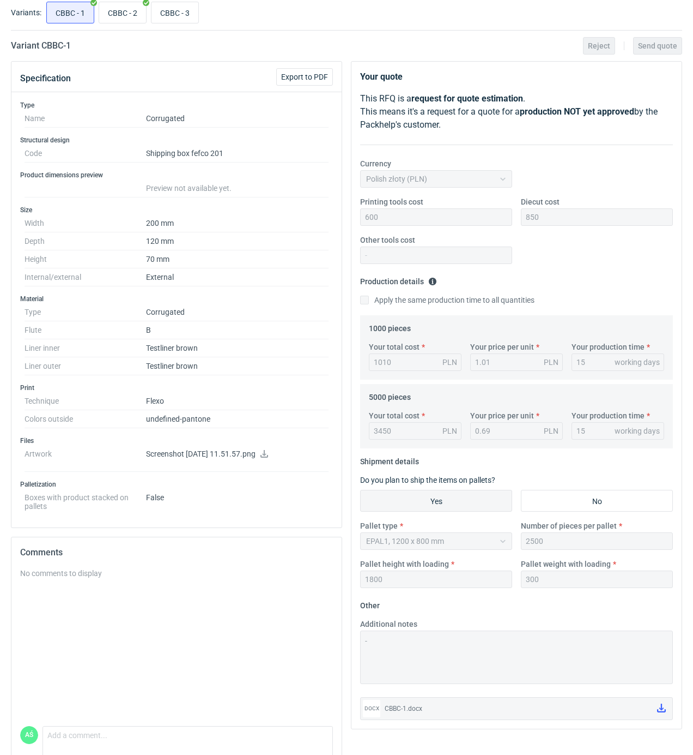
scroll to position [111, 0]
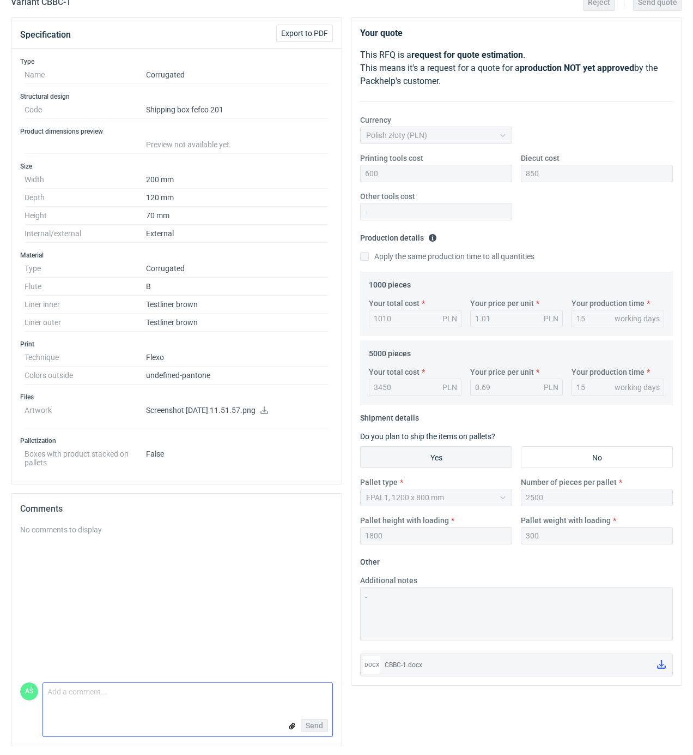
click at [55, 691] on textarea "Comment message" at bounding box center [187, 694] width 289 height 23
paste textarea "poprawna oferta, nie zmieniłem modelu fefco"
type textarea "poprawna oferta, nie zmieniłem modelu fefco"
click at [288, 726] on input "file" at bounding box center [292, 725] width 9 height 11
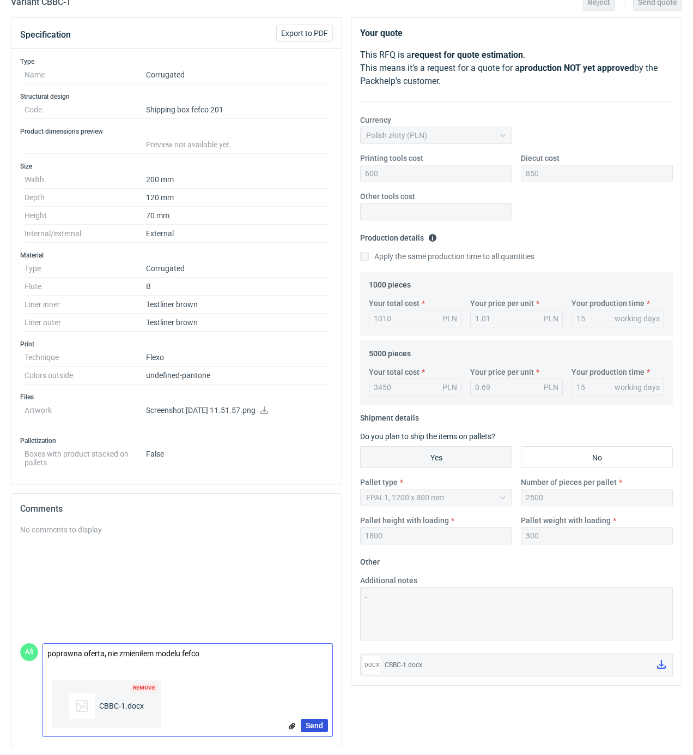
click at [323, 724] on button "Send" at bounding box center [314, 725] width 27 height 13
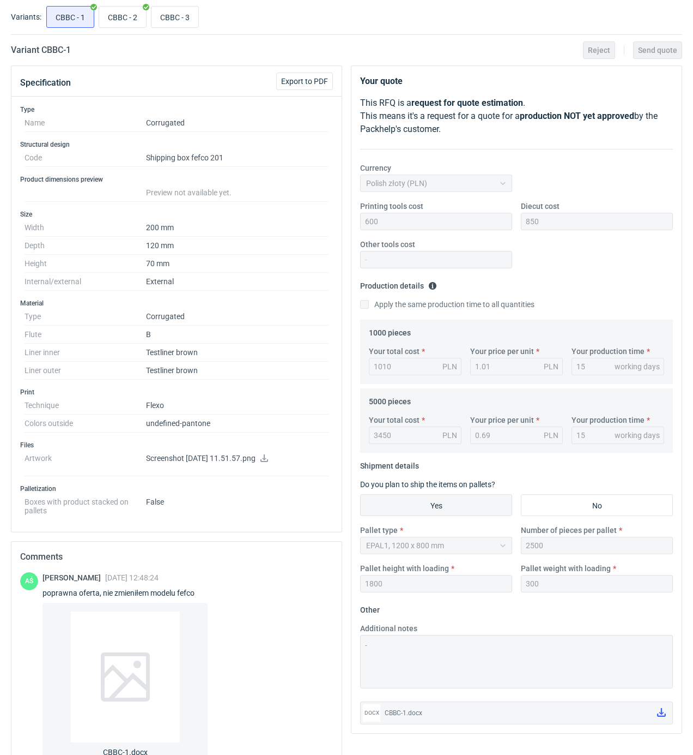
scroll to position [0, 0]
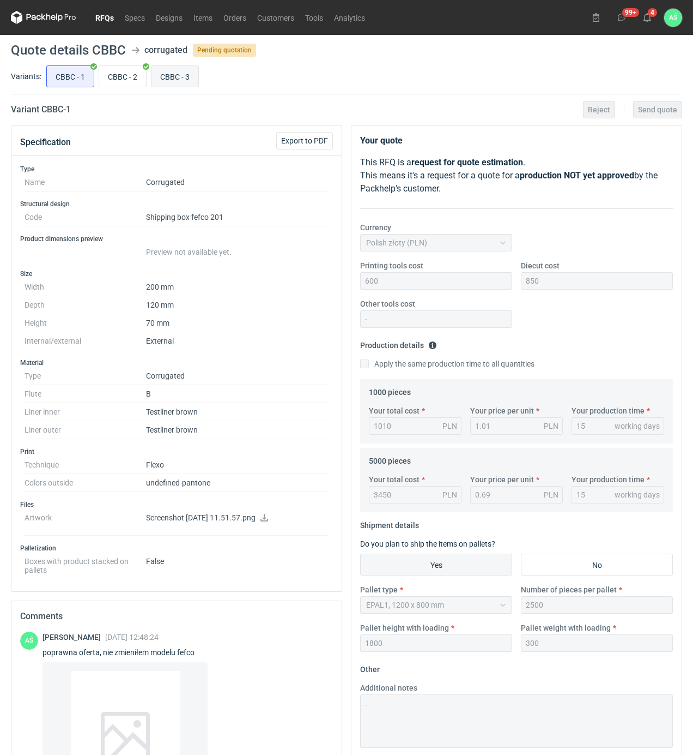
click at [177, 81] on input "CBBC - 3" at bounding box center [175, 76] width 47 height 21
radio input "true"
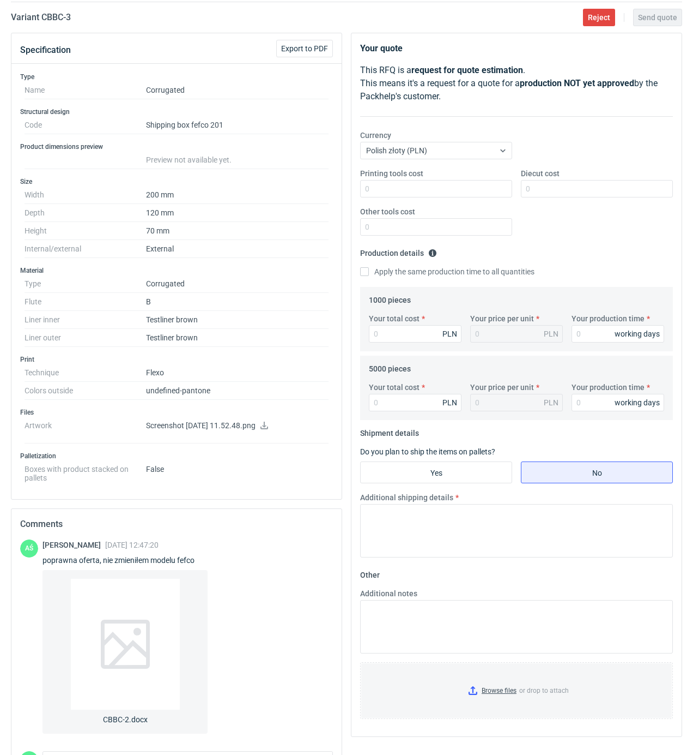
scroll to position [165, 0]
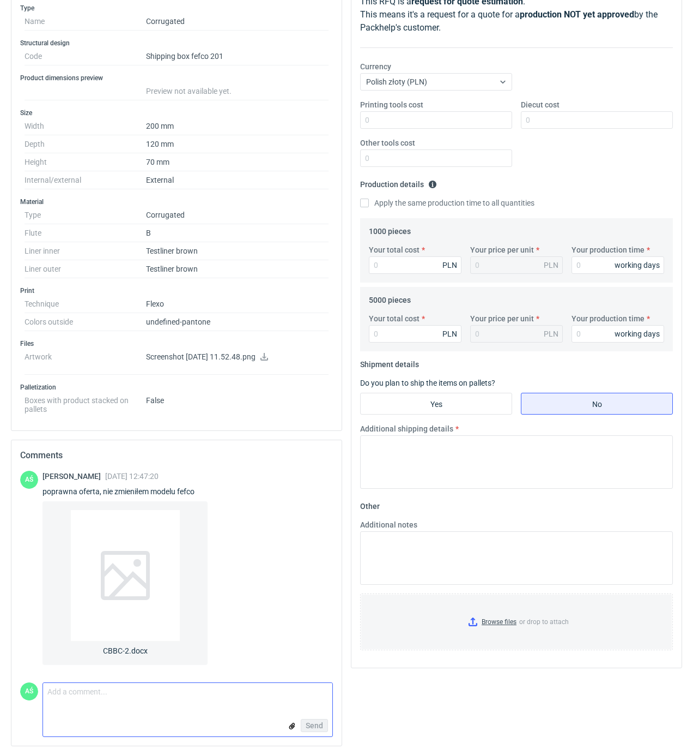
click at [105, 701] on textarea "Comment message" at bounding box center [187, 694] width 289 height 23
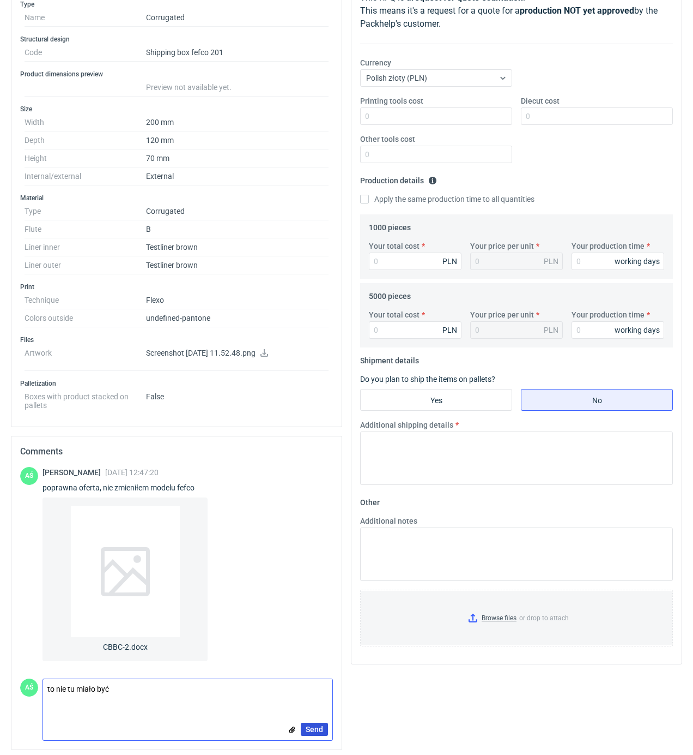
type textarea "to nie tu miało być"
click at [321, 733] on span "Send" at bounding box center [314, 729] width 17 height 8
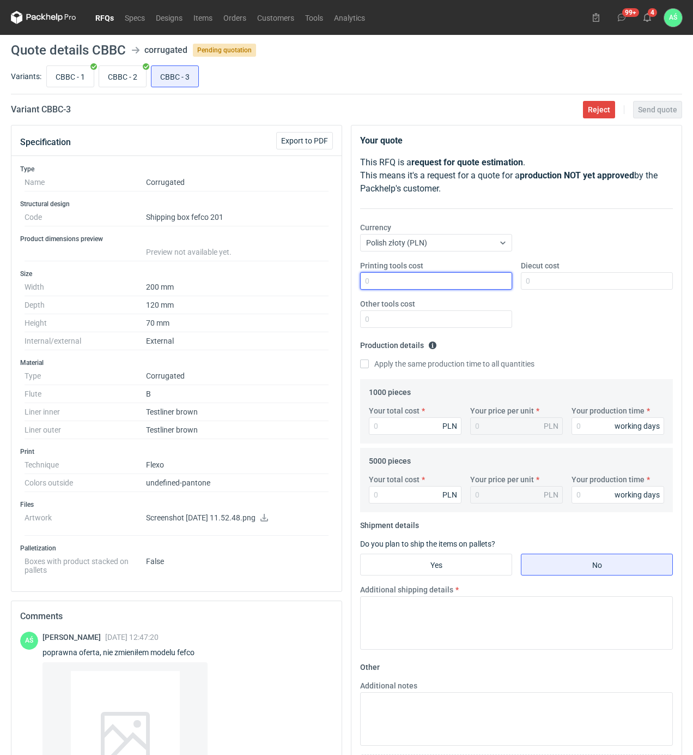
click at [496, 285] on input "Printing tools cost" at bounding box center [436, 280] width 152 height 17
type input "350"
type input "850"
type input "1010"
type input "1.01"
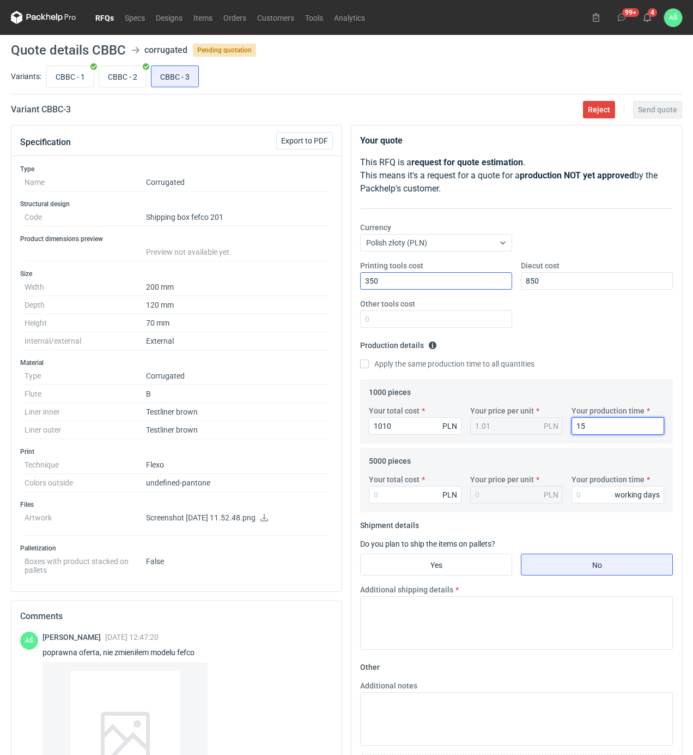
type input "15"
type input "3450"
type input "0.69"
type input "15"
click at [485, 575] on label "Yes" at bounding box center [436, 564] width 152 height 22
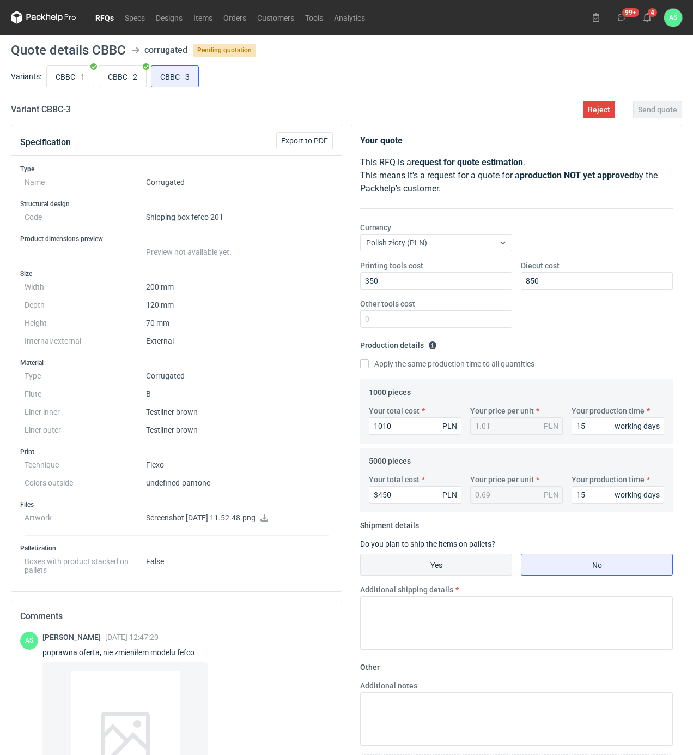
click at [485, 575] on input "Yes" at bounding box center [436, 564] width 151 height 21
radio input "true"
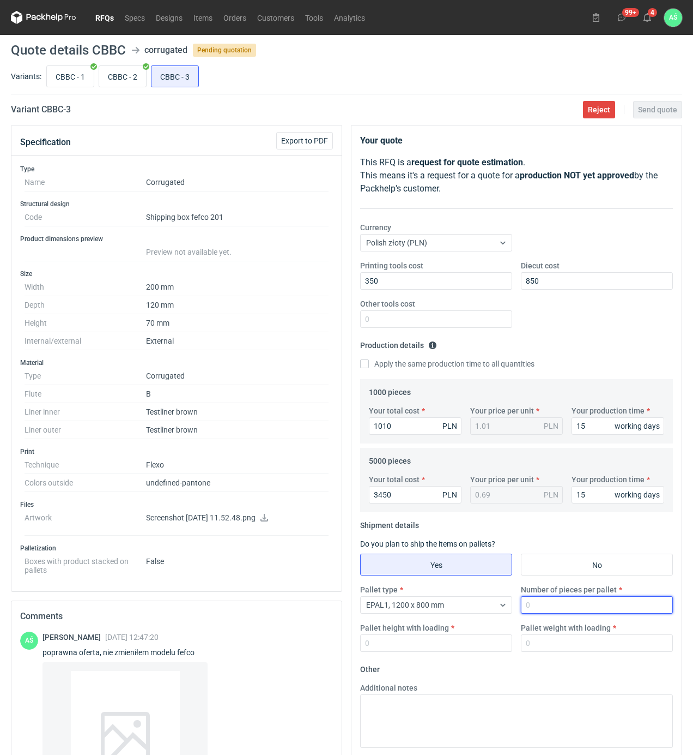
click at [531, 611] on input "Number of pieces per pallet" at bounding box center [597, 604] width 152 height 17
type input "2500"
type input "1800"
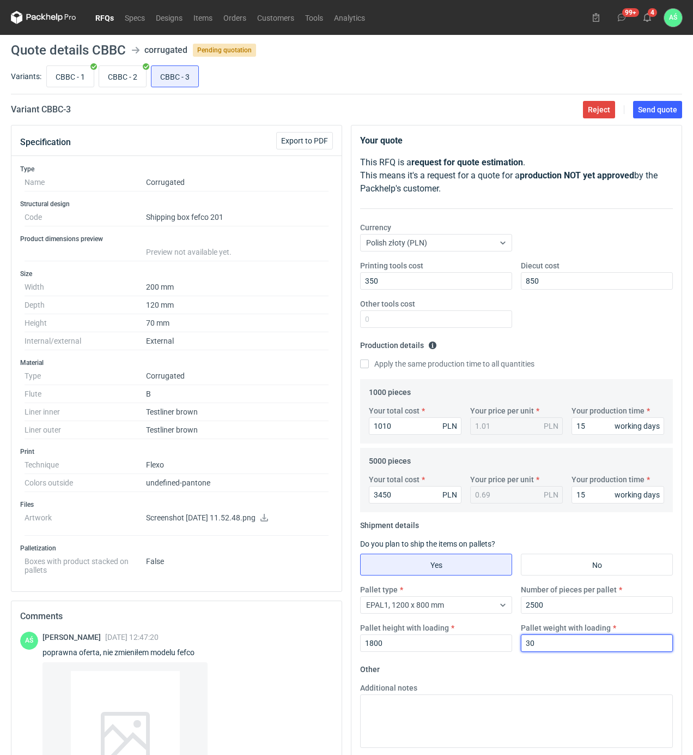
click at [554, 641] on input "30" at bounding box center [597, 642] width 152 height 17
type input "300"
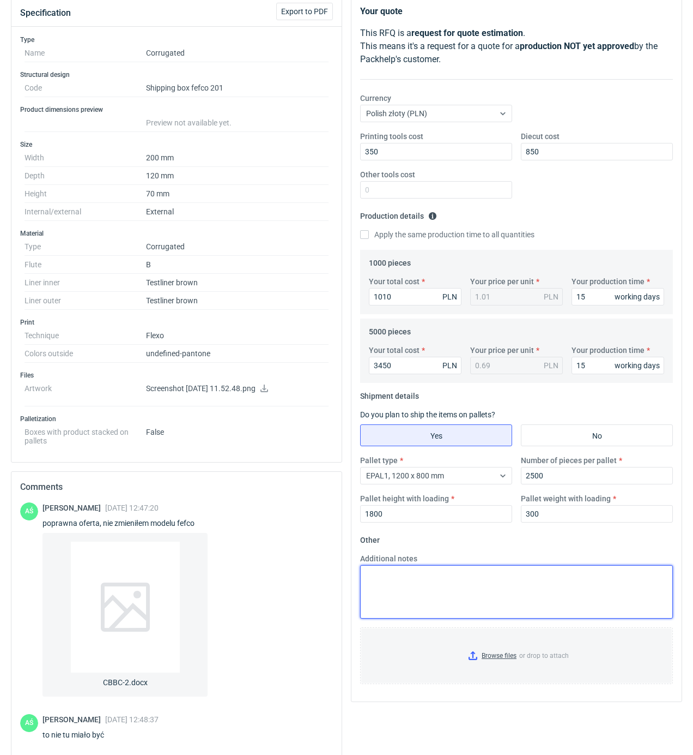
scroll to position [208, 0]
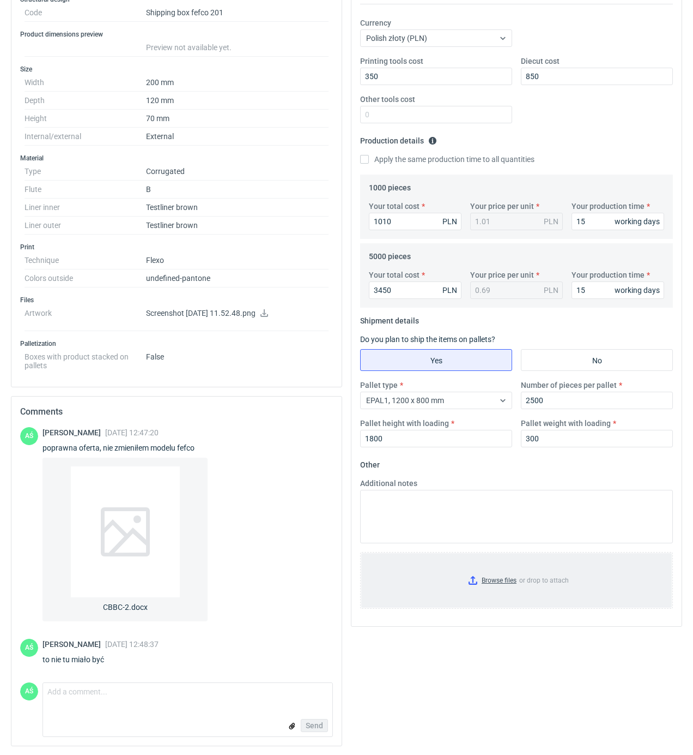
click at [486, 574] on input "Browse files or drop to attach" at bounding box center [516, 580] width 311 height 55
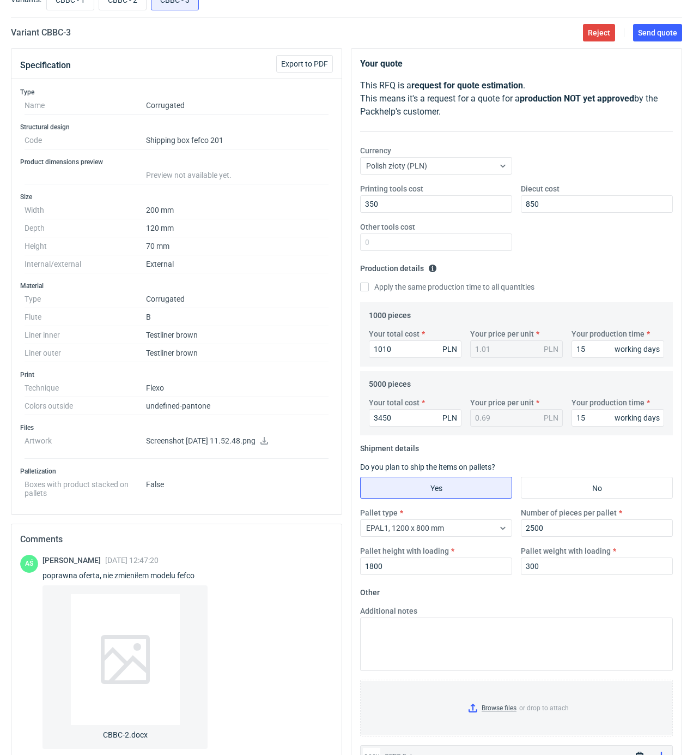
scroll to position [0, 0]
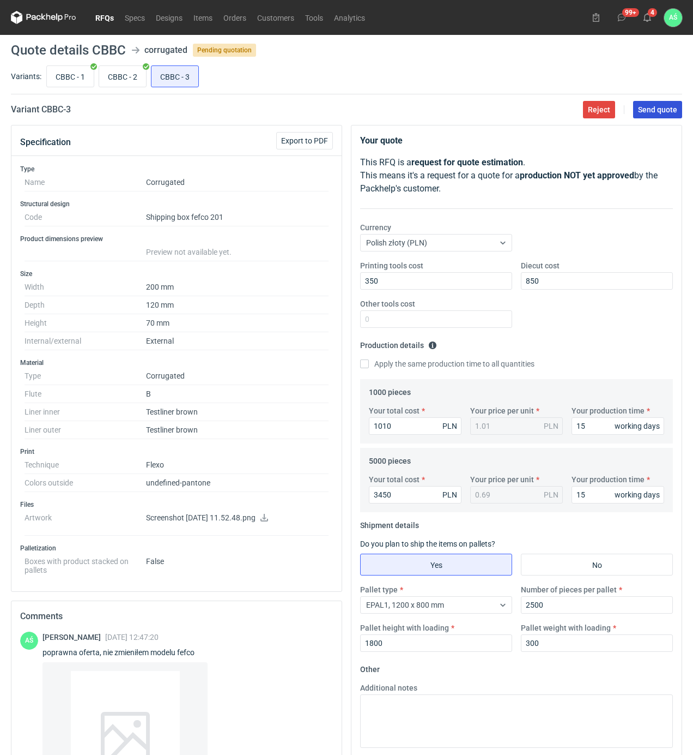
click at [655, 108] on span "Send quote" at bounding box center [657, 110] width 39 height 8
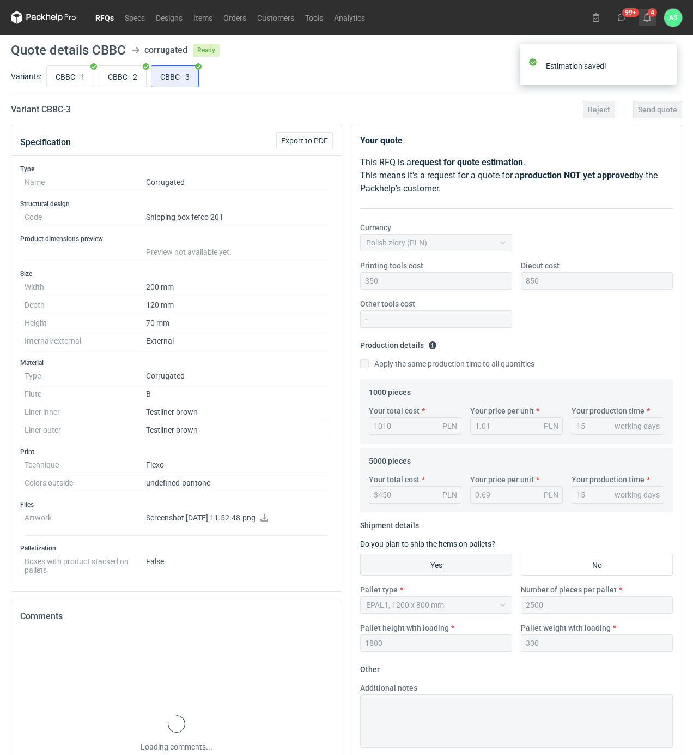
click at [651, 18] on icon at bounding box center [647, 17] width 9 height 9
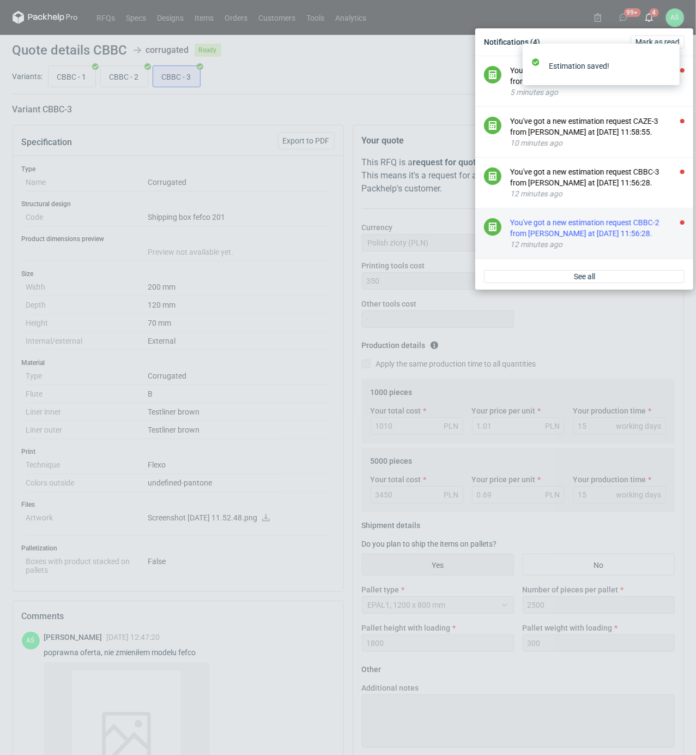
click at [653, 232] on div "You've got a new estimation request CBBC-2 from Maciej Sikora at 13 Aug 2025 11…" at bounding box center [597, 228] width 174 height 22
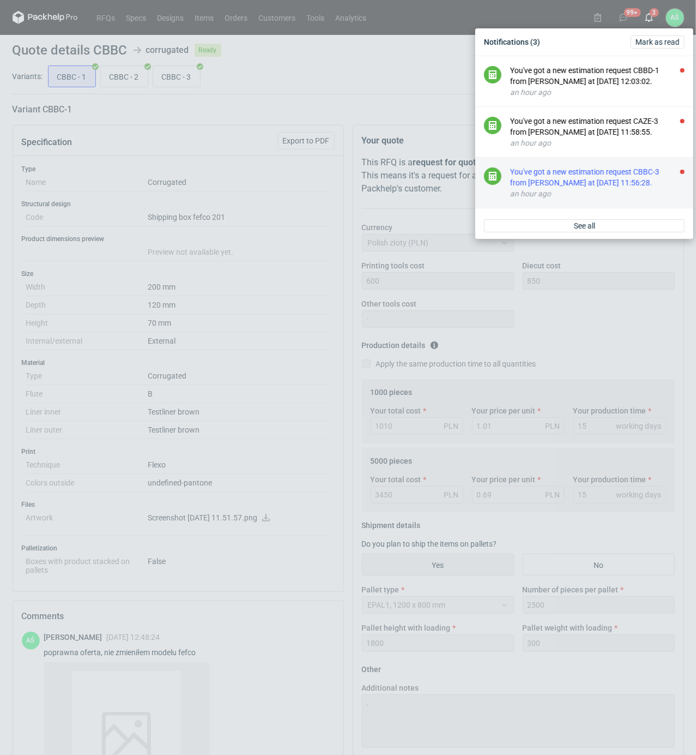
click at [651, 179] on div "You've got a new estimation request CBBC-3 from Maciej Sikora at 13 Aug 2025 11…" at bounding box center [597, 177] width 174 height 22
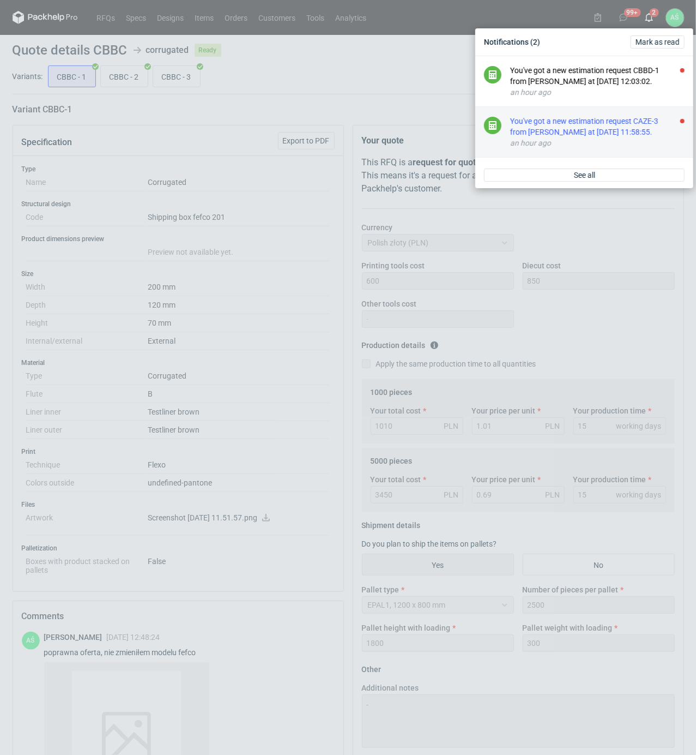
click at [645, 131] on div "You've got a new estimation request CAZE-3 from Sebastian Markut at 13 Aug 2025…" at bounding box center [597, 127] width 174 height 22
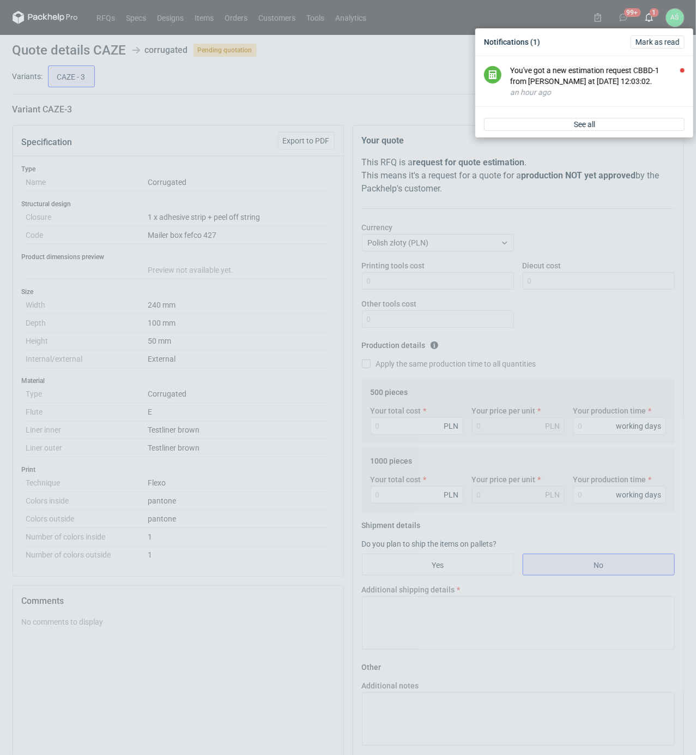
click at [200, 129] on div "Notifications (1) Mark as read You've got a new estimation request CBBD-1 from …" at bounding box center [348, 377] width 696 height 755
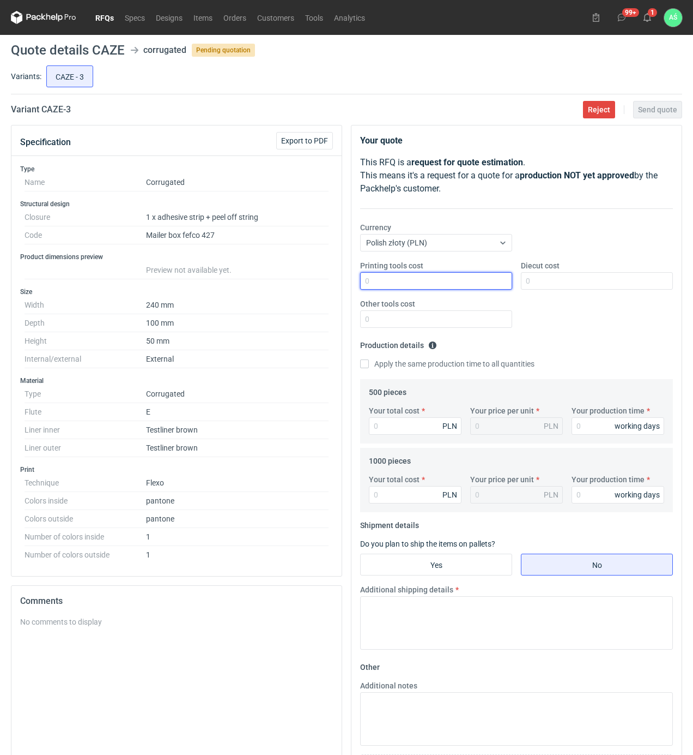
click at [487, 281] on input "Printing tools cost" at bounding box center [436, 280] width 152 height 17
type input "900"
type input "850"
type input "900"
type input "1.8"
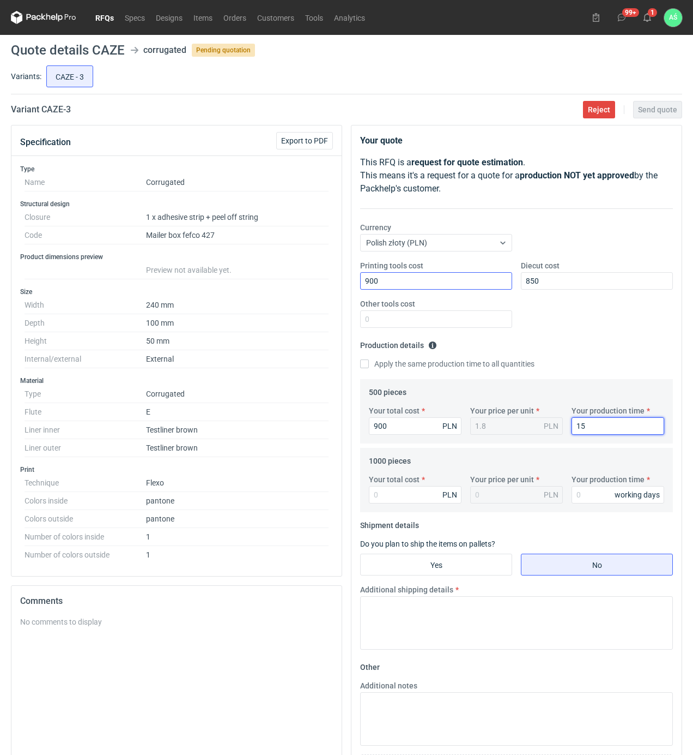
type input "15"
type input "127"
type input "0.13"
type input "1280"
type input "1.28"
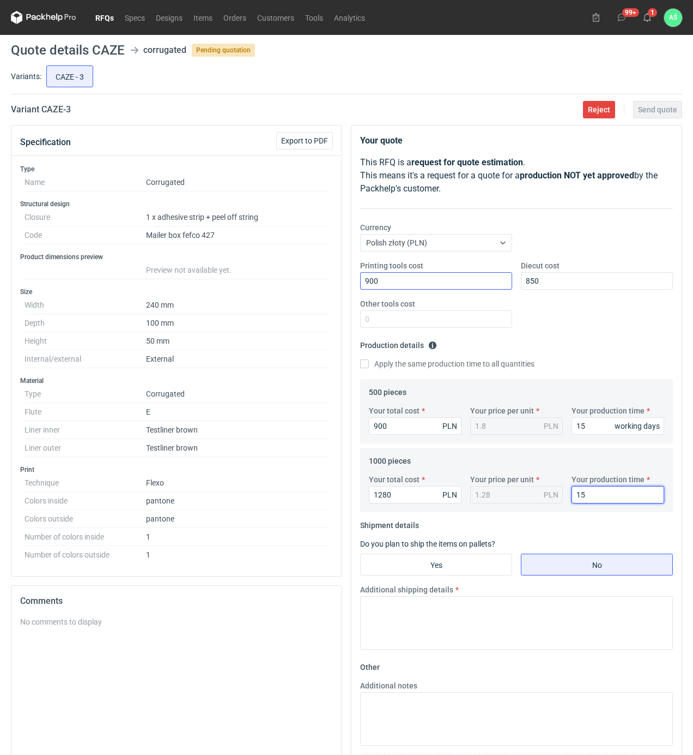
type input "15"
drag, startPoint x: 460, startPoint y: 565, endPoint x: 478, endPoint y: 570, distance: 18.3
click at [472, 570] on input "Yes" at bounding box center [436, 564] width 151 height 21
radio input "true"
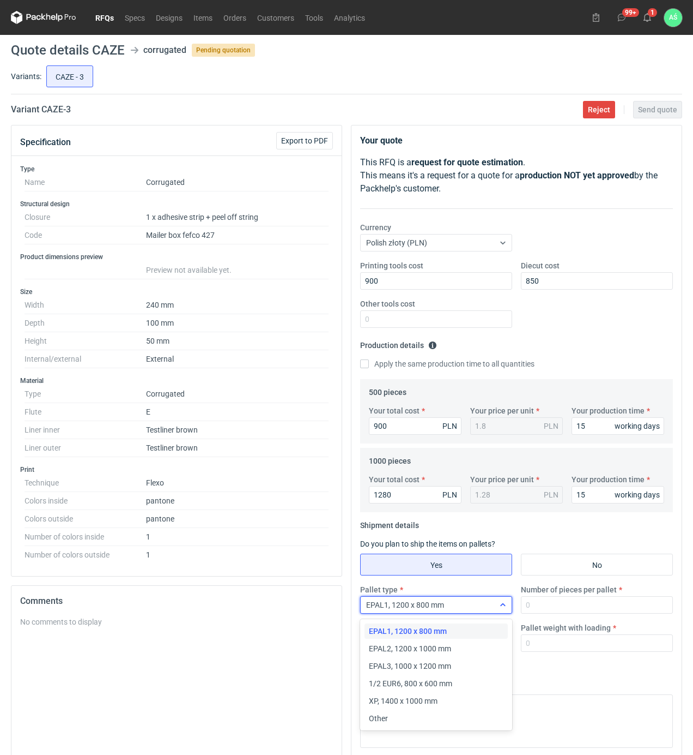
click at [486, 602] on div "EPAL1, 1200 x 800 mm" at bounding box center [428, 604] width 134 height 15
click at [430, 679] on span "1/2 EUR6, 800 x 600 mm" at bounding box center [410, 683] width 83 height 11
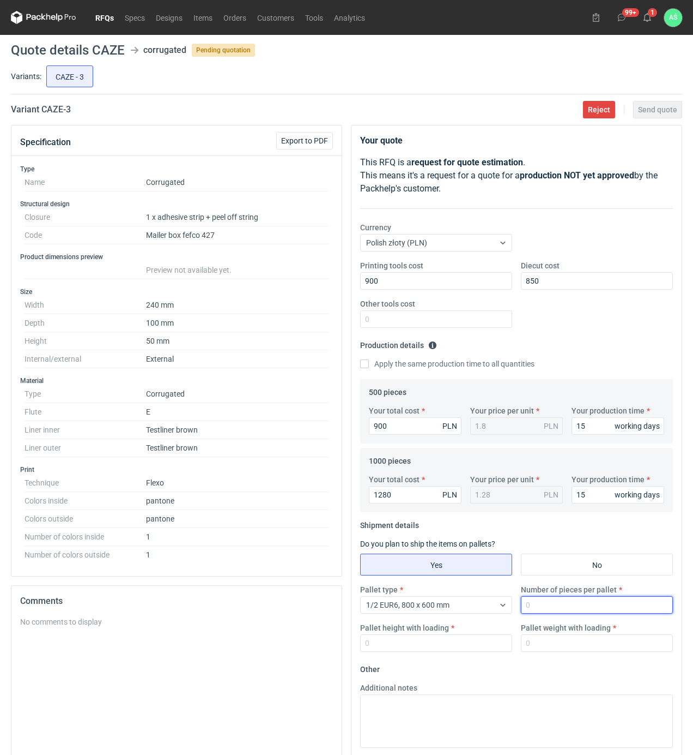
click at [540, 606] on input "Number of pieces per pallet" at bounding box center [597, 604] width 152 height 17
type input "1000"
type input "1600"
type input "200"
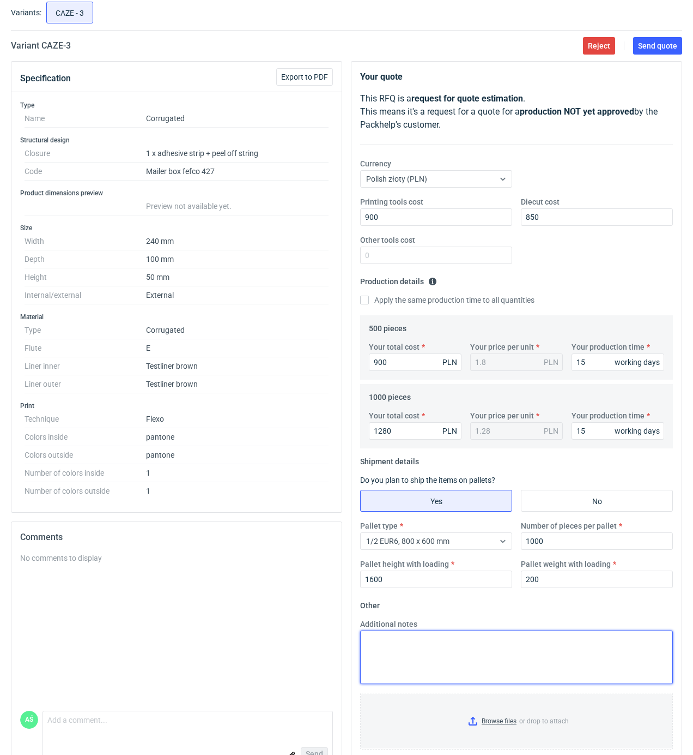
scroll to position [96, 0]
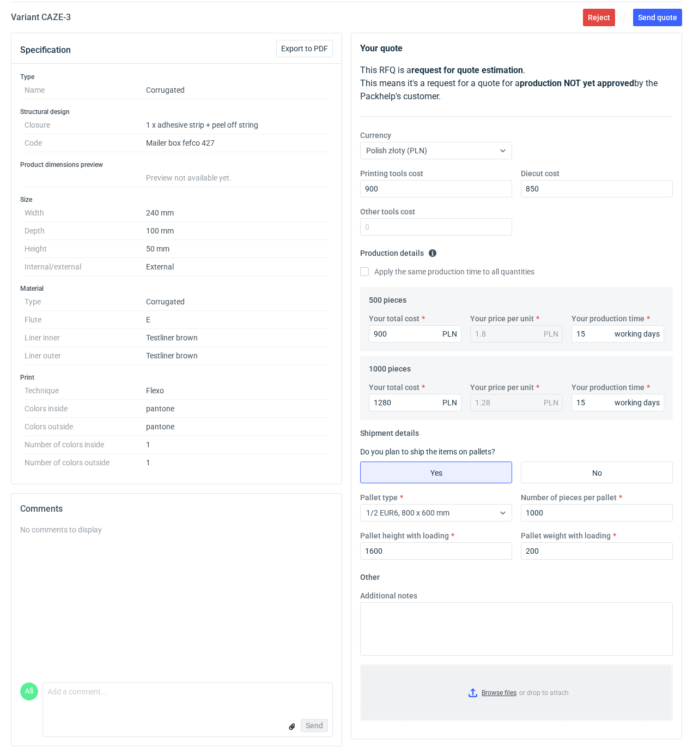
click at [489, 698] on input "Browse files or drop to attach" at bounding box center [516, 692] width 311 height 55
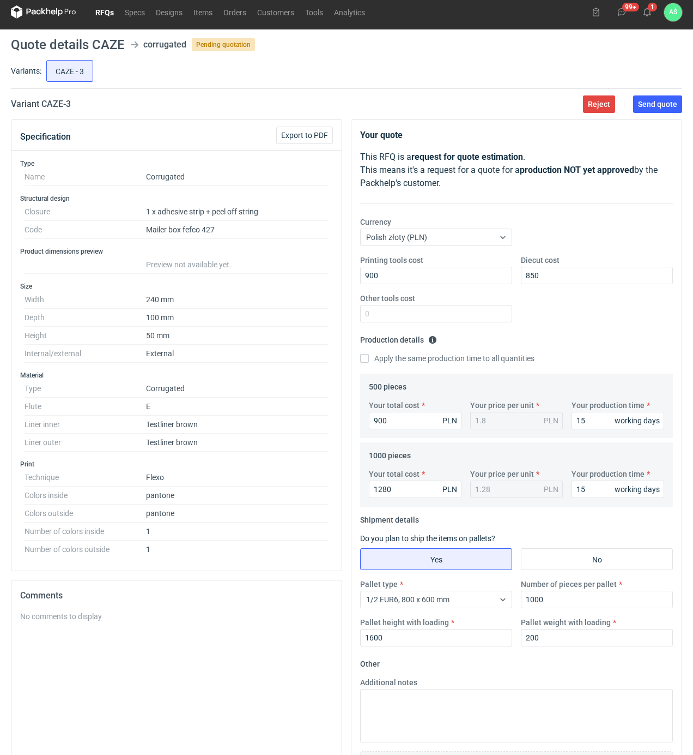
scroll to position [0, 0]
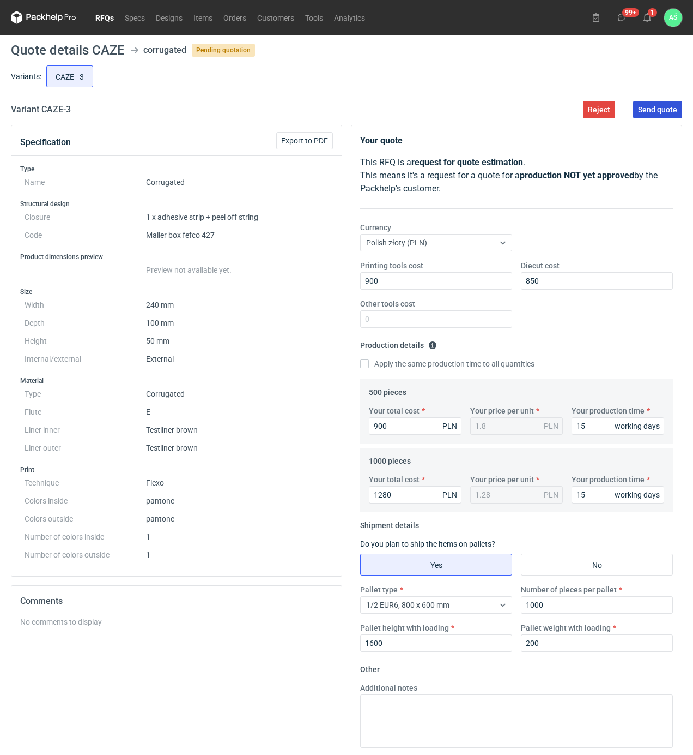
click at [657, 110] on span "Send quote" at bounding box center [657, 110] width 39 height 8
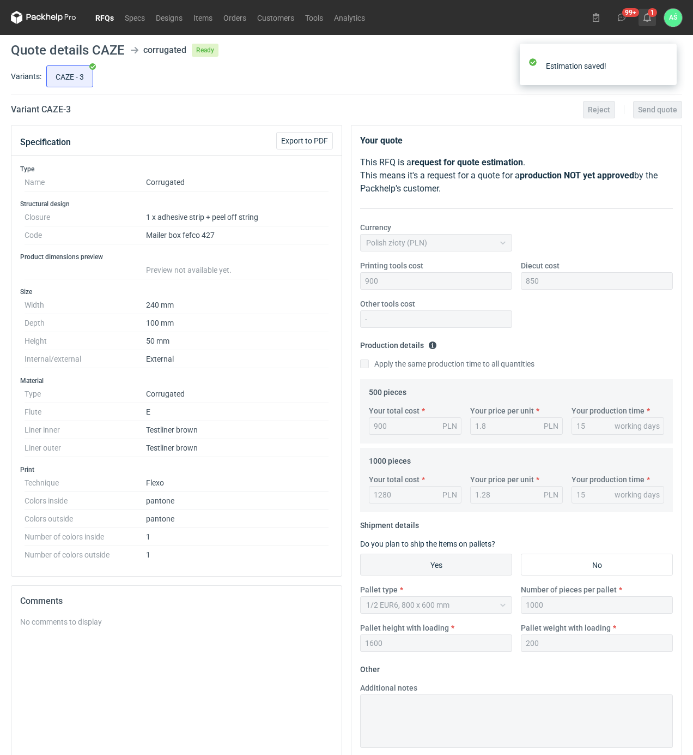
click at [651, 16] on icon at bounding box center [647, 17] width 9 height 9
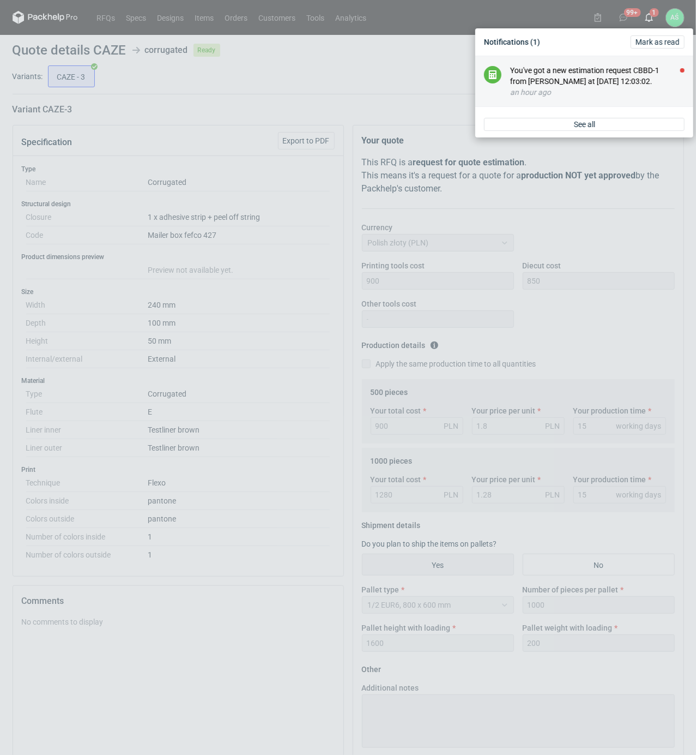
click at [557, 103] on li "You've got a new estimation request CBBD-1 from Maciej Sikora at 13 Aug 2025 12…" at bounding box center [584, 81] width 218 height 51
click at [547, 80] on div "You've got a new estimation request CBBD-1 from Maciej Sikora at 13 Aug 2025 12…" at bounding box center [597, 76] width 174 height 22
click at [608, 81] on div "You've got a new estimation request CBBD-1 from Maciej Sikora at 13 Aug 2025 12…" at bounding box center [597, 76] width 174 height 22
click at [325, 88] on div "Notifications (1) Mark as read You've got a new estimation request CBBD-1 from …" at bounding box center [348, 377] width 696 height 755
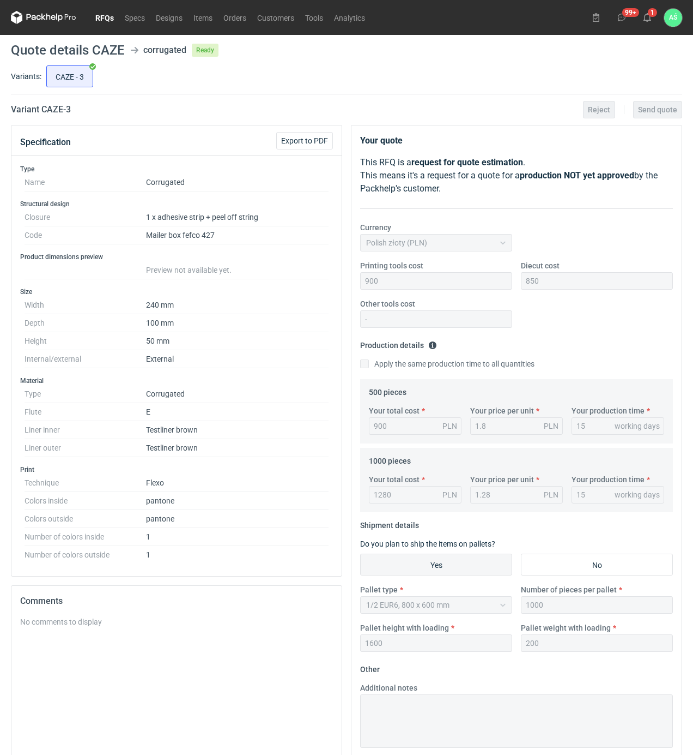
click at [100, 18] on link "RFQs" at bounding box center [104, 17] width 29 height 13
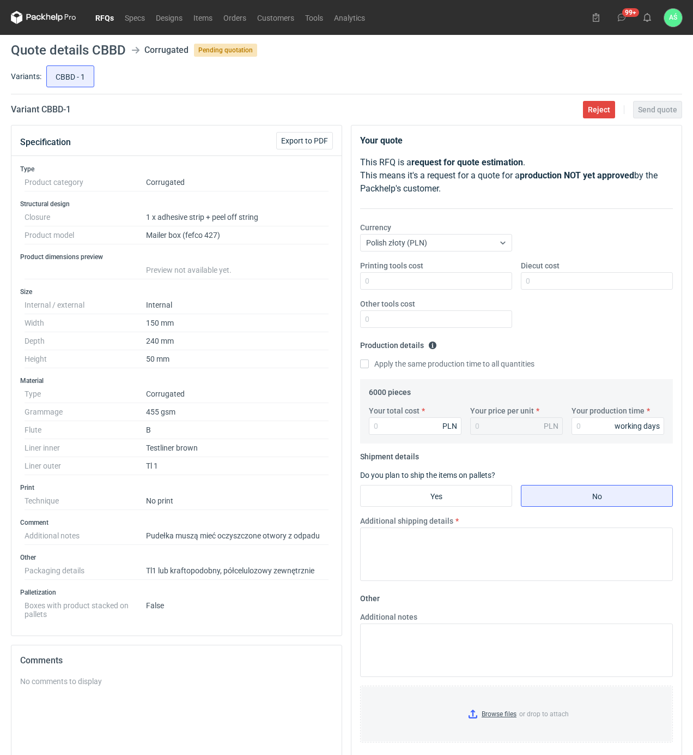
click at [230, 149] on div "Specification Export to PDF" at bounding box center [176, 140] width 330 height 31
click at [161, 433] on dd "B" at bounding box center [237, 430] width 183 height 18
click at [496, 286] on input "Printing tools cost" at bounding box center [436, 280] width 152 height 17
click at [379, 425] on input "Your total cost" at bounding box center [415, 425] width 93 height 17
type input "5280"
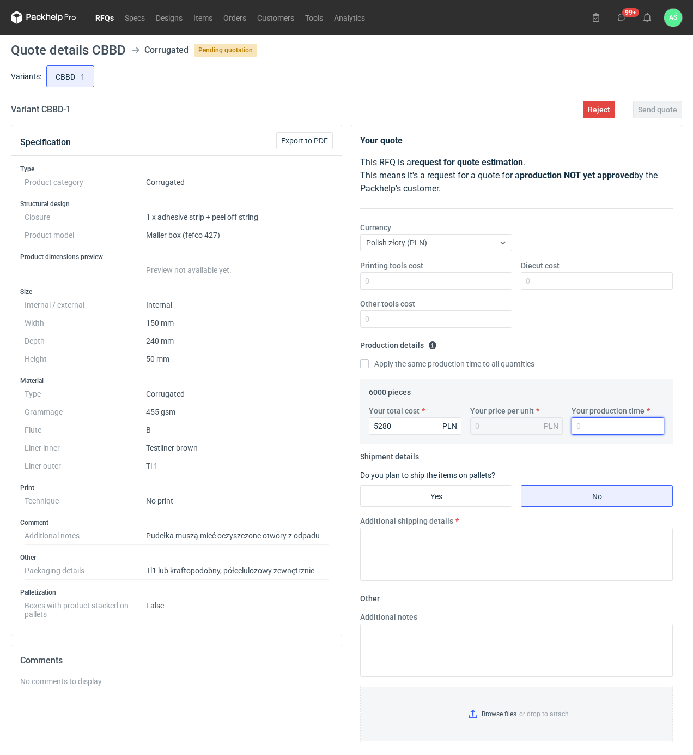
type input "0.88"
type input "15"
click at [482, 494] on input "Yes" at bounding box center [436, 495] width 151 height 21
radio input "true"
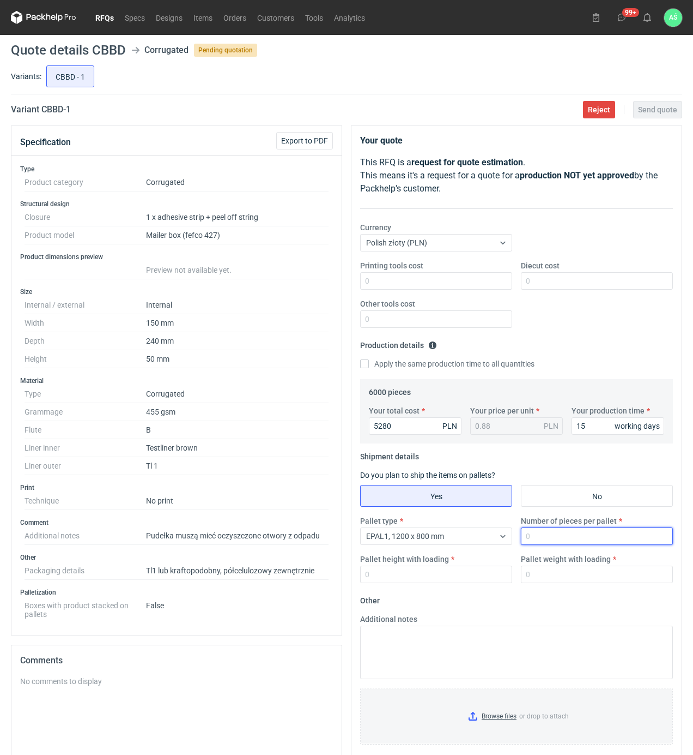
click at [535, 535] on input "Number of pieces per pallet" at bounding box center [597, 535] width 152 height 17
type input "1500"
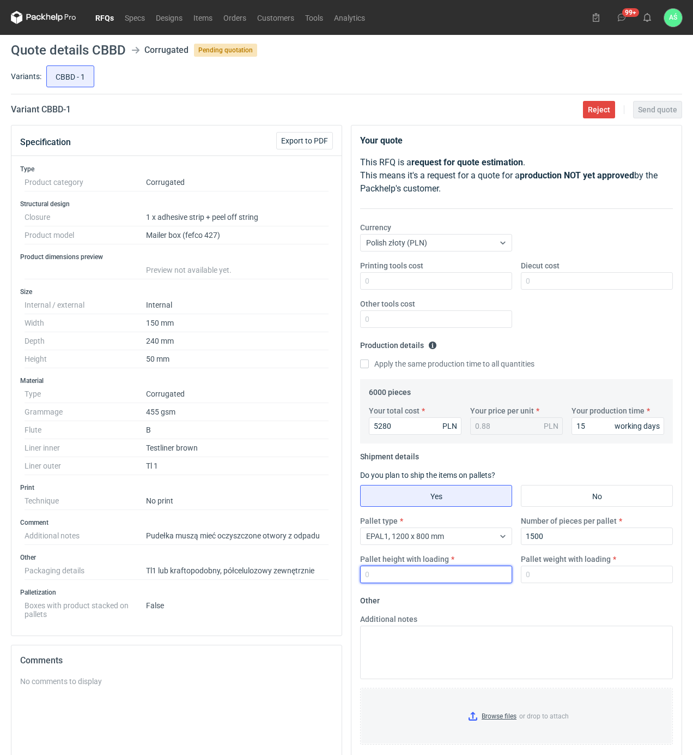
click at [476, 574] on input "Pallet height with loading" at bounding box center [436, 573] width 152 height 17
type input "1900"
type input "300"
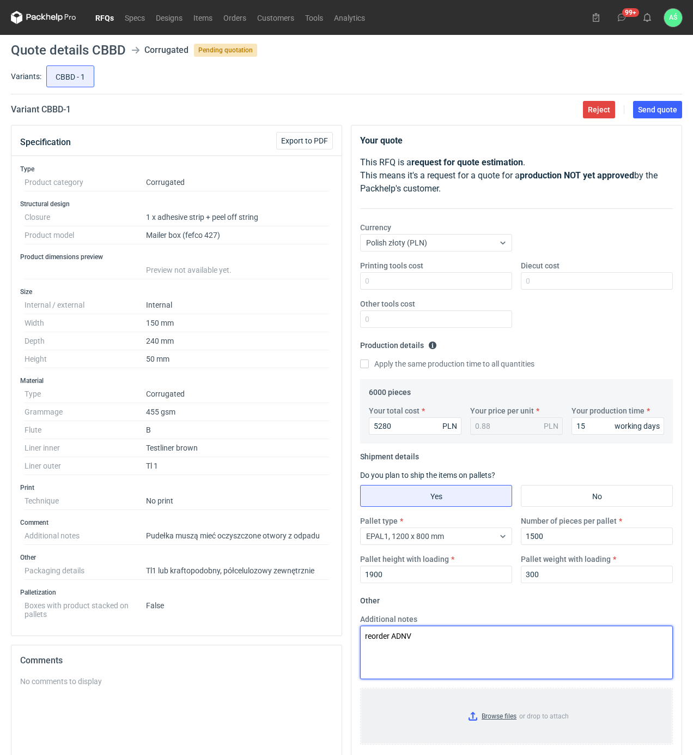
type textarea "reorder ADNV"
click at [506, 722] on input "Browse files or drop to attach" at bounding box center [516, 716] width 311 height 55
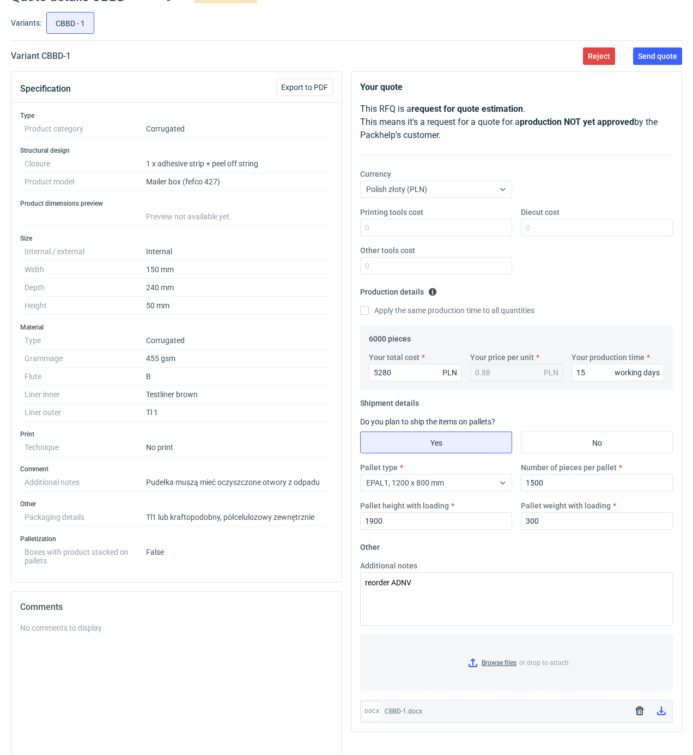
scroll to position [155, 0]
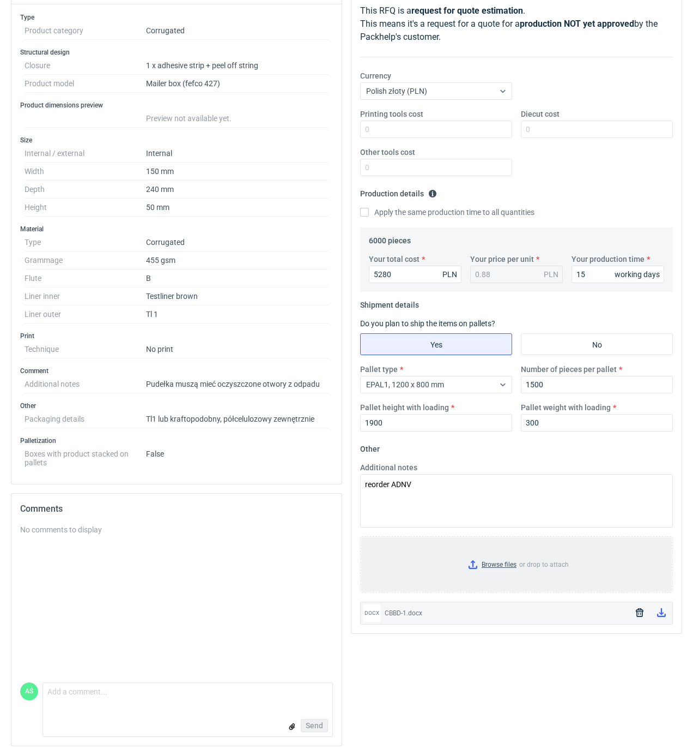
click at [496, 561] on input "Browse files or drop to attach" at bounding box center [516, 564] width 311 height 55
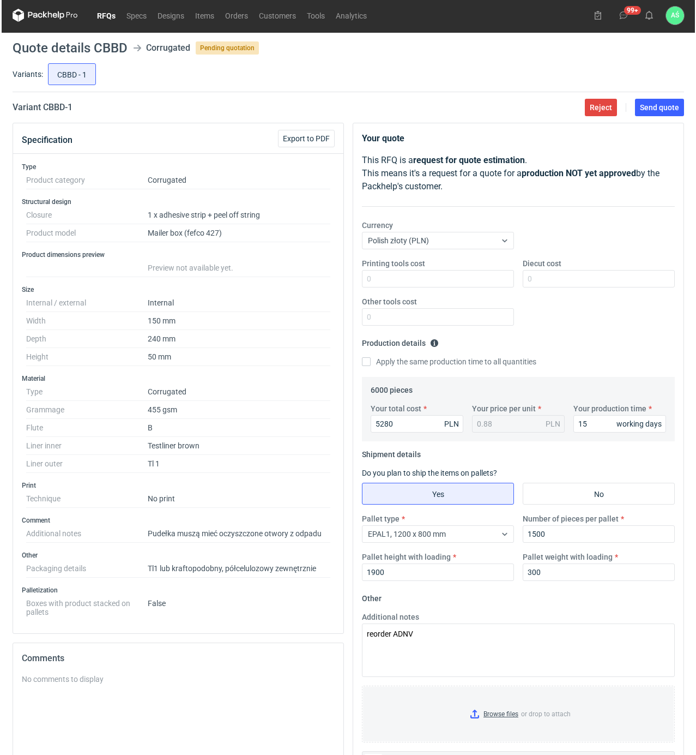
scroll to position [0, 0]
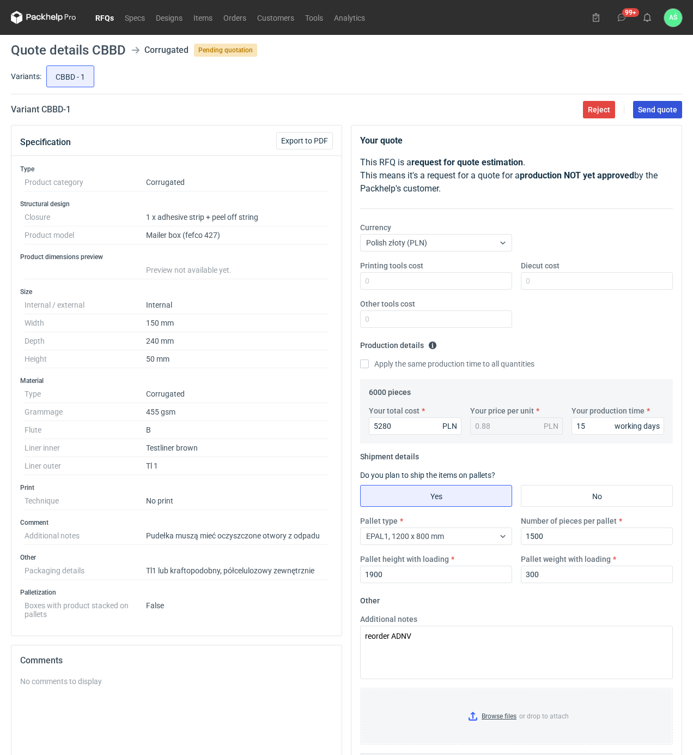
click at [657, 112] on span "Send quote" at bounding box center [657, 110] width 39 height 8
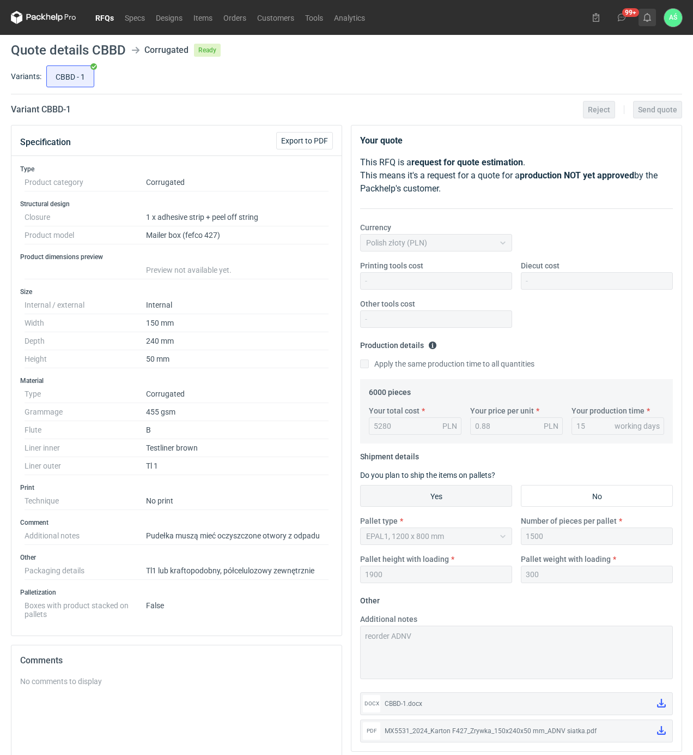
click at [648, 16] on icon at bounding box center [647, 17] width 9 height 9
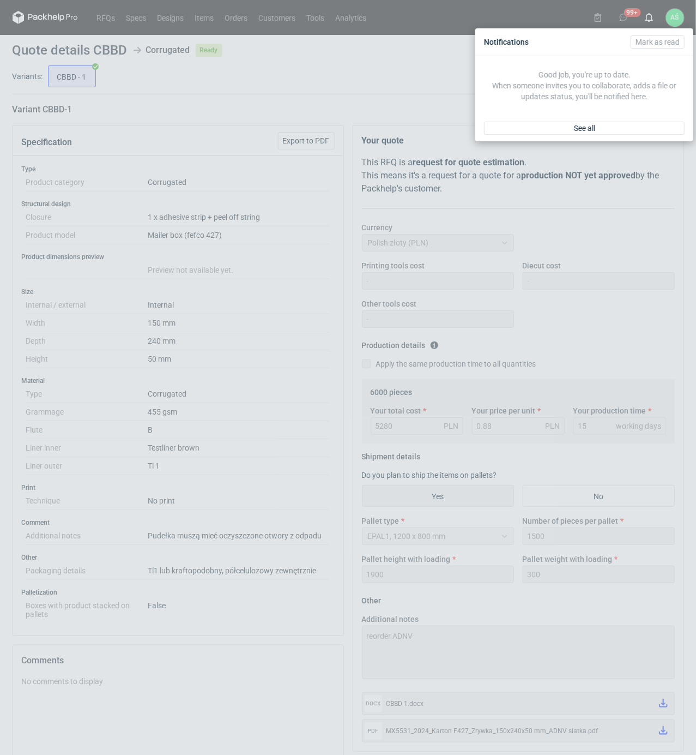
click at [600, 137] on div "See all" at bounding box center [584, 128] width 218 height 26
click at [603, 129] on link "See all" at bounding box center [584, 128] width 201 height 13
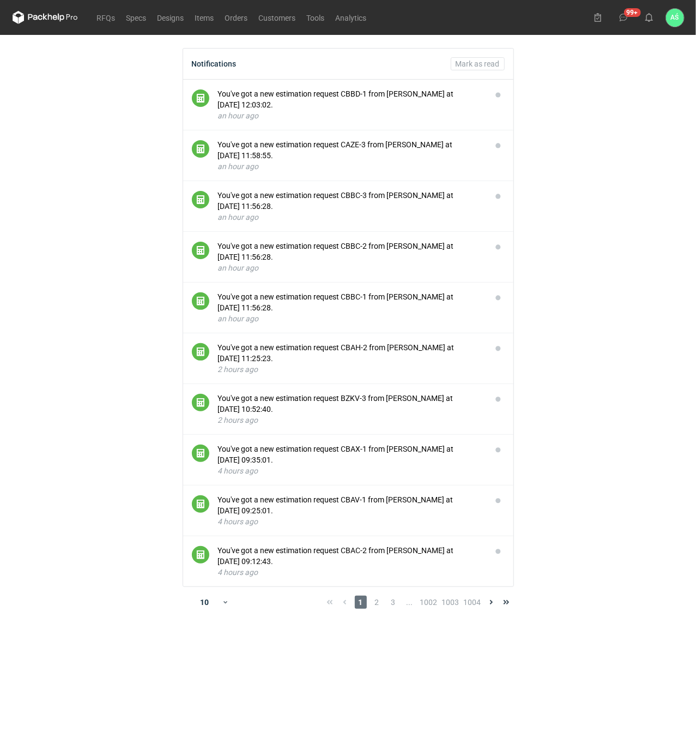
click at [607, 158] on main "Notifications Mark as read You've got a new estimation request CBBD-1 from Maci…" at bounding box center [348, 395] width 680 height 720
